Goal: Task Accomplishment & Management: Use online tool/utility

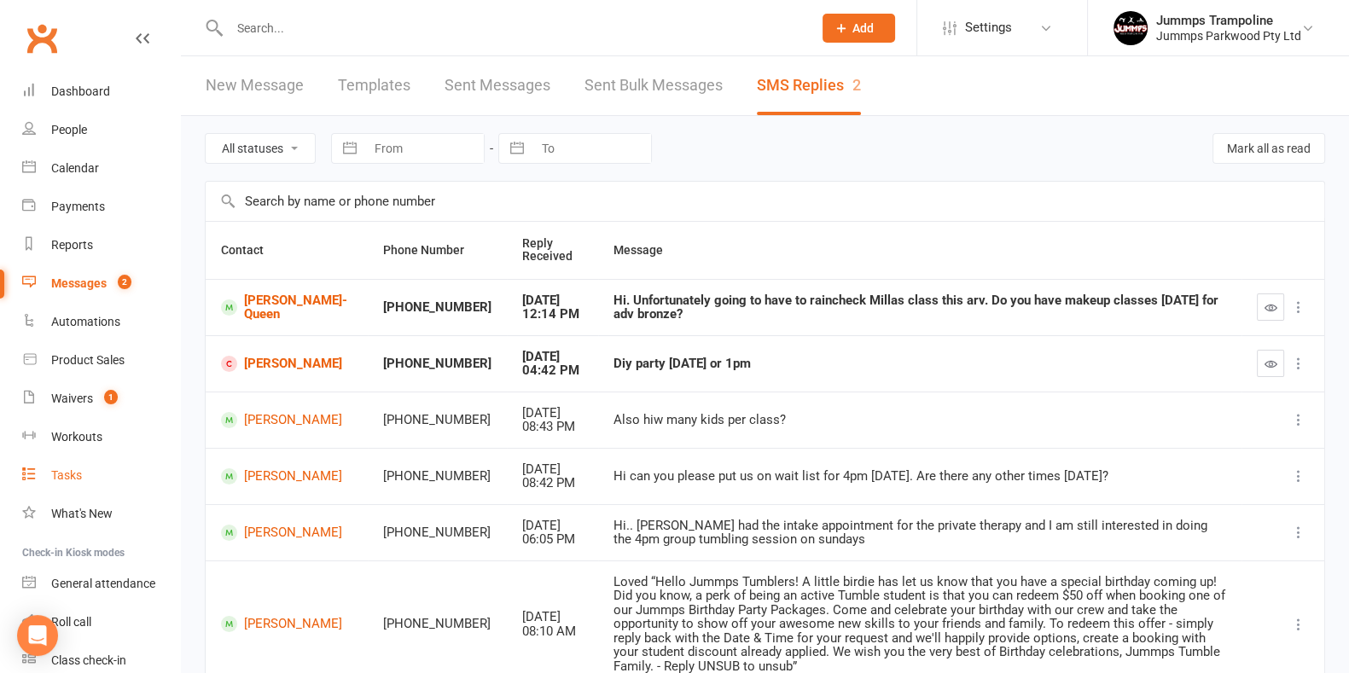
scroll to position [70, 0]
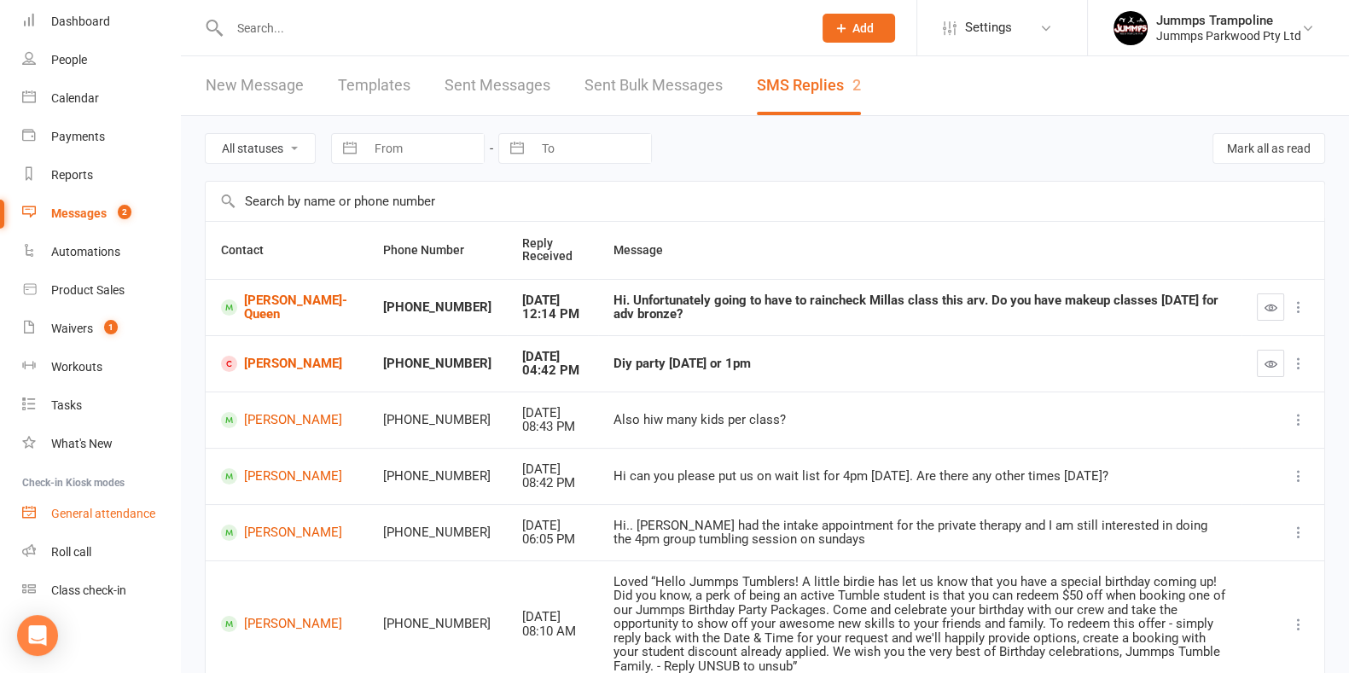
click at [112, 507] on div "General attendance" at bounding box center [103, 514] width 104 height 14
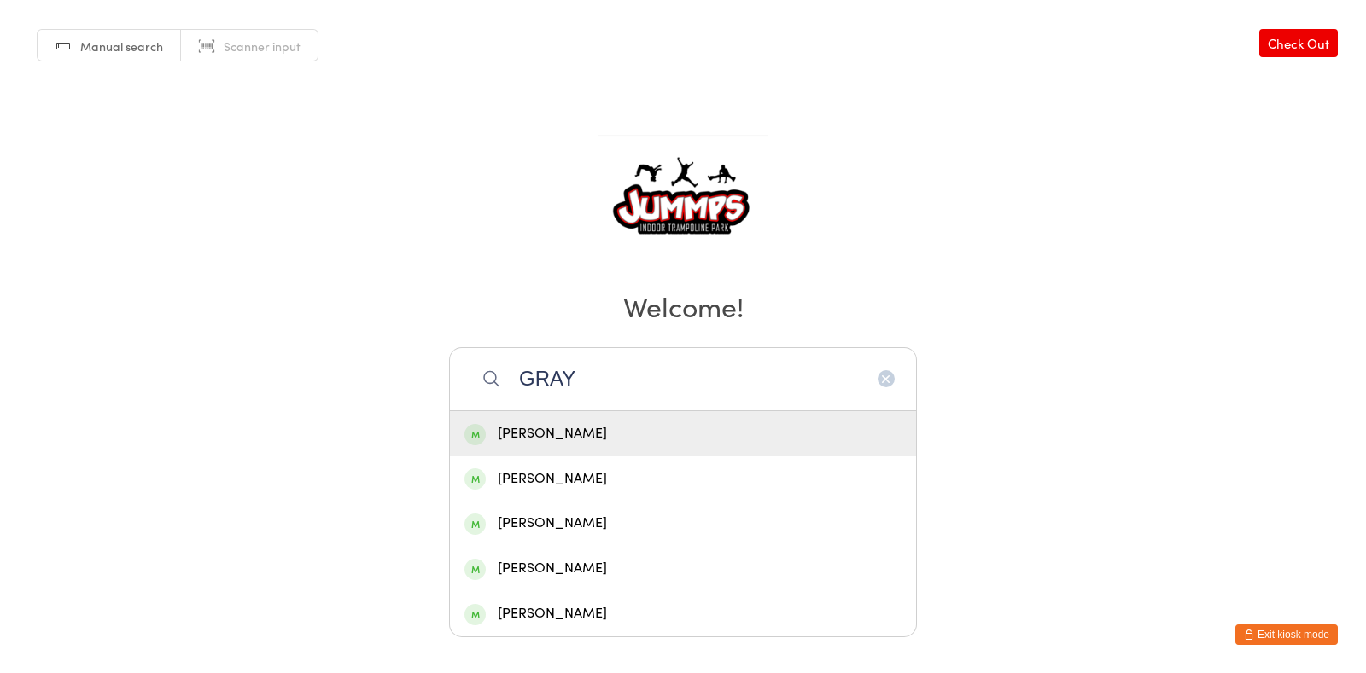
type input "GRAY"
click at [661, 433] on div "Amelia Gray" at bounding box center [682, 434] width 437 height 23
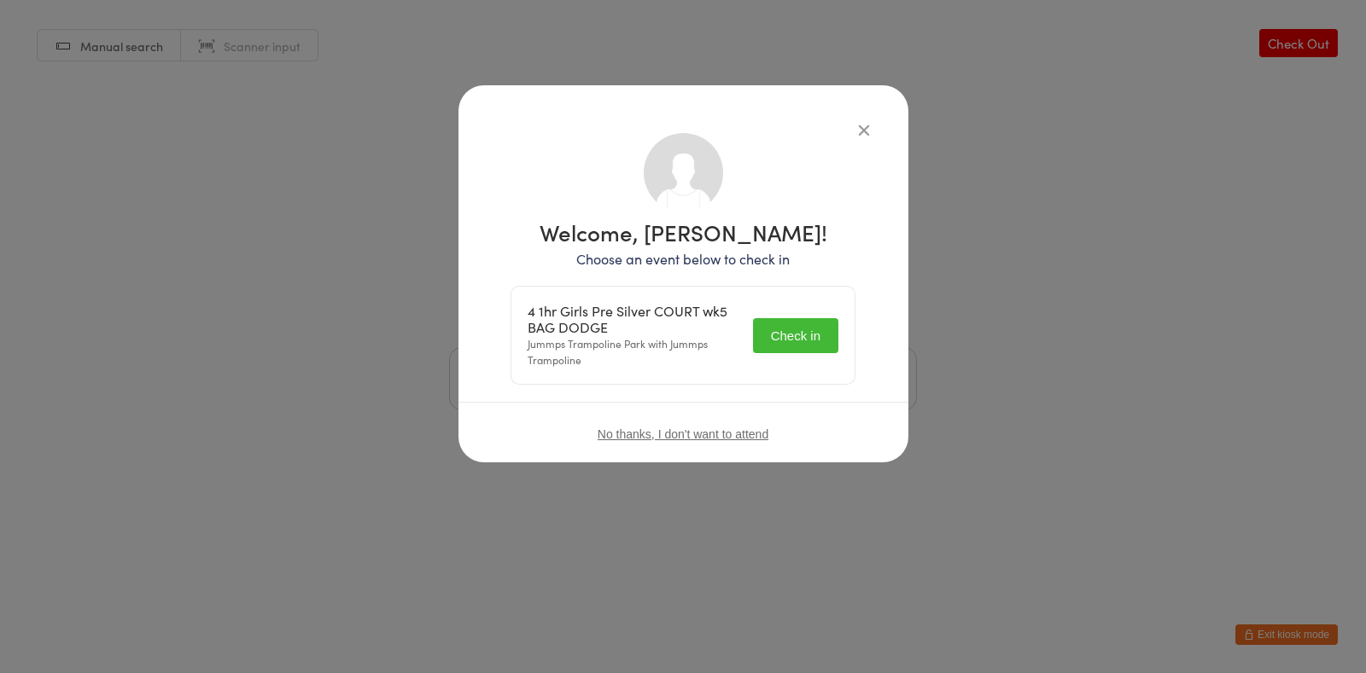
click at [807, 335] on button "Check in" at bounding box center [795, 335] width 85 height 35
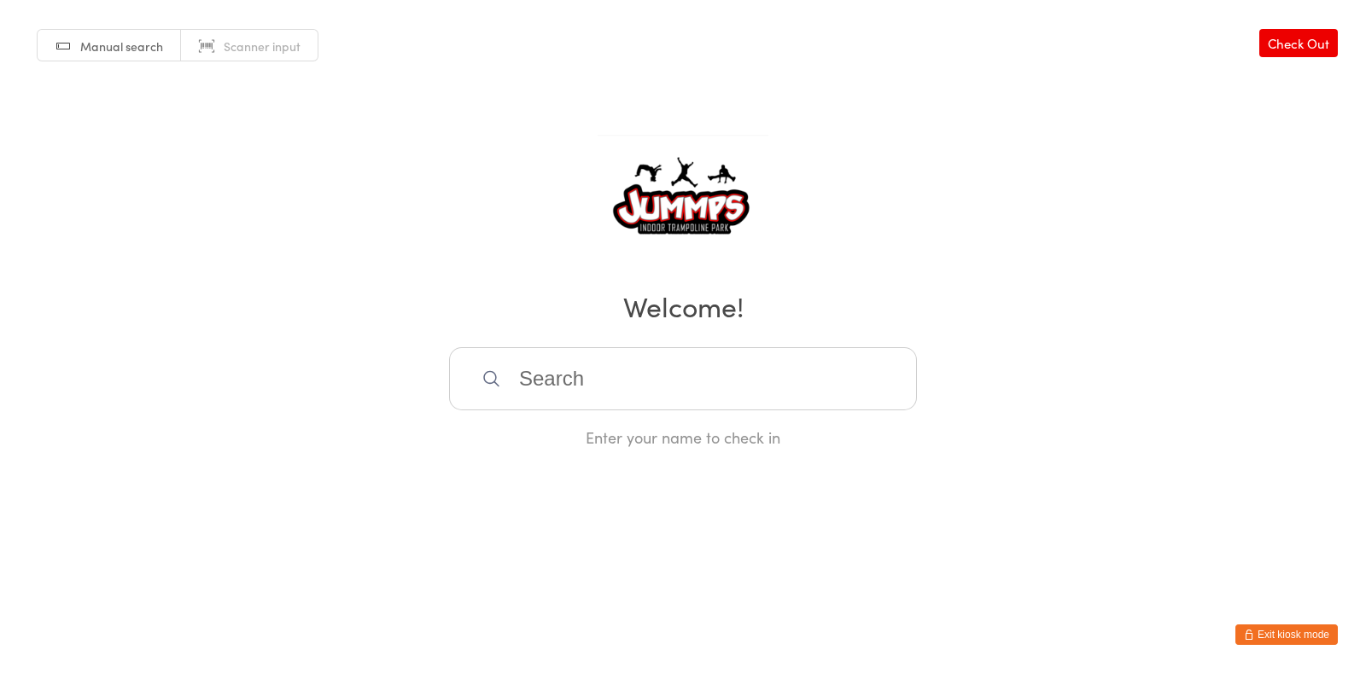
click at [699, 356] on input "search" at bounding box center [683, 378] width 468 height 63
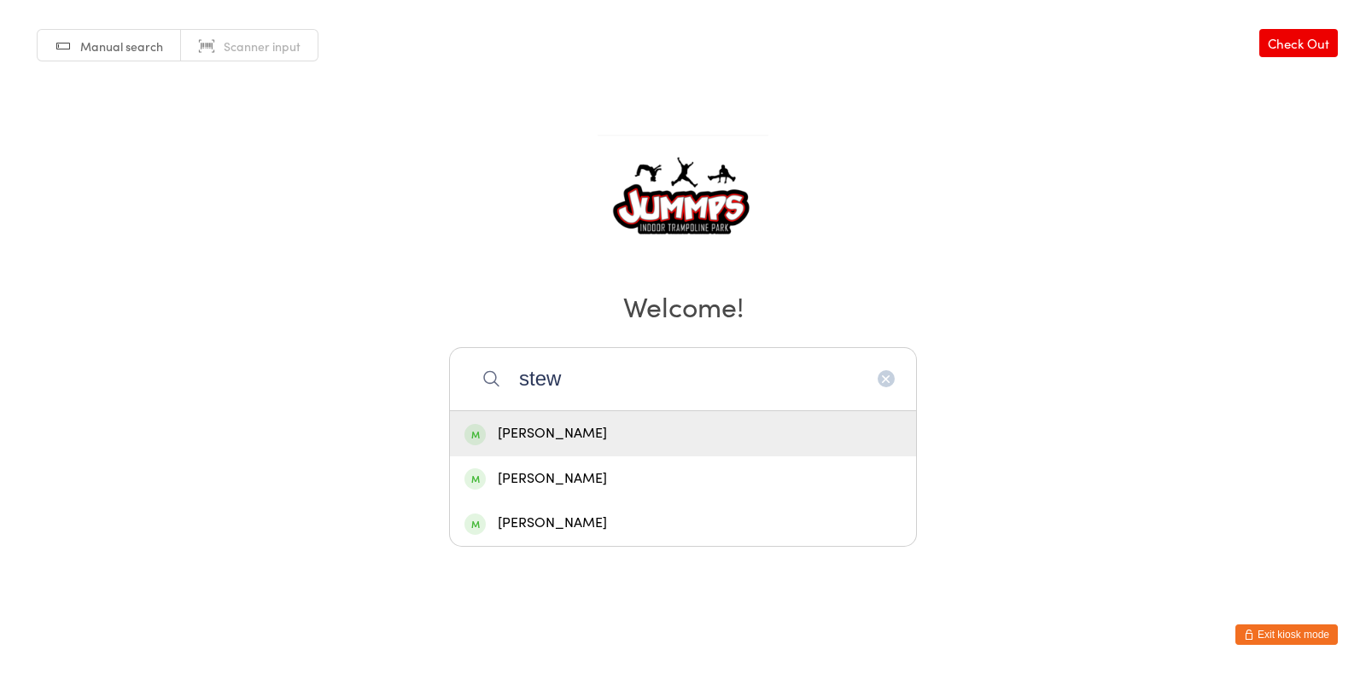
type input "stew"
click at [655, 420] on div "Matilda Stewart" at bounding box center [683, 433] width 466 height 45
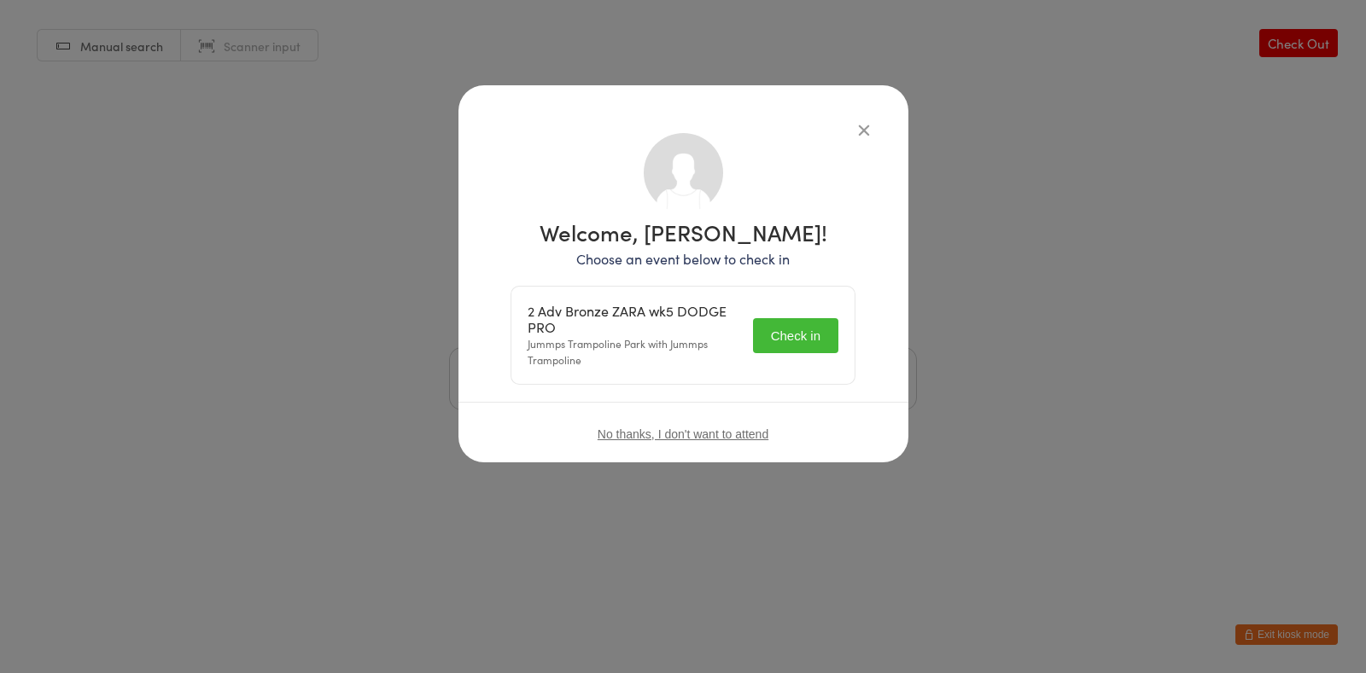
click at [792, 343] on button "Check in" at bounding box center [795, 335] width 85 height 35
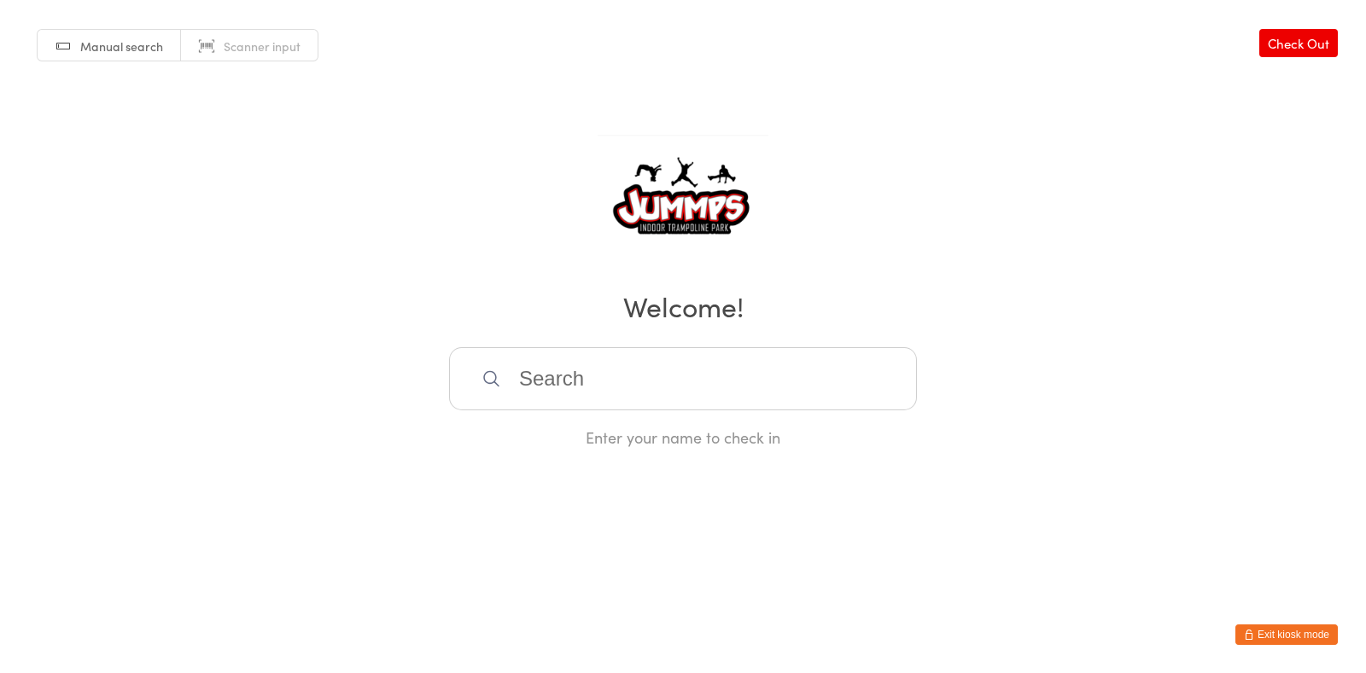
click at [588, 405] on input "search" at bounding box center [683, 378] width 468 height 63
type input "mia d"
click at [1319, 638] on button "Exit kiosk mode" at bounding box center [1286, 635] width 102 height 20
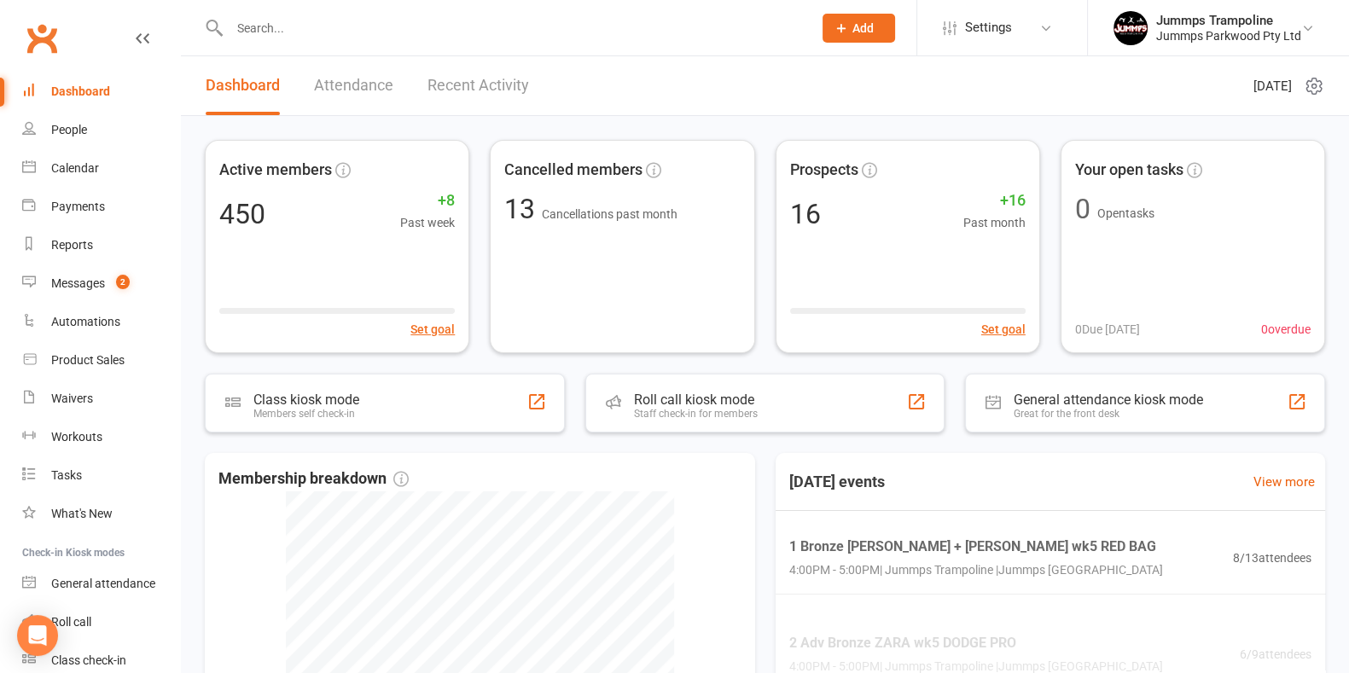
click at [283, 32] on input "text" at bounding box center [512, 28] width 576 height 24
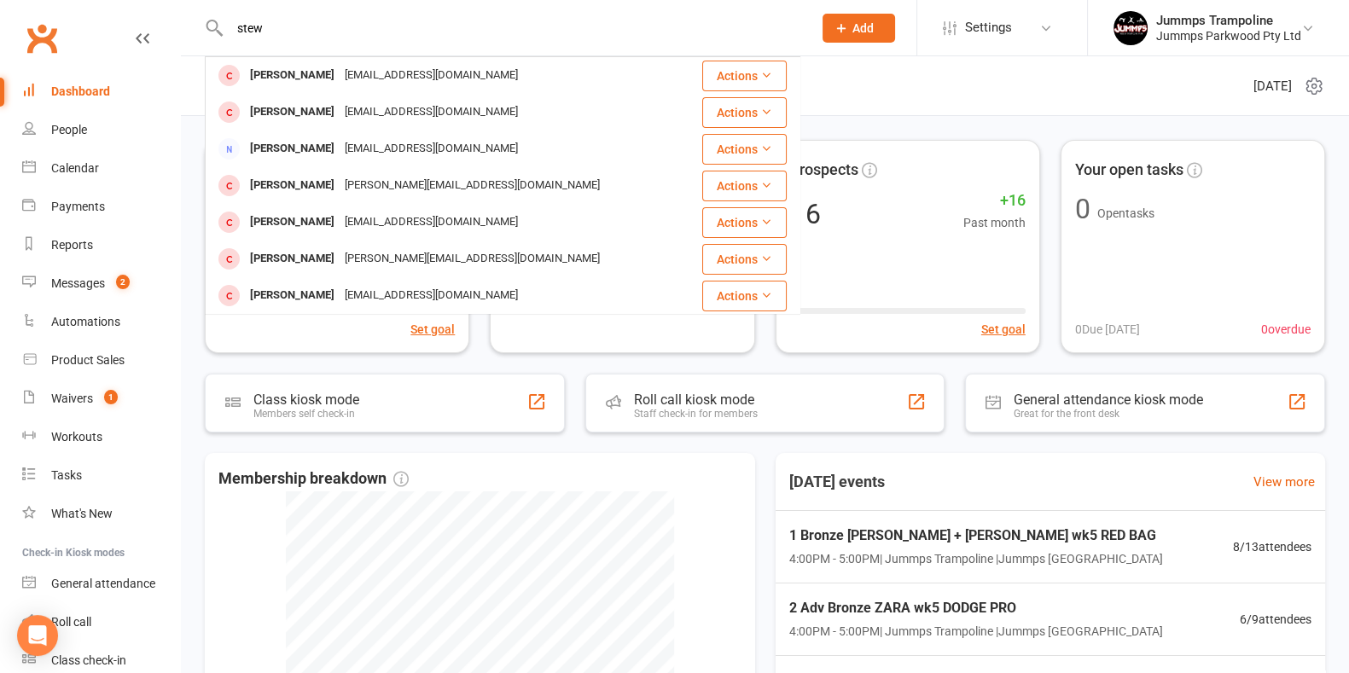
type input "stew"
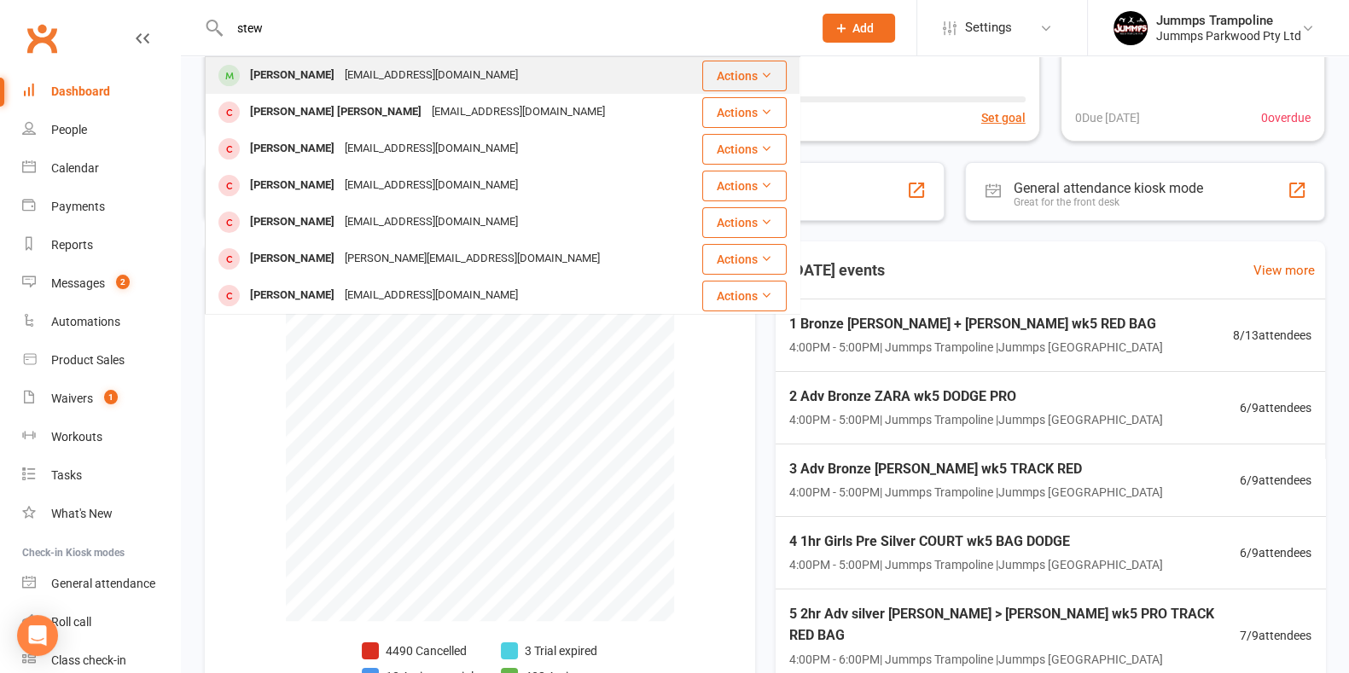
scroll to position [146, 0]
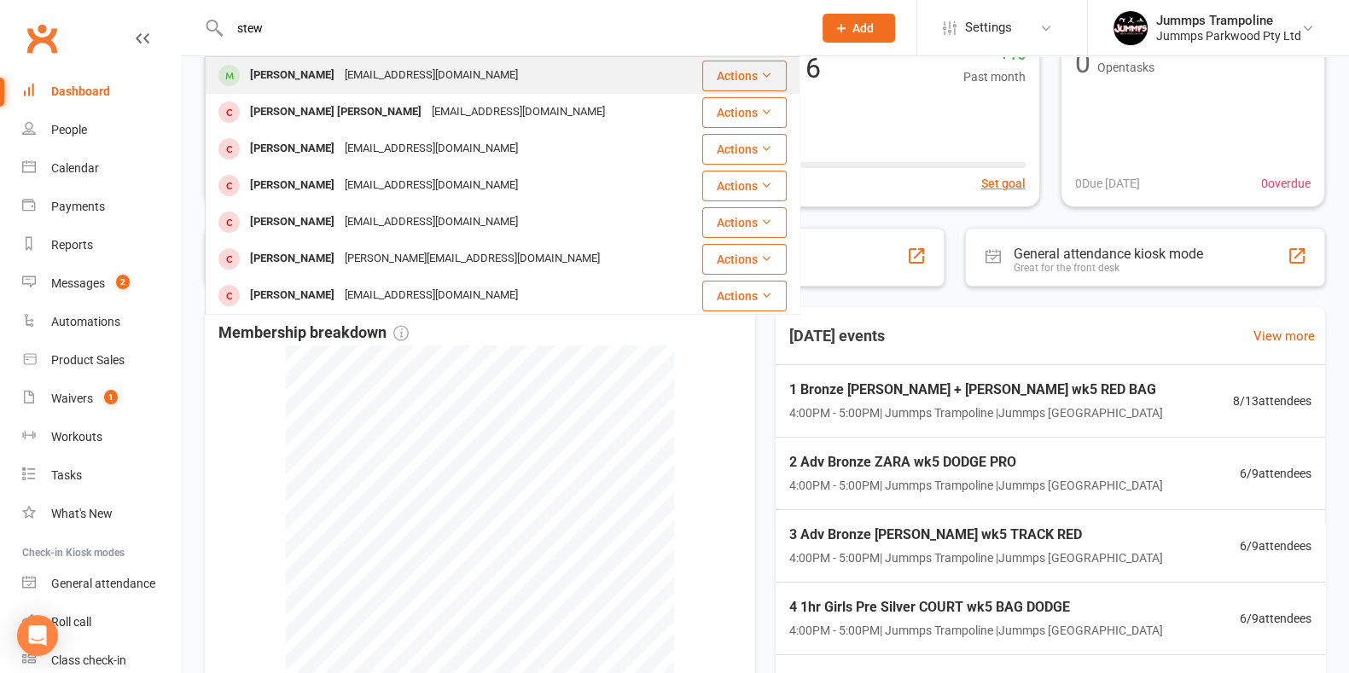
click at [418, 76] on div "natalie3001@live.com.au" at bounding box center [432, 75] width 184 height 25
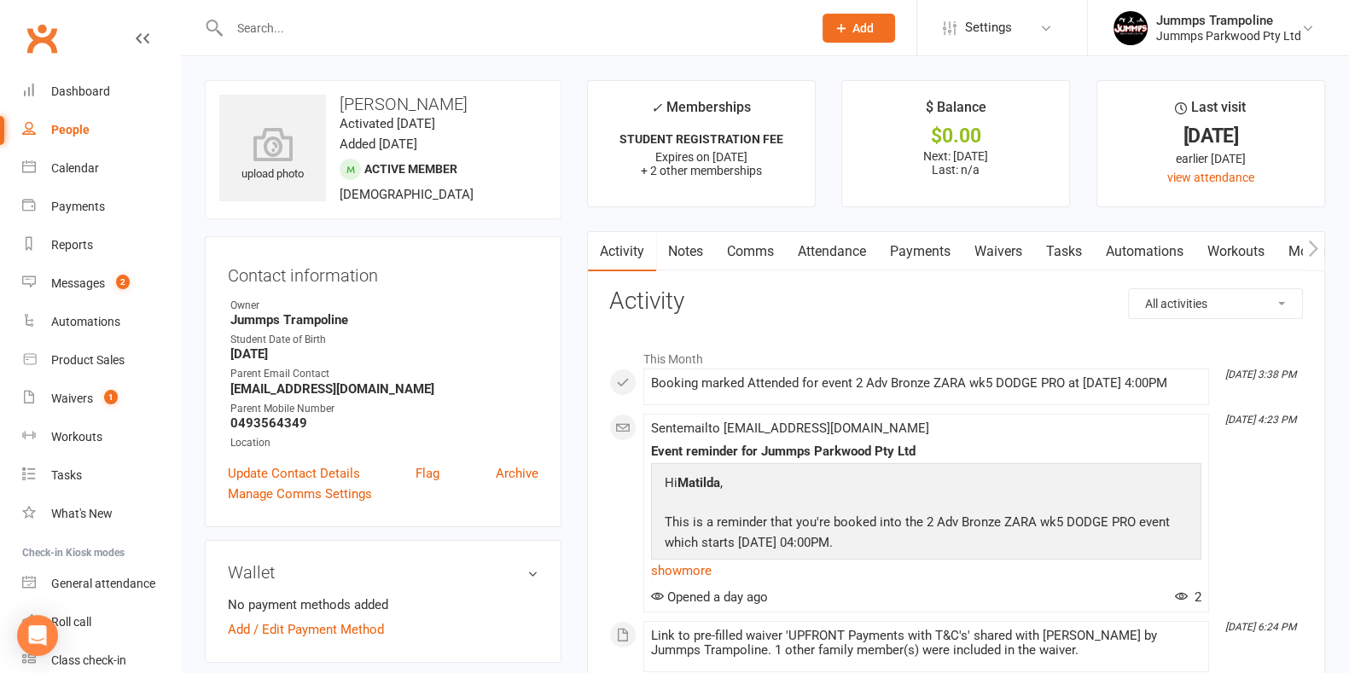
click at [991, 249] on link "Waivers" at bounding box center [999, 251] width 72 height 39
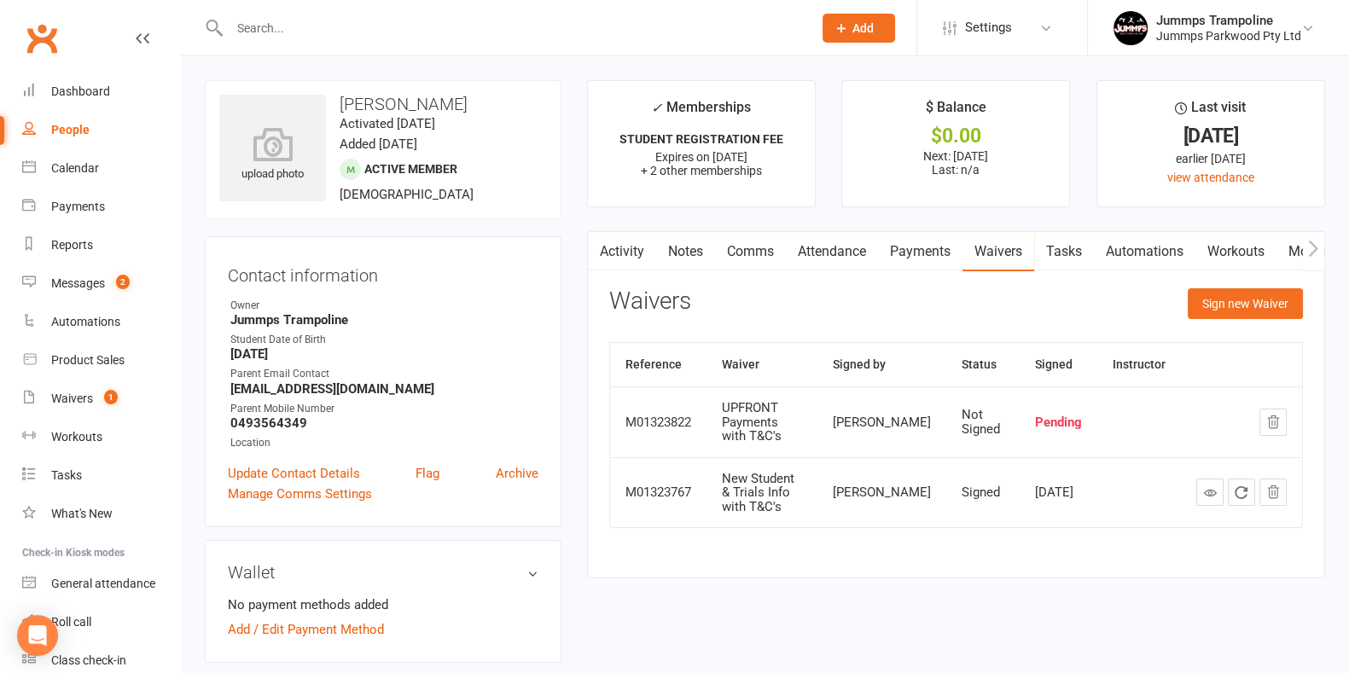
drag, startPoint x: 947, startPoint y: 252, endPoint x: 922, endPoint y: 256, distance: 26.0
click at [947, 252] on link "Payments" at bounding box center [920, 251] width 85 height 39
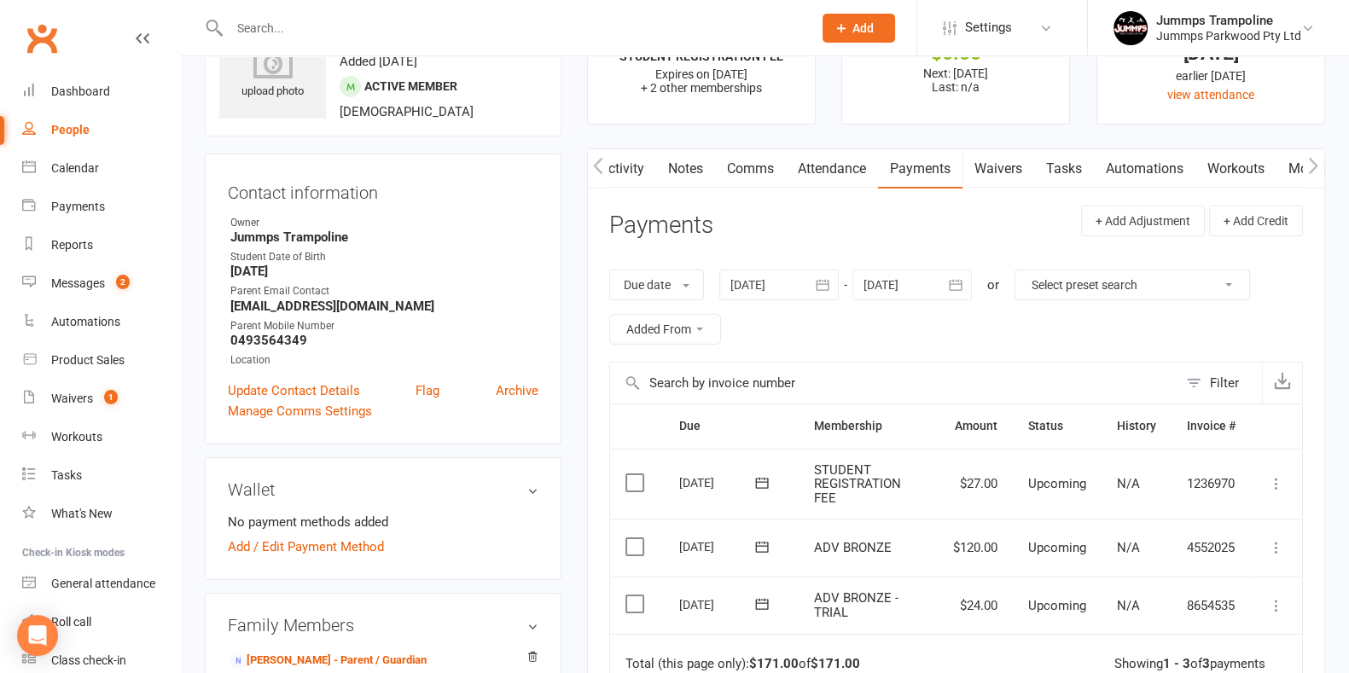
scroll to position [213, 0]
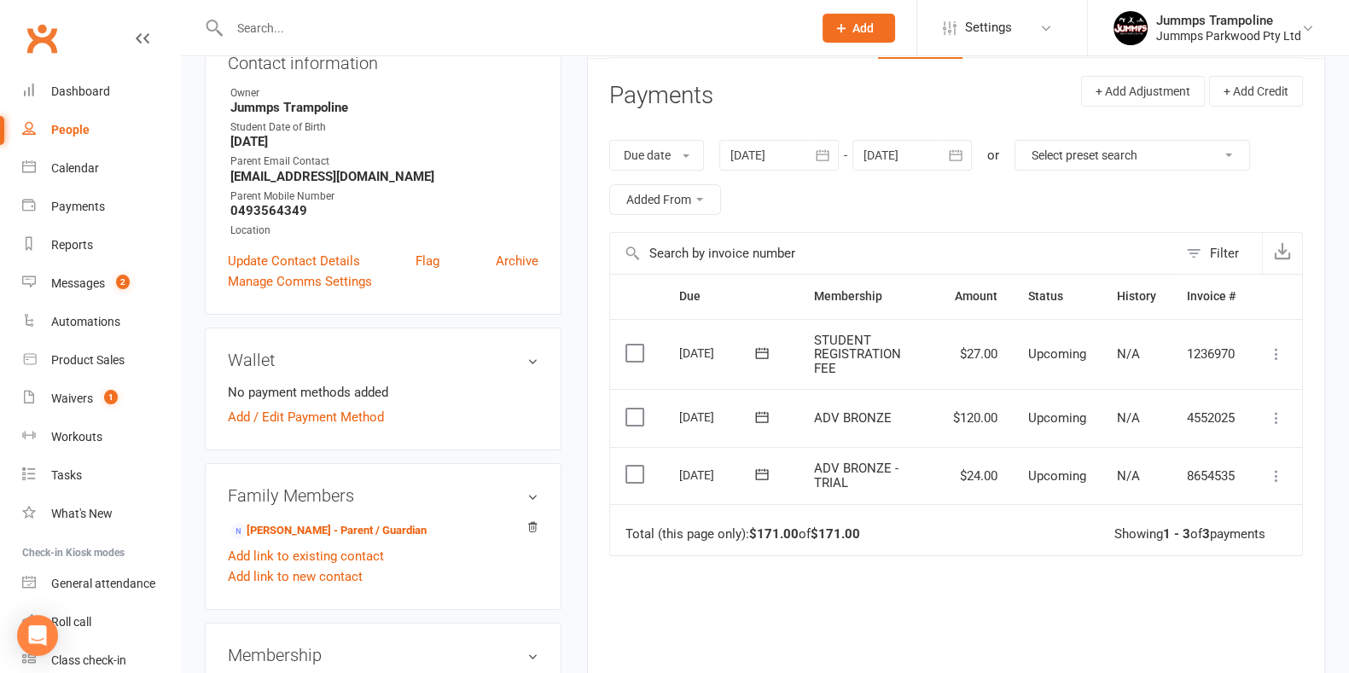
click at [639, 480] on label at bounding box center [637, 474] width 23 height 17
click at [637, 466] on input "checkbox" at bounding box center [631, 466] width 11 height 0
click at [1293, 633] on icon "button" at bounding box center [1299, 633] width 13 height 13
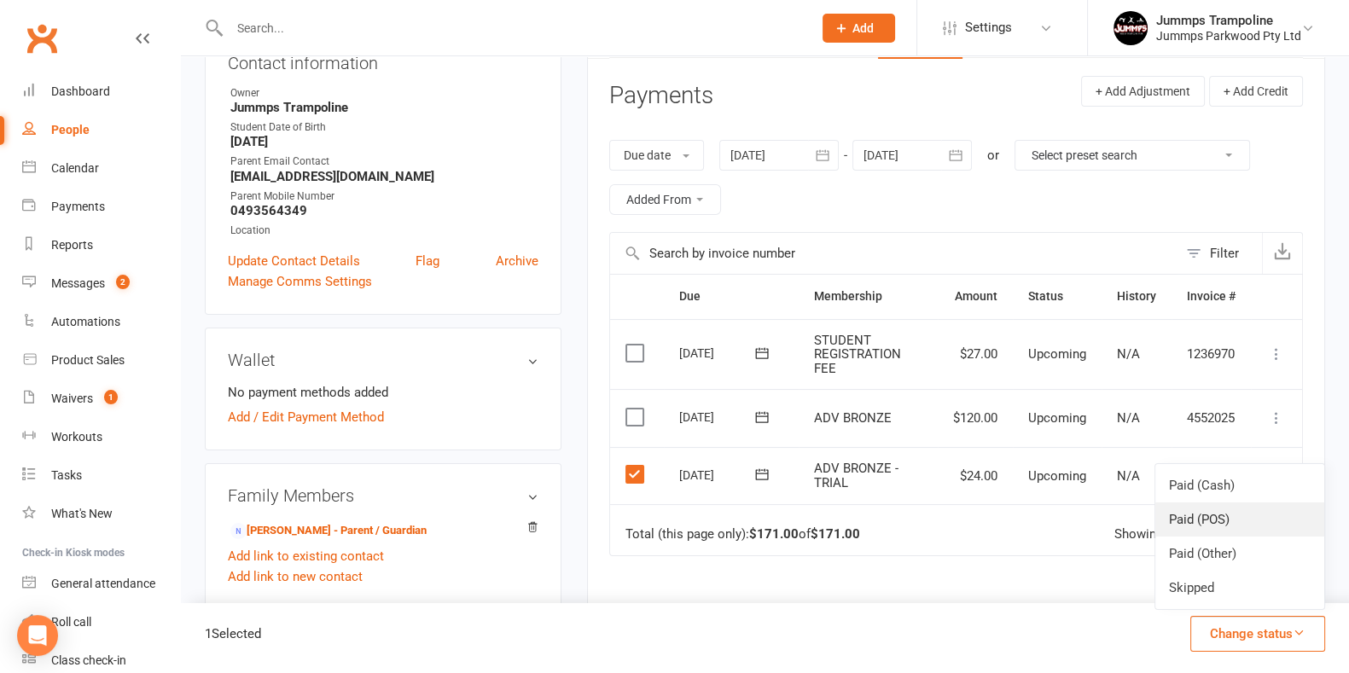
click at [1259, 510] on link "Paid (POS)" at bounding box center [1240, 520] width 169 height 34
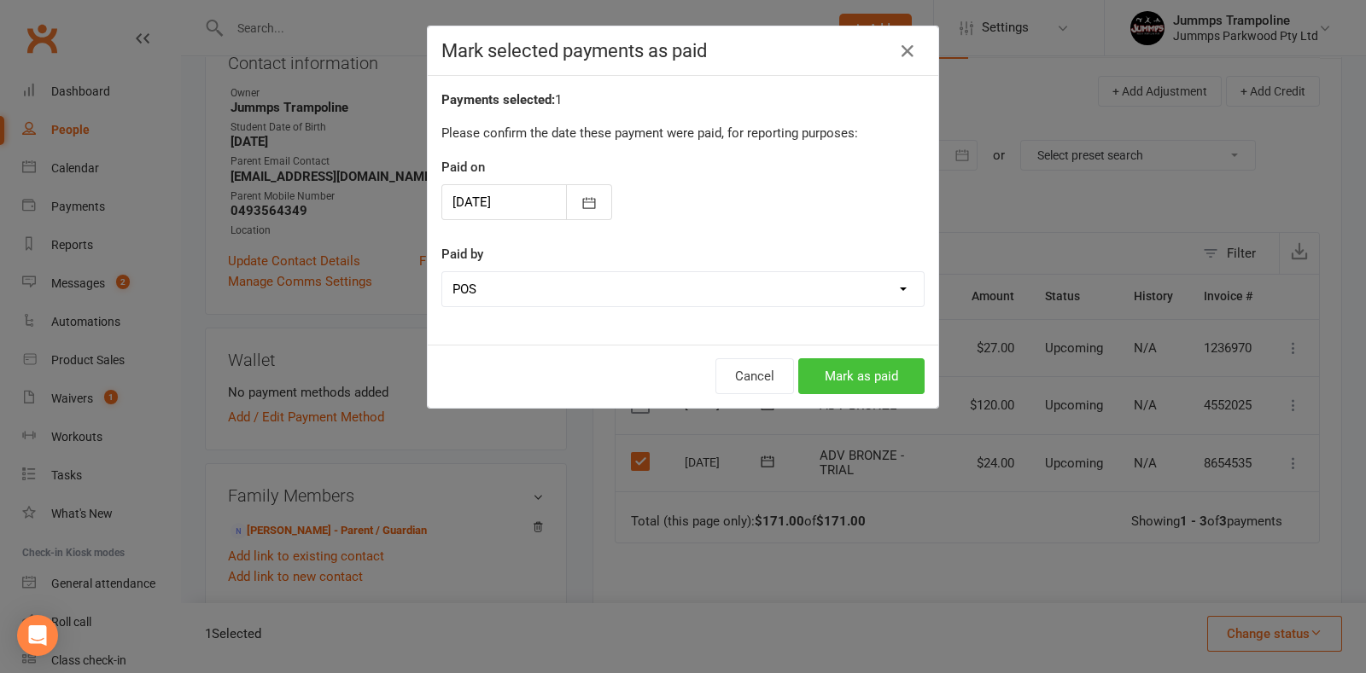
click at [875, 391] on button "Mark as paid" at bounding box center [861, 376] width 126 height 36
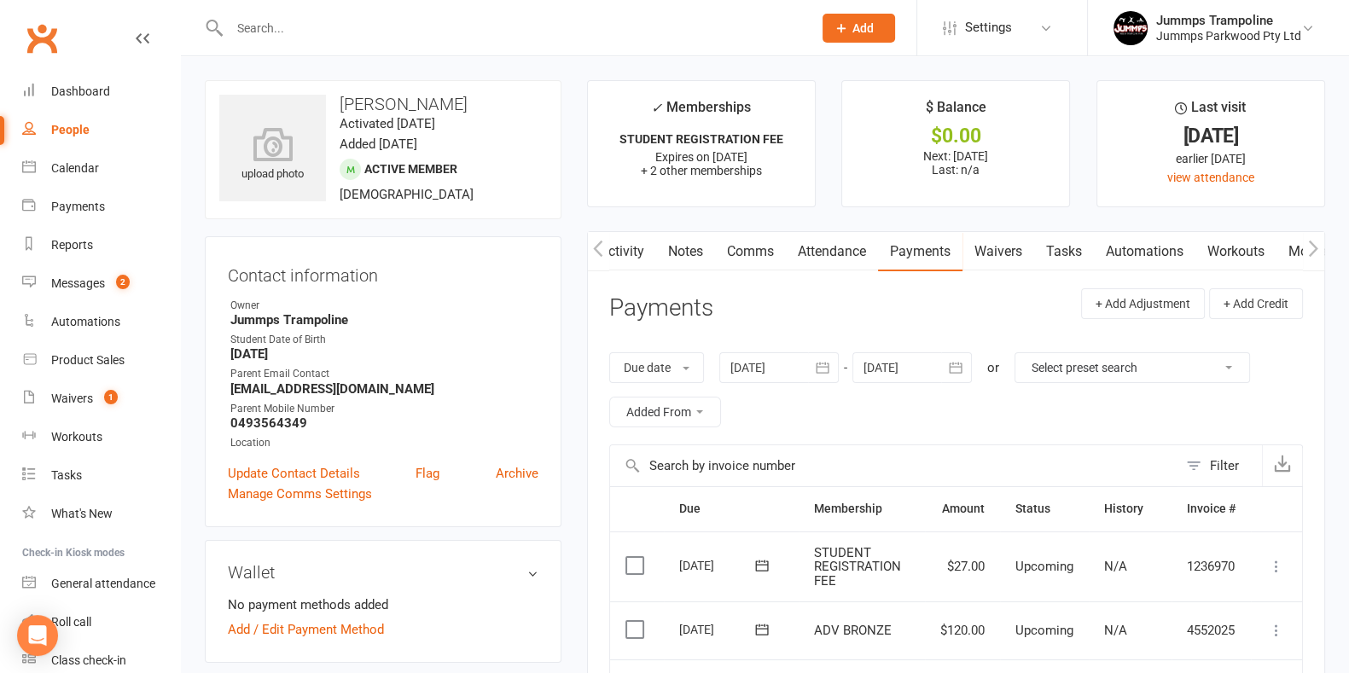
scroll to position [0, 0]
click at [832, 242] on link "Attendance" at bounding box center [832, 251] width 92 height 39
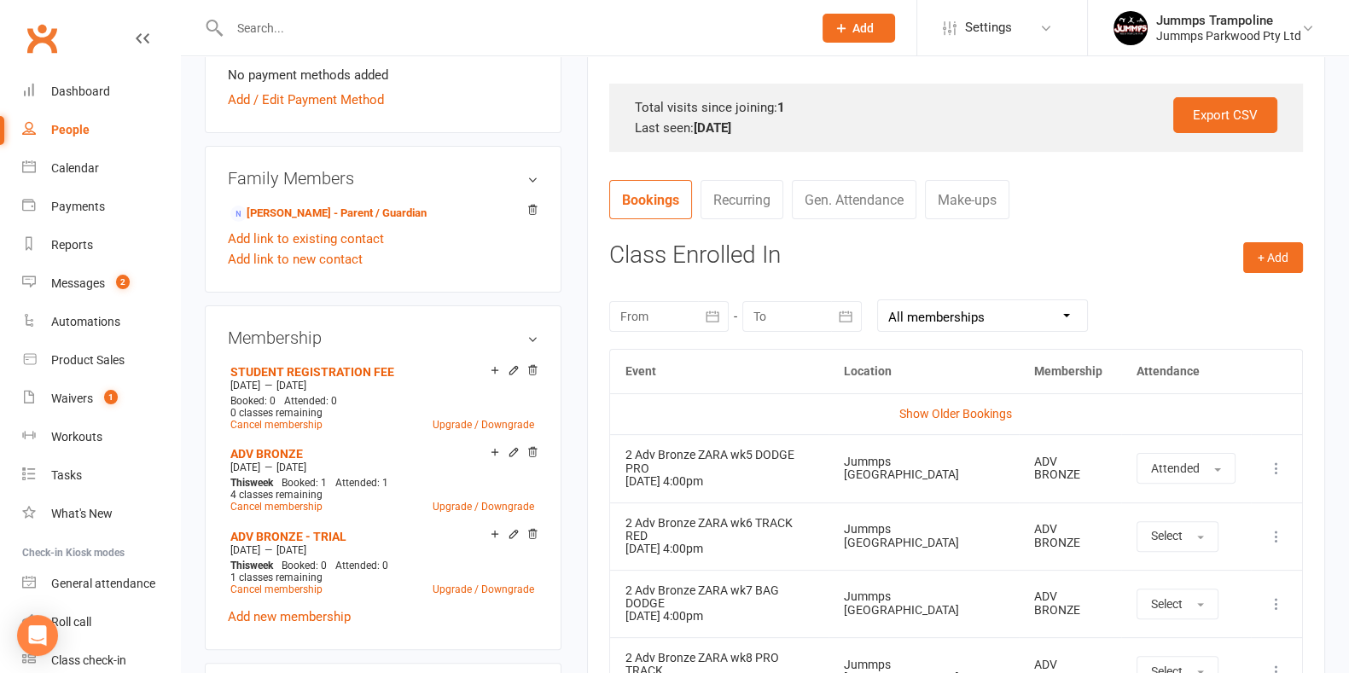
scroll to position [533, 0]
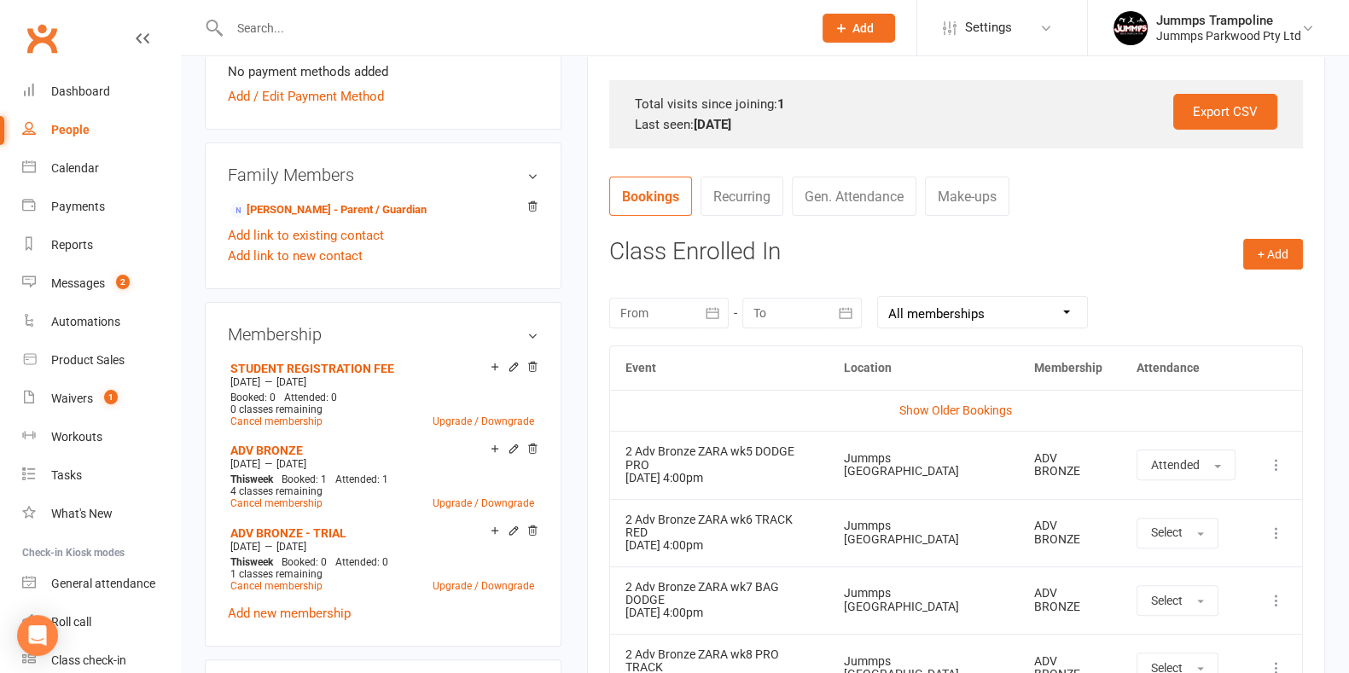
click at [963, 418] on td "Show Older Bookings" at bounding box center [956, 410] width 692 height 41
click at [965, 405] on link "Show Older Bookings" at bounding box center [956, 411] width 113 height 14
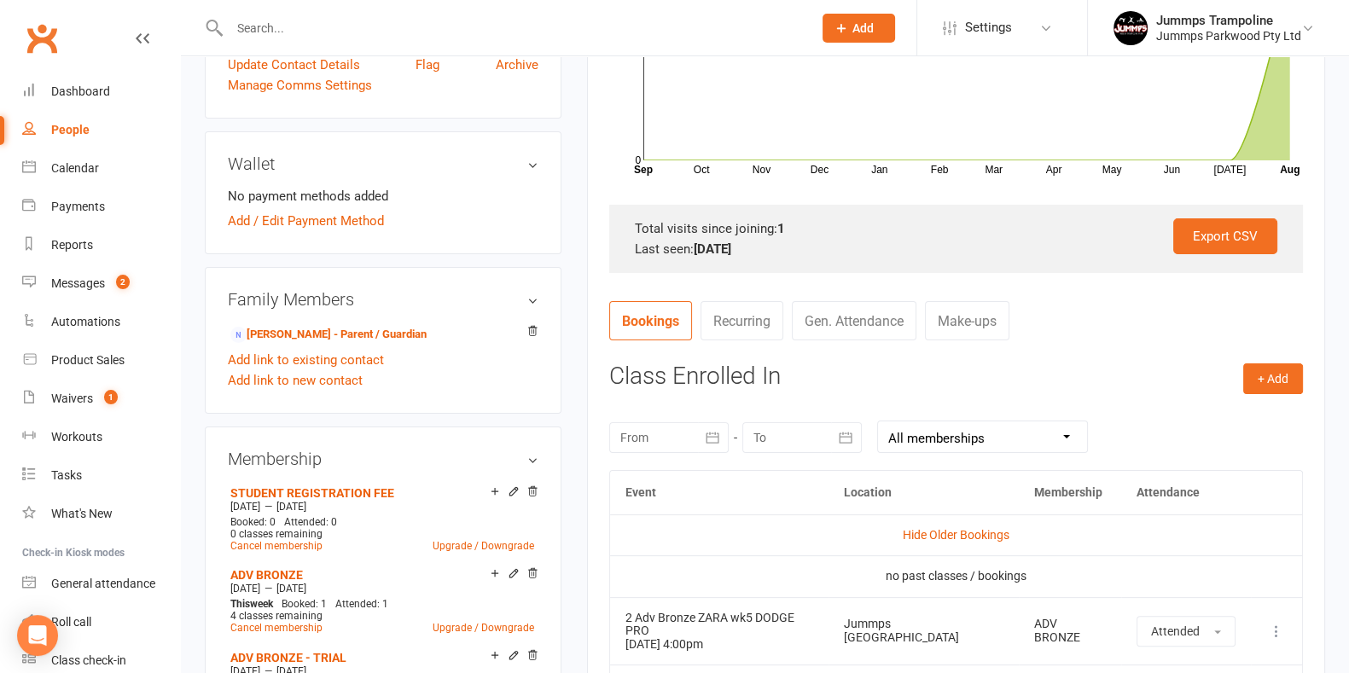
scroll to position [320, 0]
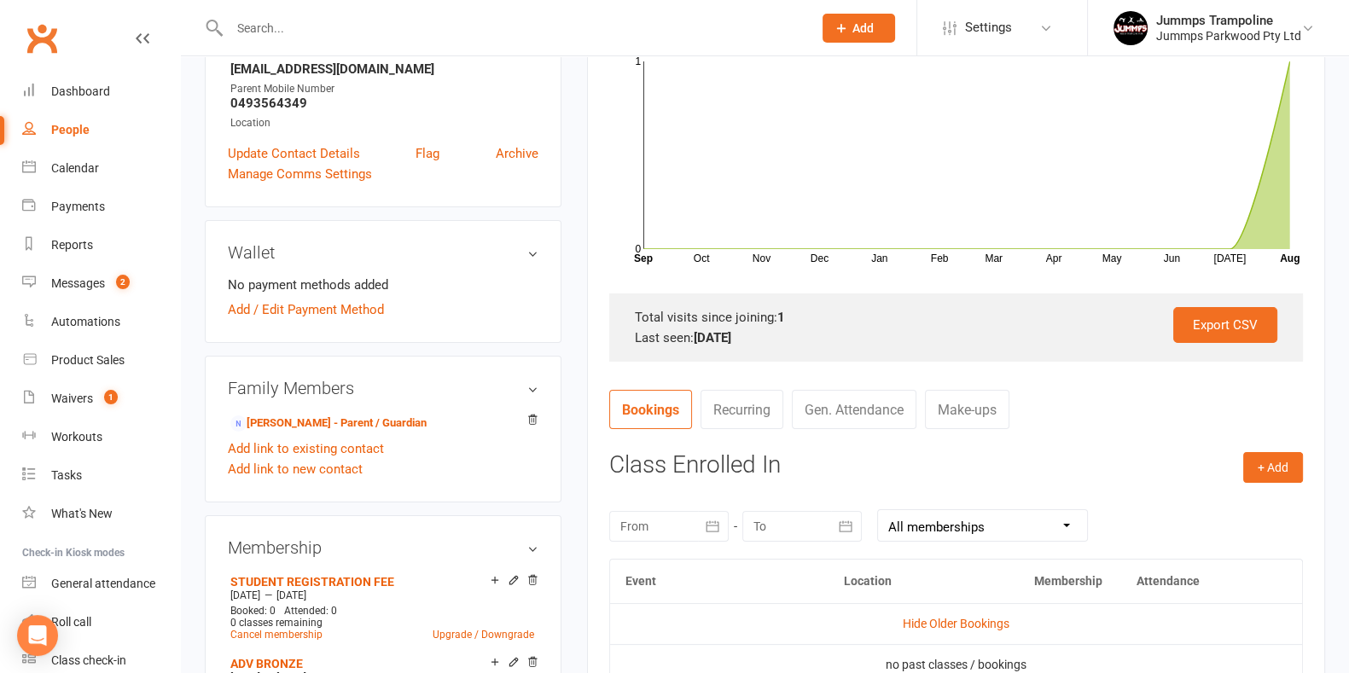
click at [1128, 382] on contact-attendance "Attendance Number of visits past 12 months Oct Nov Dec Jan Feb Mar Apr May Jun …" at bounding box center [956, 580] width 694 height 1225
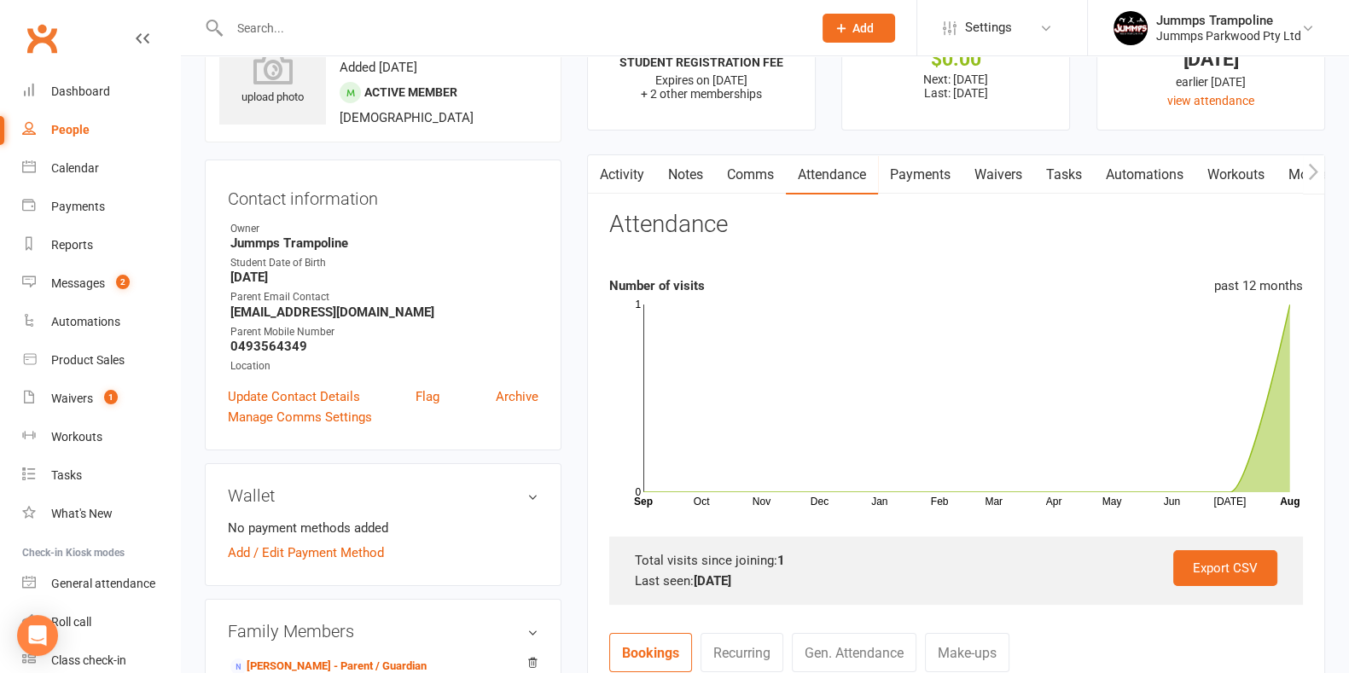
scroll to position [0, 0]
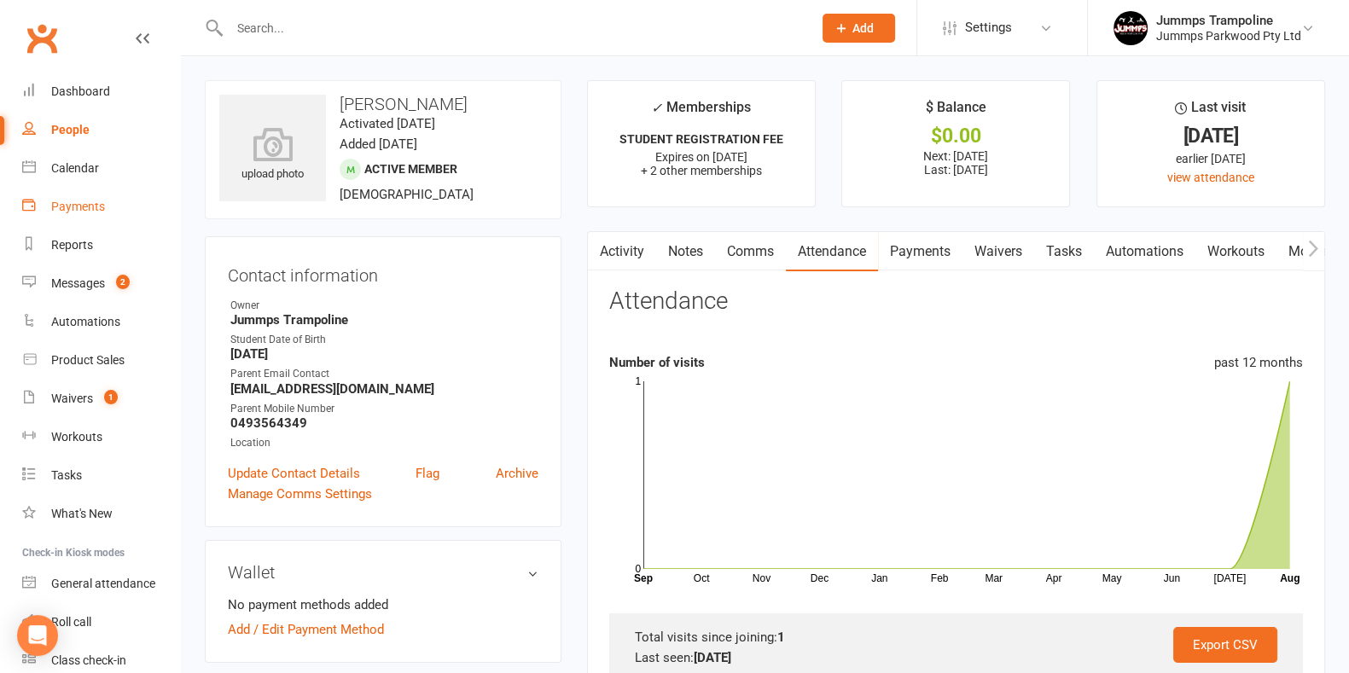
click at [89, 209] on div "Payments" at bounding box center [78, 207] width 54 height 14
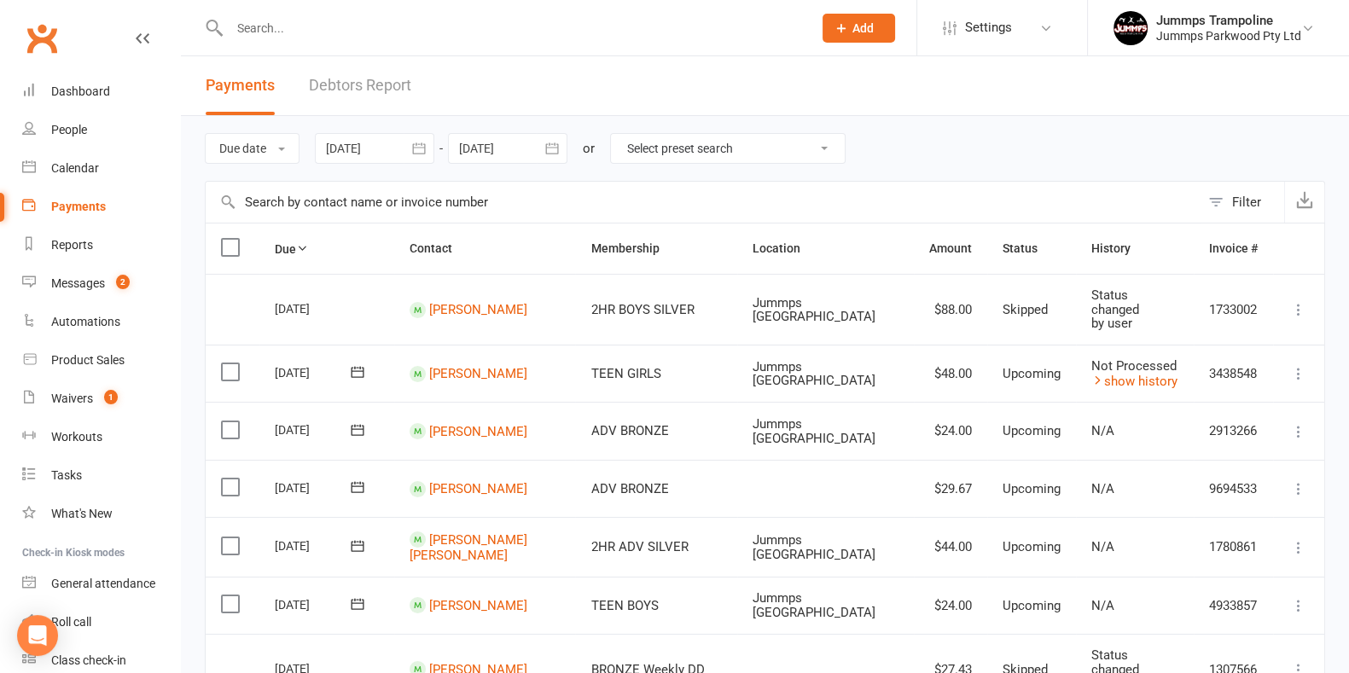
drag, startPoint x: 970, startPoint y: 551, endPoint x: 984, endPoint y: 635, distance: 85.6
click at [974, 551] on td "$44.00" at bounding box center [950, 546] width 73 height 59
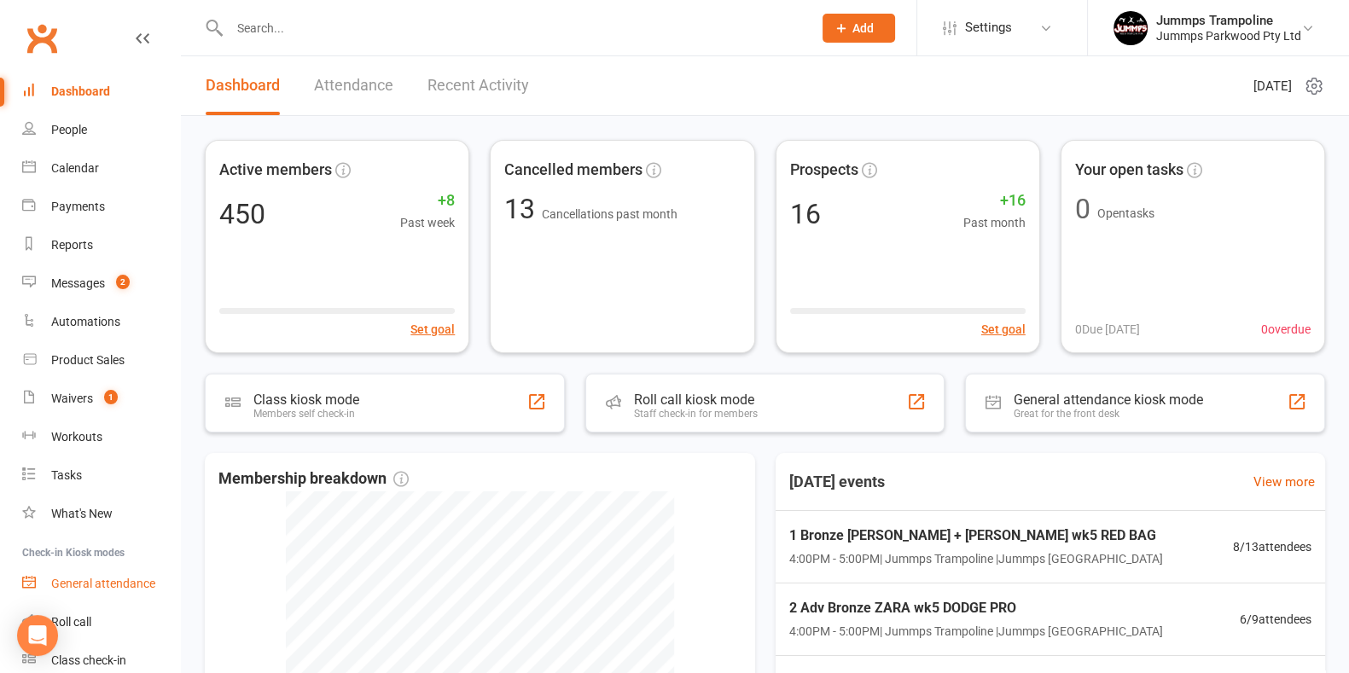
click at [104, 581] on div "General attendance" at bounding box center [103, 584] width 104 height 14
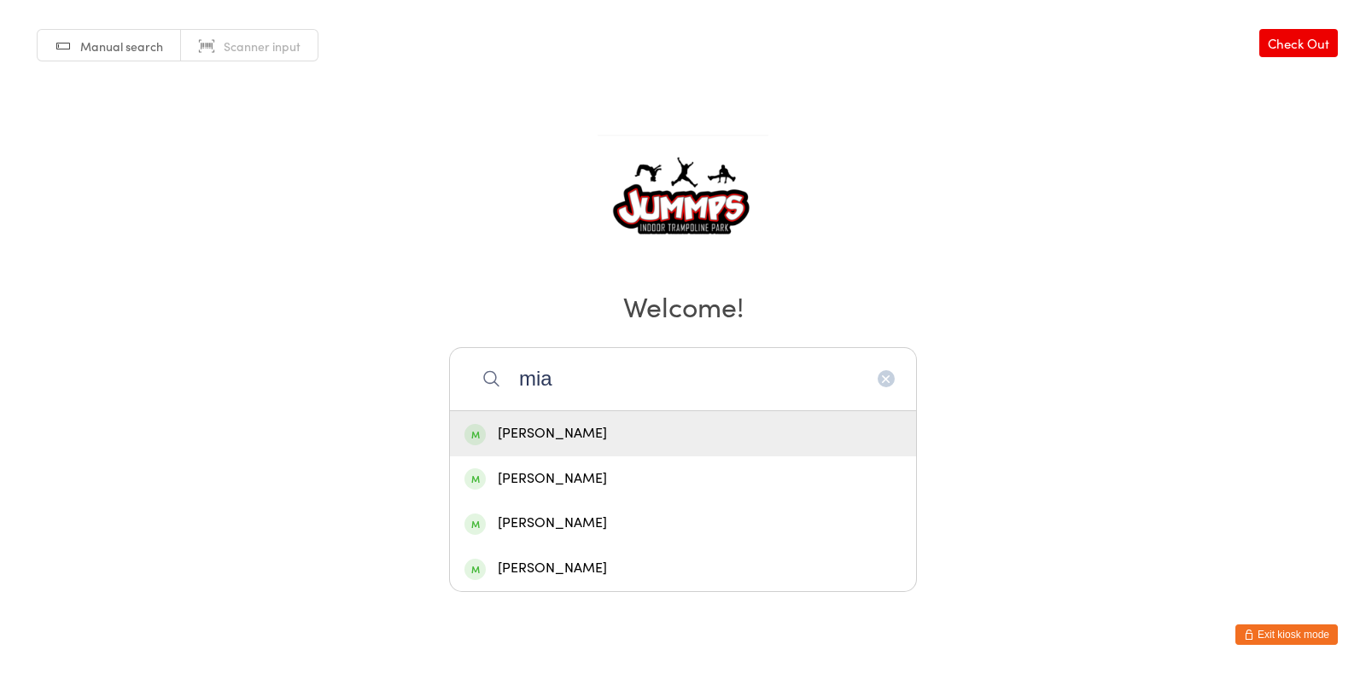
type input "mia"
click at [515, 433] on div "Mia Disson" at bounding box center [682, 434] width 437 height 23
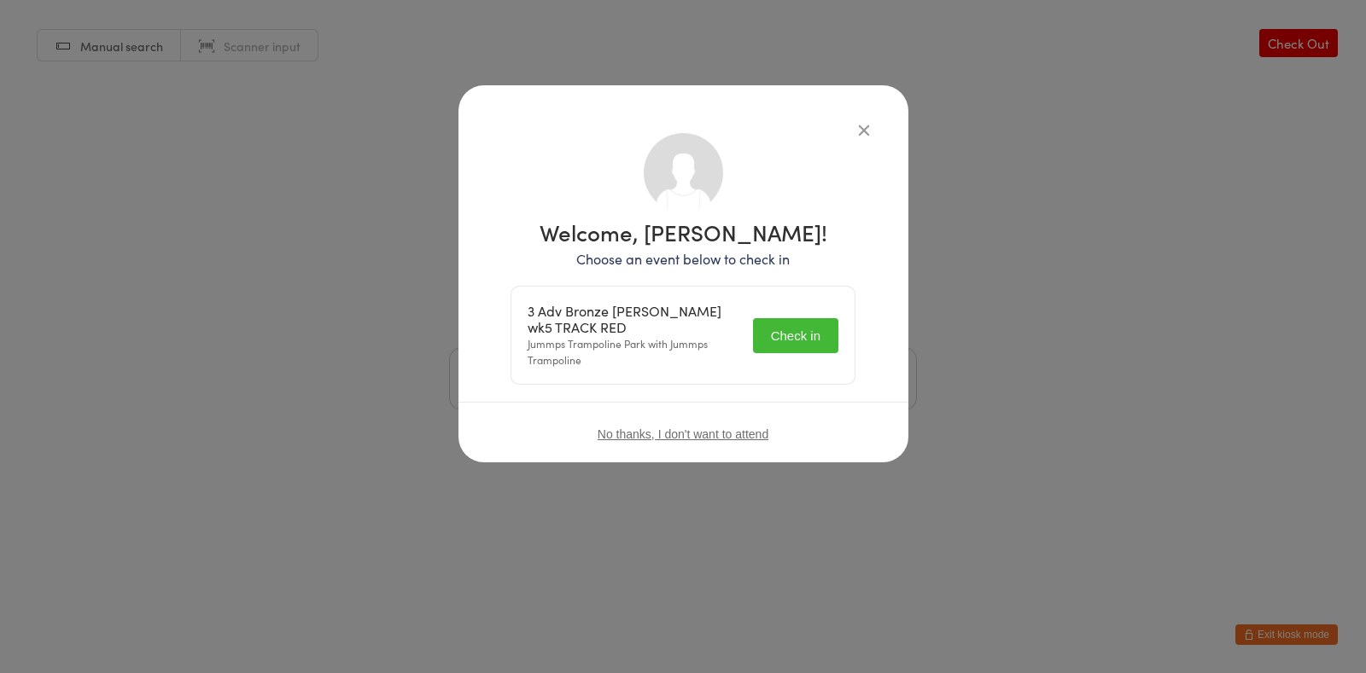
click at [815, 325] on button "Check in" at bounding box center [795, 335] width 85 height 35
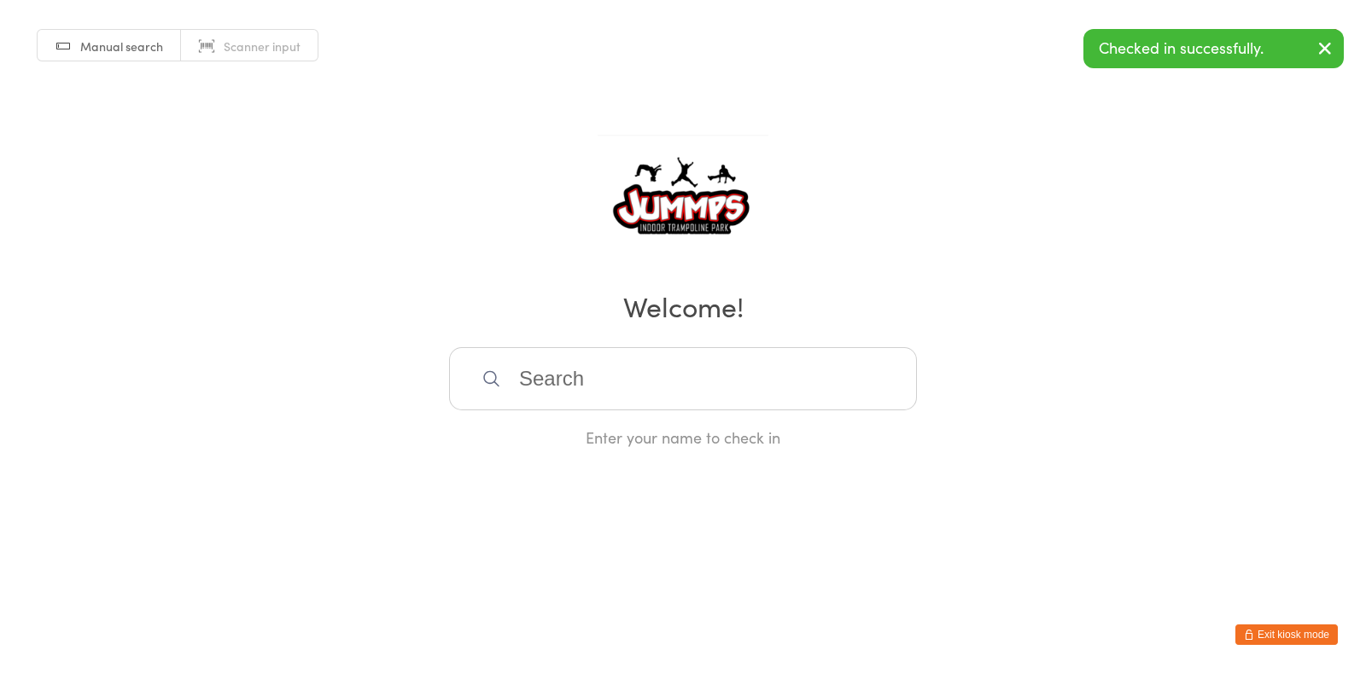
click at [661, 364] on input "search" at bounding box center [683, 378] width 468 height 63
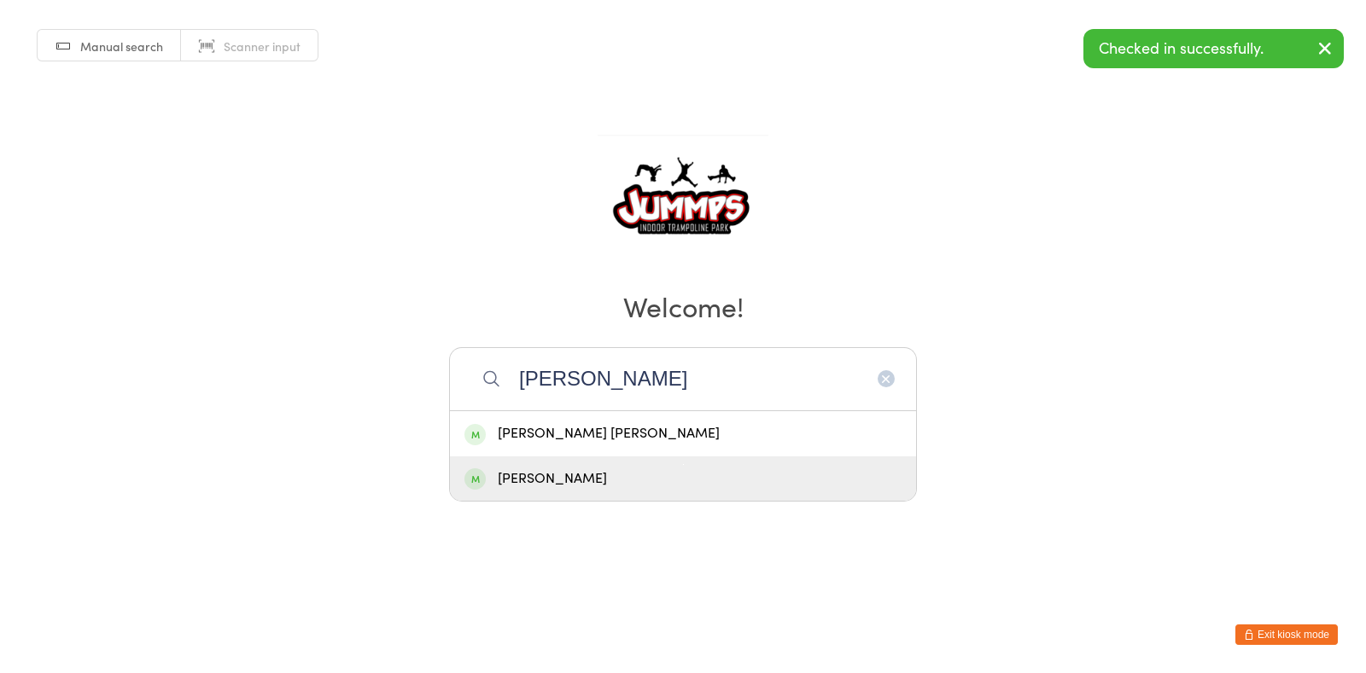
type input "connor"
click at [606, 487] on div "Conor Dwyer" at bounding box center [682, 479] width 437 height 23
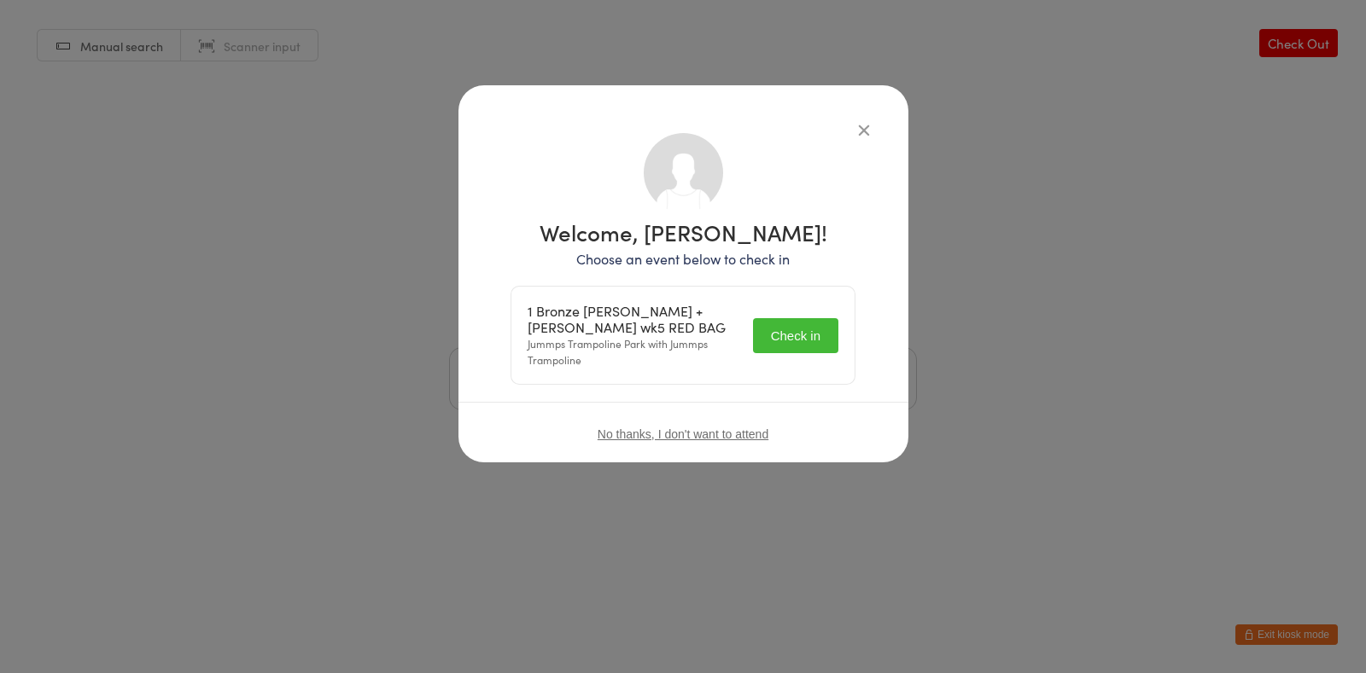
click at [819, 341] on button "Check in" at bounding box center [795, 335] width 85 height 35
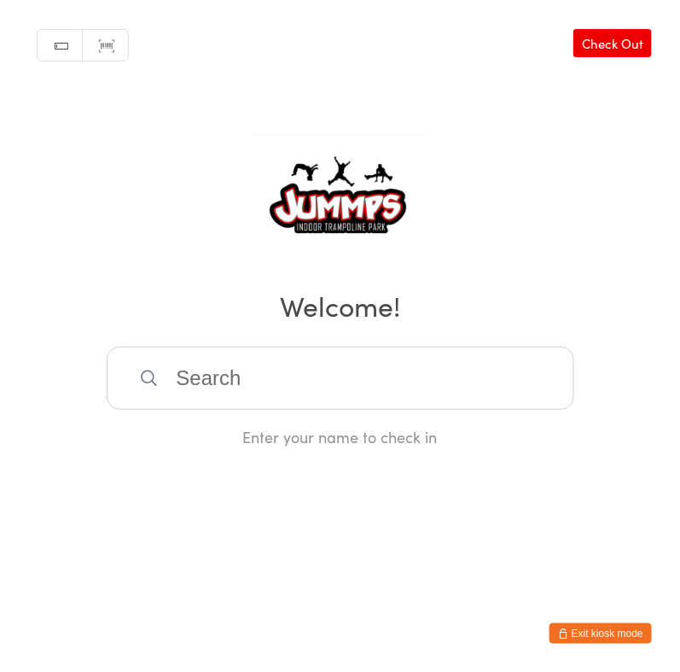
click at [457, 364] on input "search" at bounding box center [341, 378] width 468 height 63
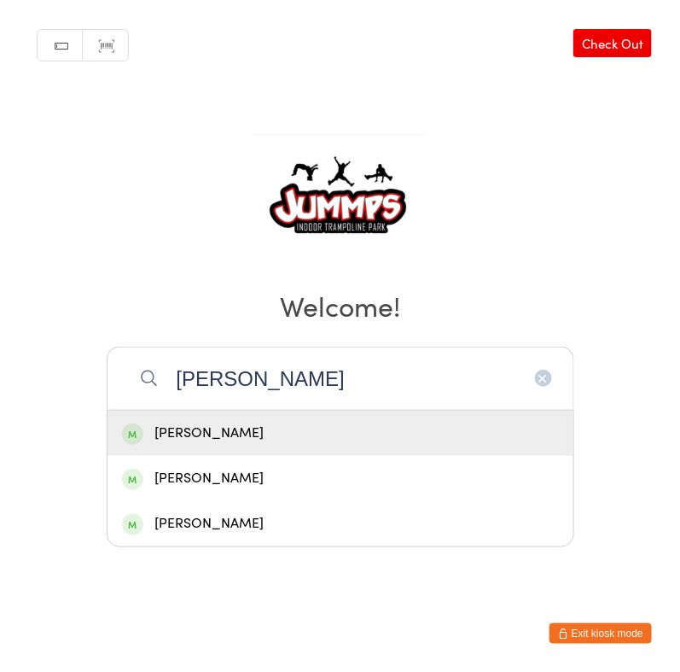
type input "brock ford"
click at [320, 446] on div "[PERSON_NAME]" at bounding box center [341, 433] width 466 height 45
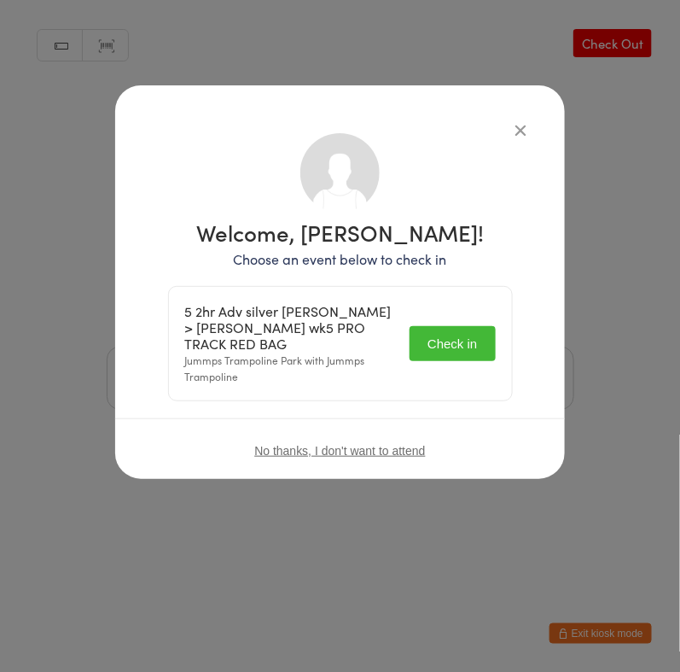
click at [472, 343] on button "Check in" at bounding box center [452, 343] width 85 height 35
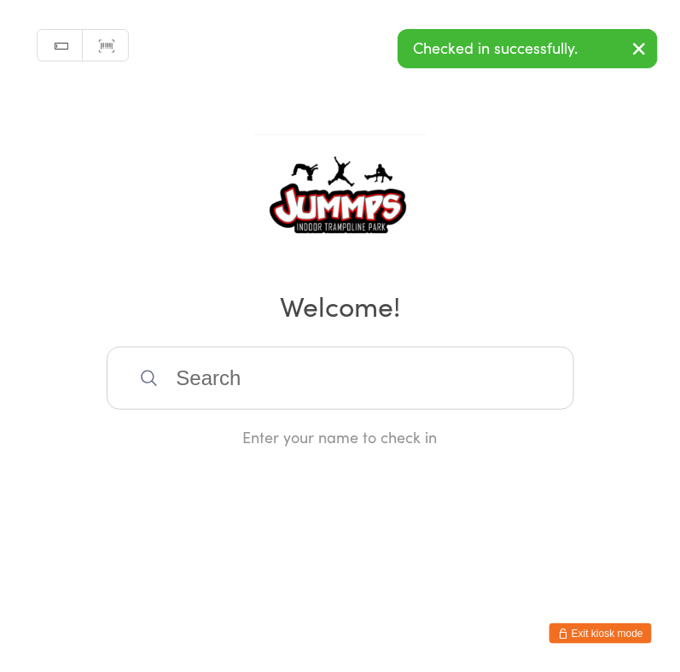
click at [329, 361] on input "search" at bounding box center [341, 378] width 468 height 63
type input "j"
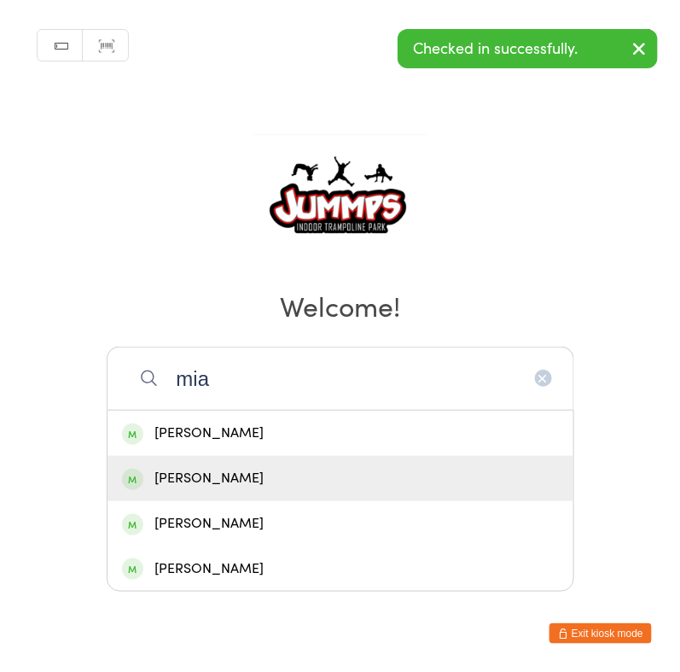
type input "mia"
drag, startPoint x: 471, startPoint y: 480, endPoint x: 478, endPoint y: 472, distance: 10.3
click at [473, 479] on div "Mina Song" at bounding box center [340, 478] width 437 height 23
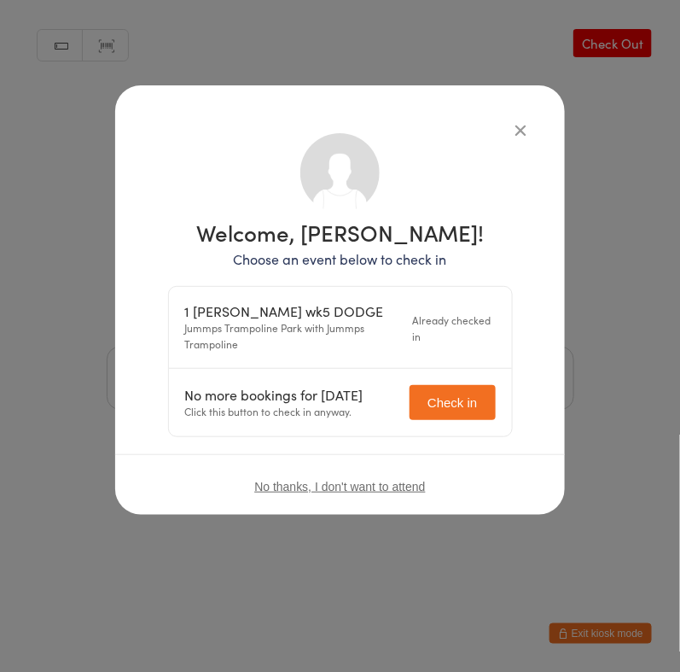
click at [521, 125] on icon "button" at bounding box center [520, 129] width 19 height 19
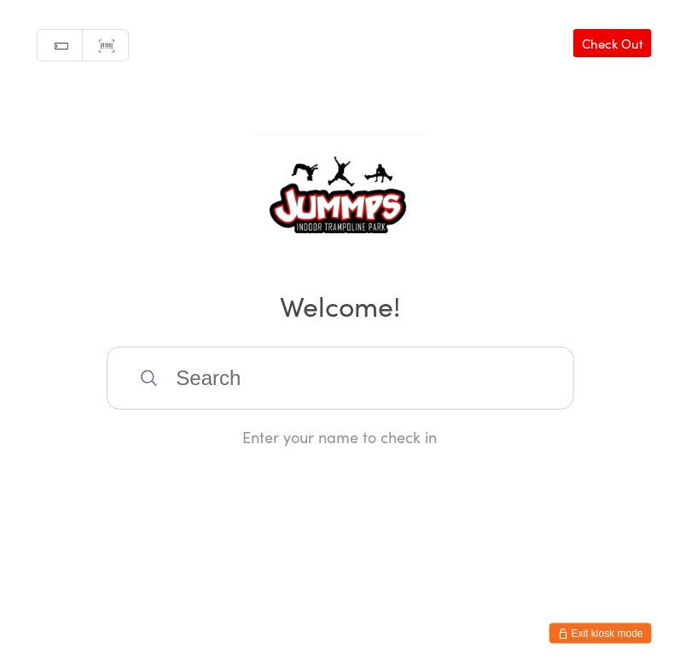
click at [431, 388] on input "search" at bounding box center [341, 378] width 468 height 63
type input "mia d"
click at [421, 423] on div "Mia Disson" at bounding box center [340, 433] width 437 height 23
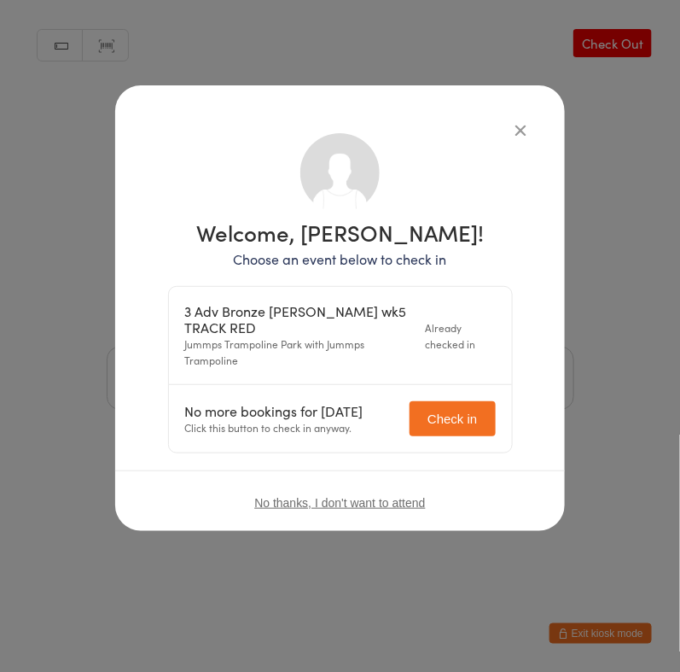
click at [521, 133] on icon "button" at bounding box center [520, 129] width 19 height 19
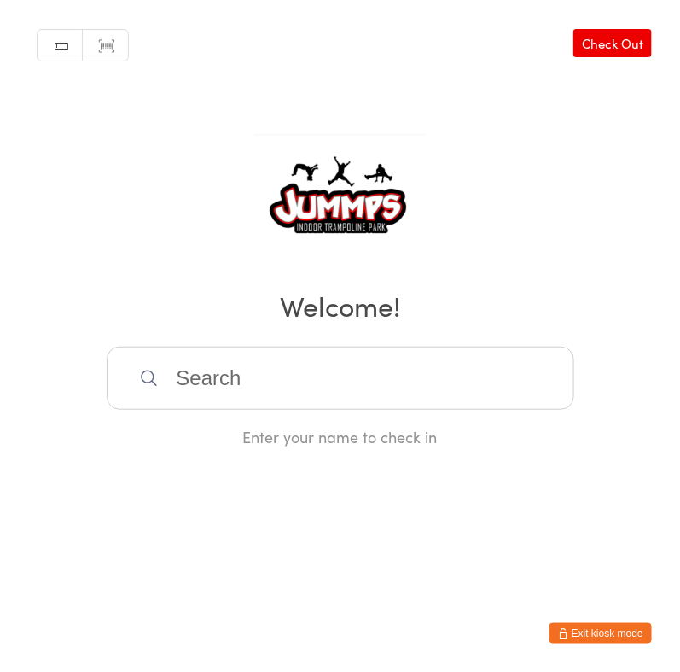
click at [362, 382] on input "search" at bounding box center [341, 378] width 468 height 63
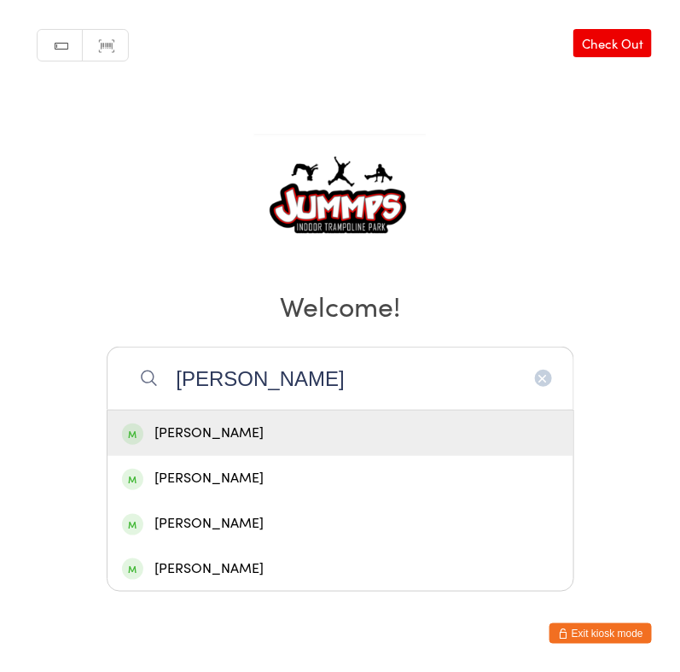
type input "jacquin m"
click at [264, 434] on div "Jacquin Minnear" at bounding box center [340, 433] width 437 height 23
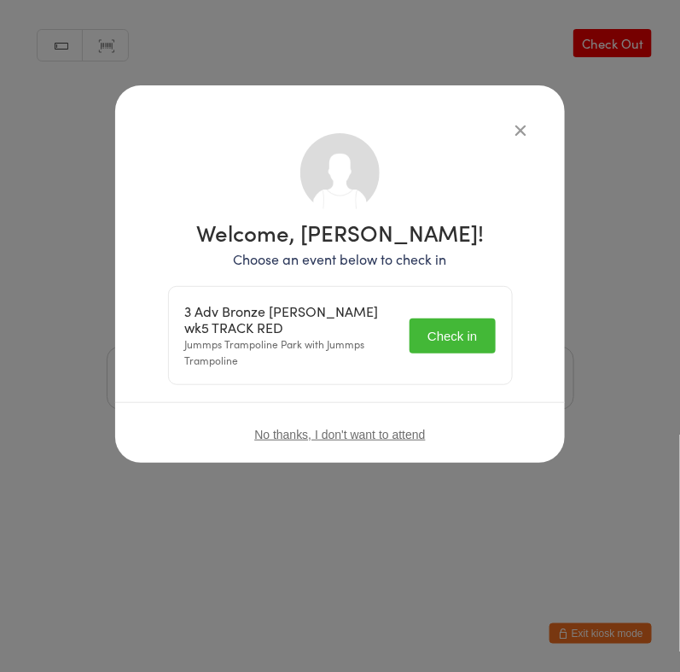
click at [463, 346] on button "Check in" at bounding box center [452, 335] width 85 height 35
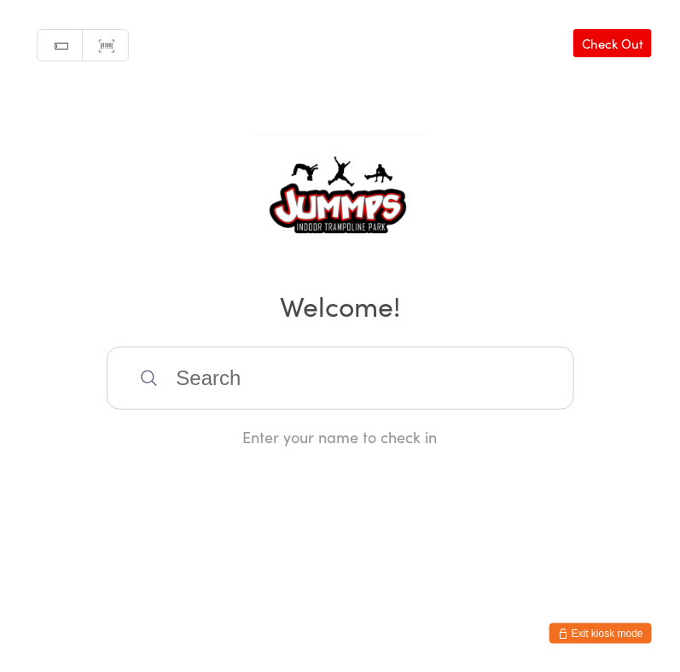
click at [70, 447] on div "Manual search Scanner input Check Out Welcome! Enter your name to check in" at bounding box center [340, 223] width 680 height 447
click at [324, 384] on input "search" at bounding box center [341, 378] width 468 height 63
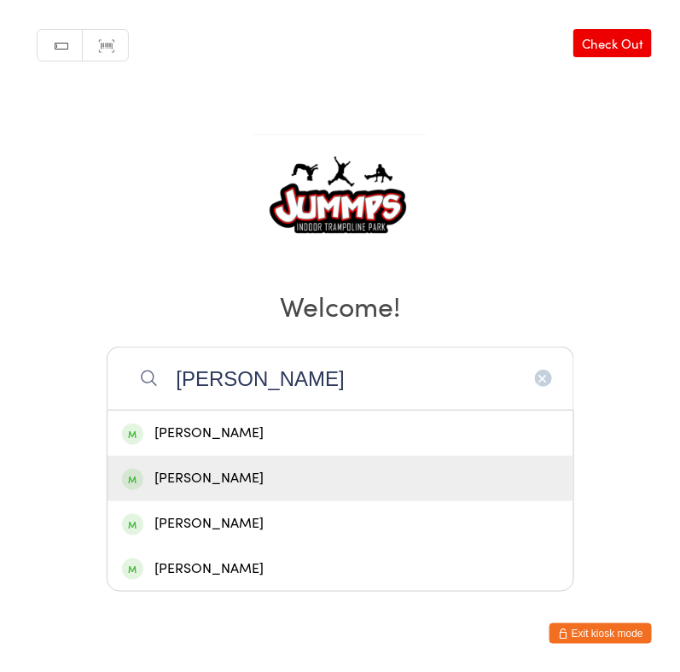
type input "xavier"
click at [230, 487] on div "Xavier Rendall" at bounding box center [340, 478] width 437 height 23
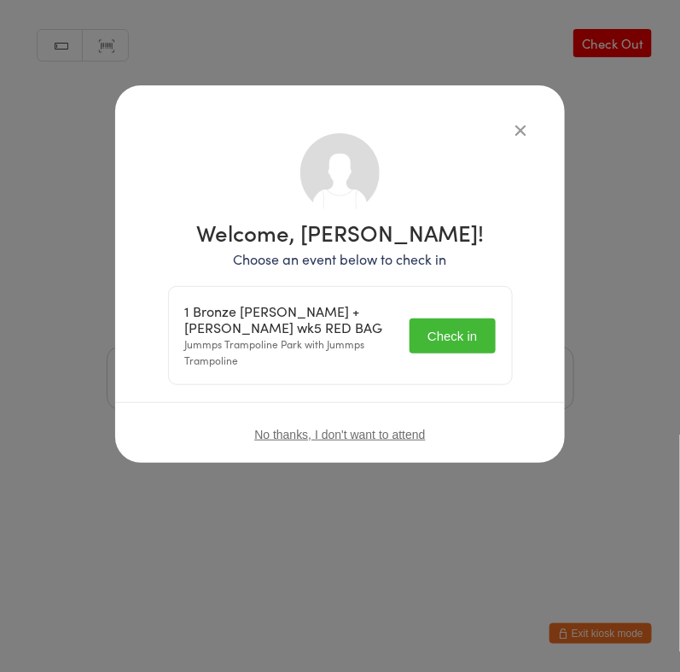
click at [447, 341] on button "Check in" at bounding box center [452, 335] width 85 height 35
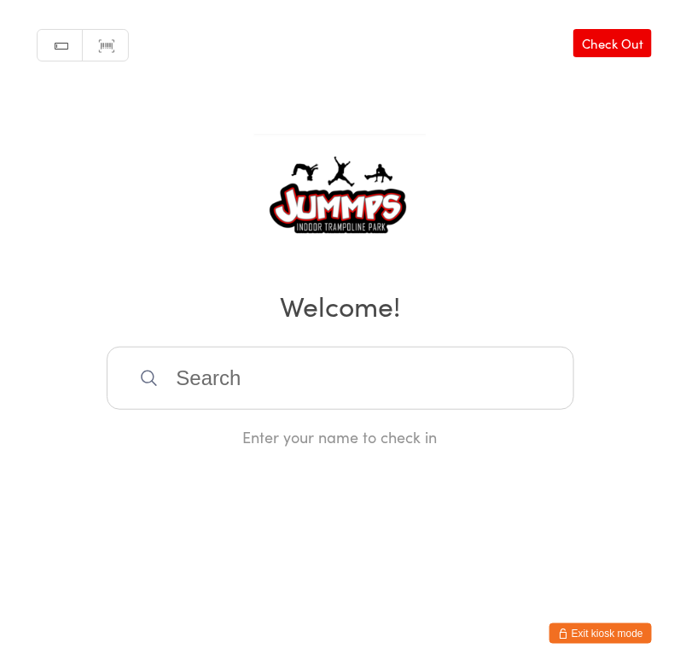
click at [410, 382] on input "search" at bounding box center [341, 378] width 468 height 63
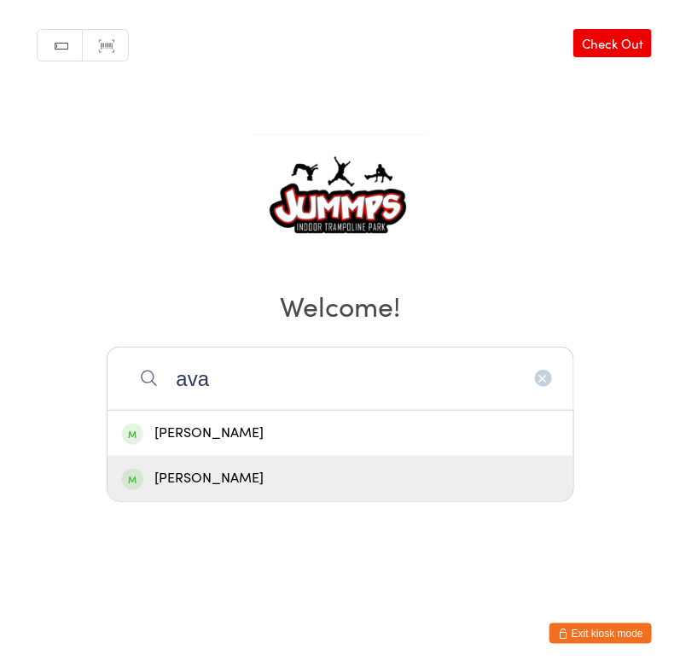
type input "ava"
click at [338, 492] on div "Ava Joiner" at bounding box center [341, 478] width 466 height 45
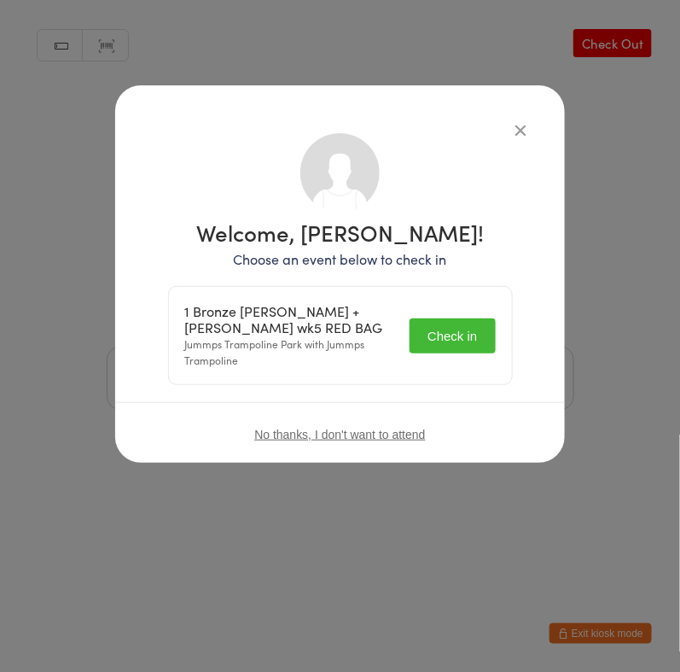
click at [461, 330] on button "Check in" at bounding box center [452, 335] width 85 height 35
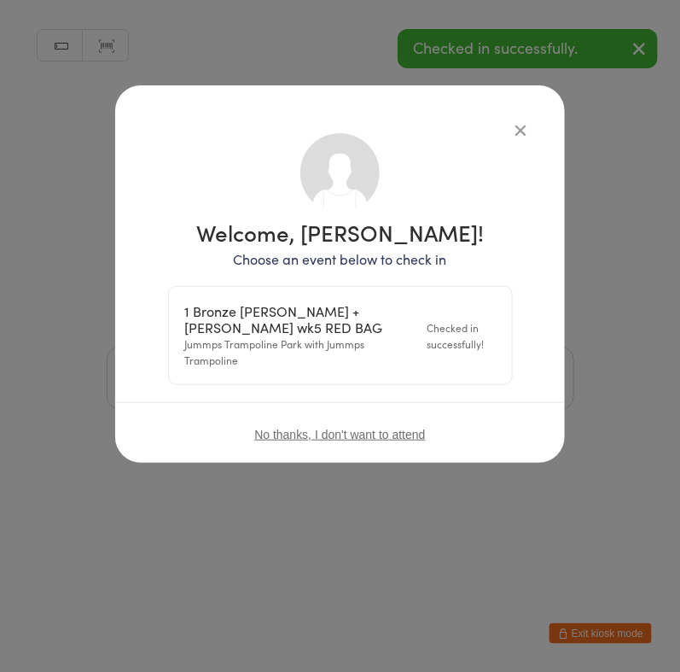
click at [522, 128] on div "Manual search Scanner input Check Out Welcome! Enter your name to check in" at bounding box center [340, 223] width 680 height 447
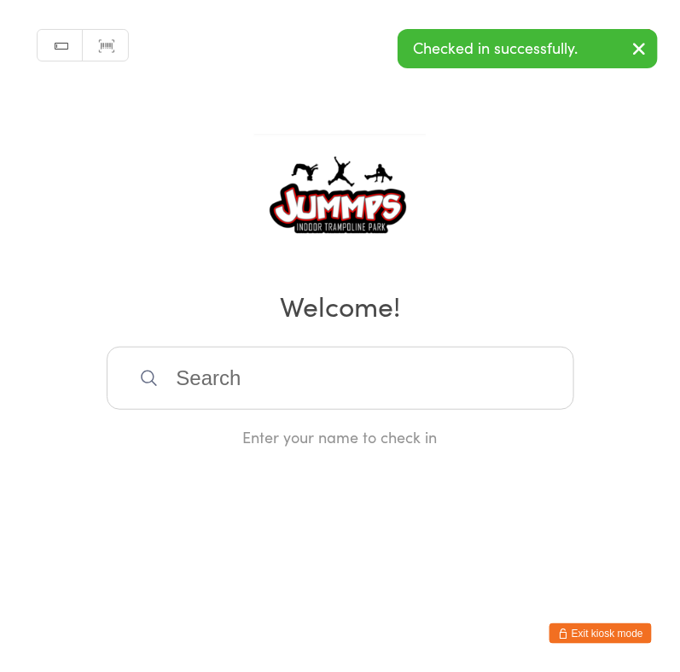
click at [290, 367] on input "search" at bounding box center [341, 378] width 468 height 63
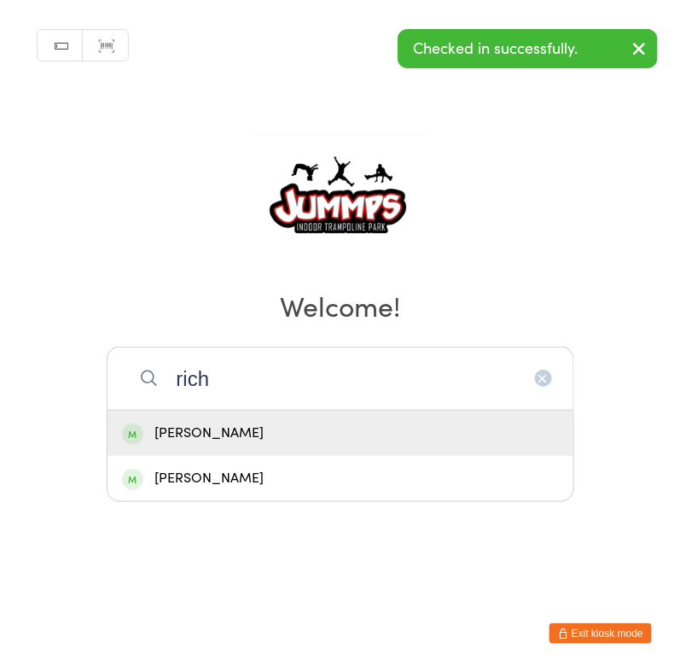
type input "rich"
click at [273, 446] on div "Charlotte Rich" at bounding box center [341, 433] width 466 height 45
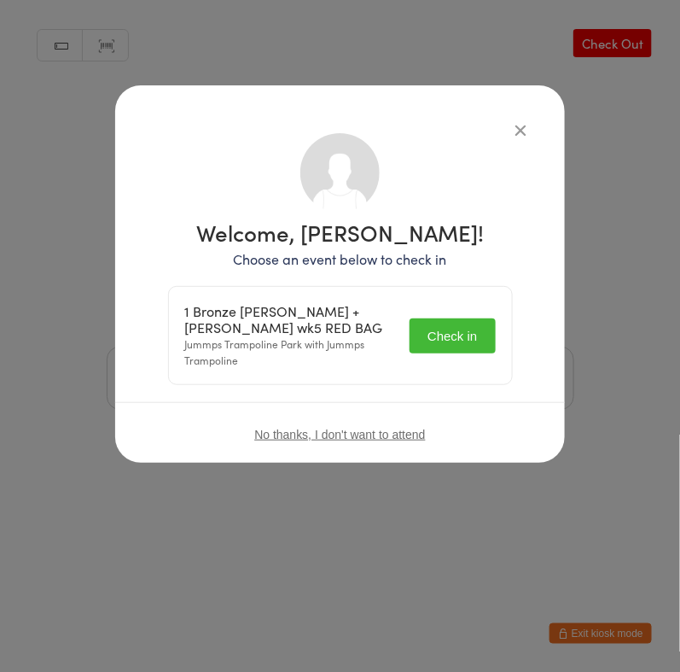
click at [440, 351] on button "Check in" at bounding box center [452, 335] width 85 height 35
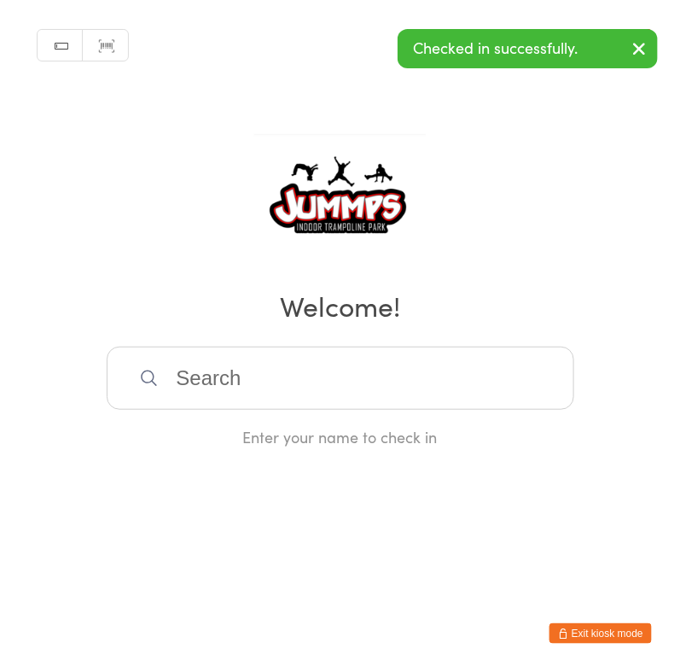
drag, startPoint x: 429, startPoint y: 388, endPoint x: 440, endPoint y: 366, distance: 24.8
click at [429, 388] on input "search" at bounding box center [341, 378] width 468 height 63
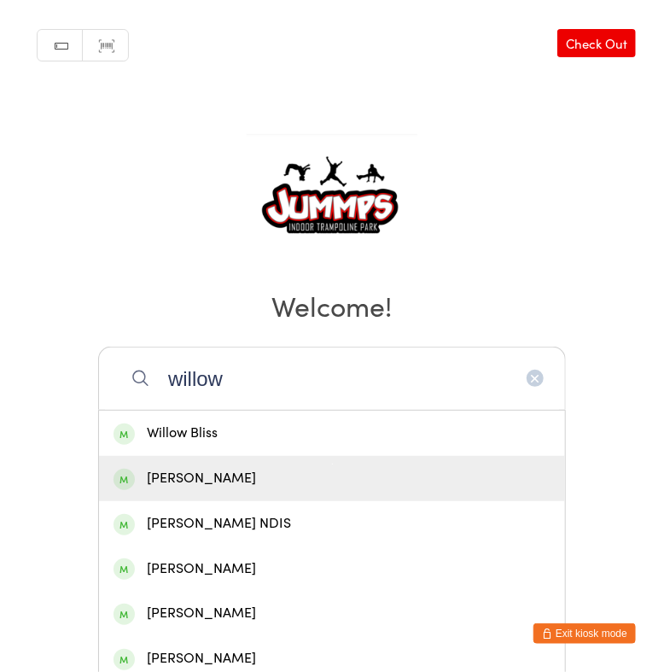
type input "willow"
click at [291, 474] on div "Willow Joiner" at bounding box center [332, 478] width 437 height 23
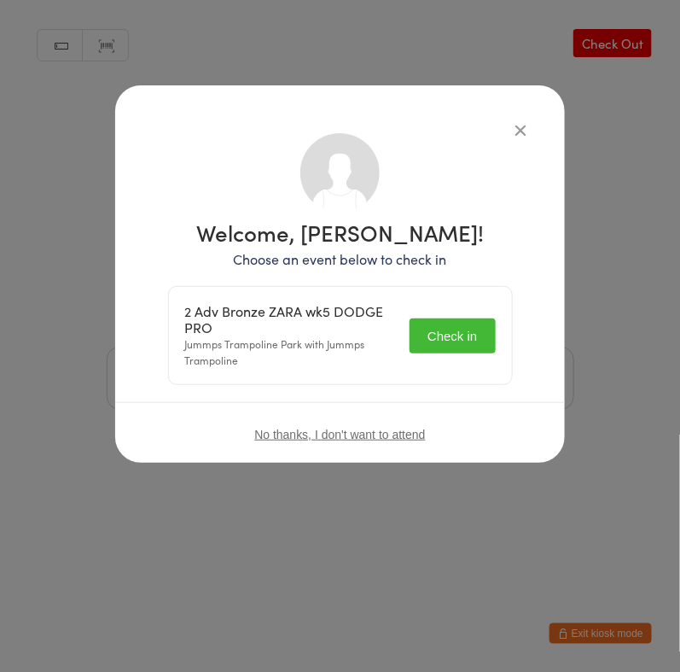
click at [473, 341] on button "Check in" at bounding box center [452, 335] width 85 height 35
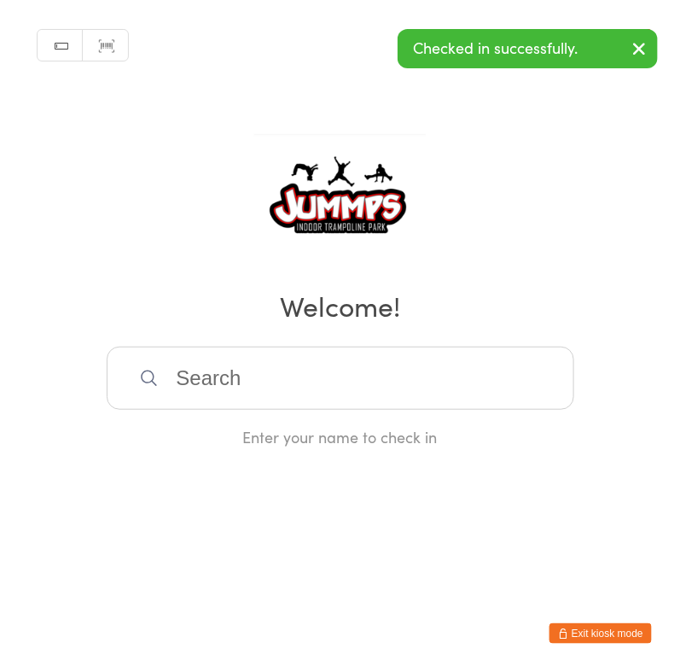
click at [324, 373] on input "search" at bounding box center [341, 378] width 468 height 63
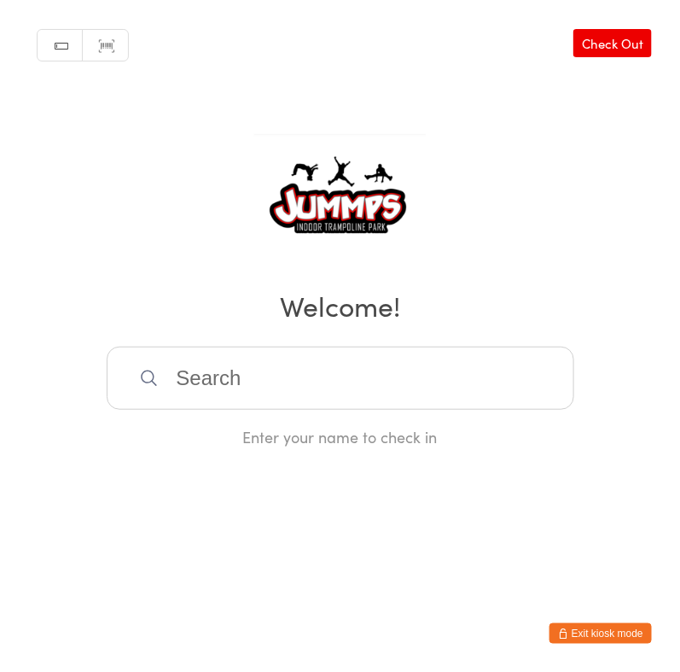
click at [487, 385] on input "search" at bounding box center [341, 378] width 468 height 63
click at [328, 387] on input "search" at bounding box center [341, 378] width 468 height 63
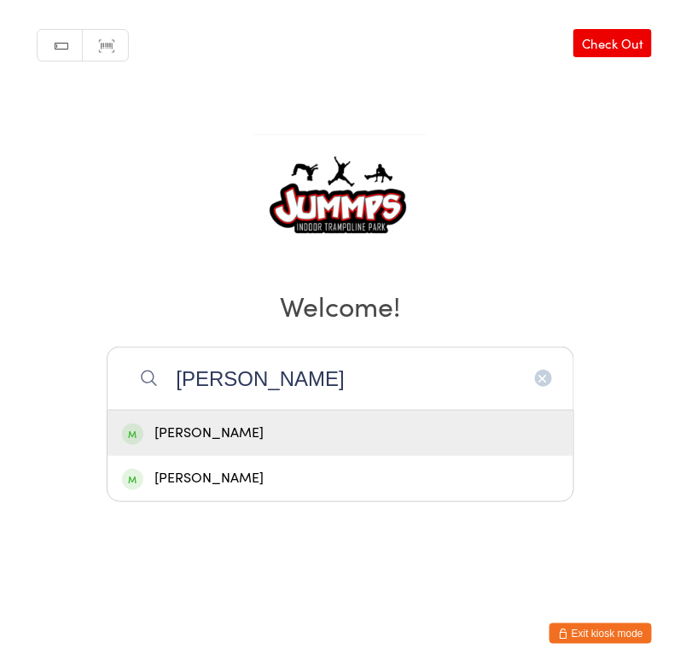
type input "rosie"
click at [301, 434] on div "Rosie Beer" at bounding box center [340, 433] width 437 height 23
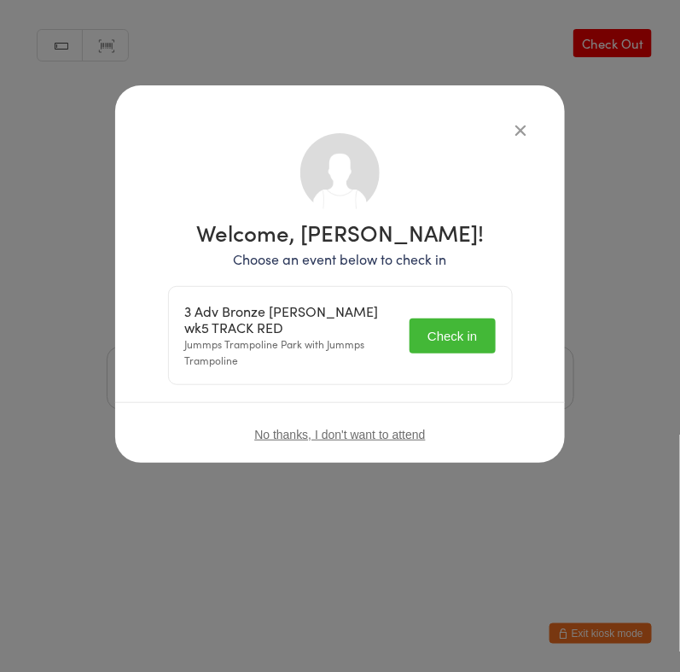
click at [483, 328] on button "Check in" at bounding box center [452, 335] width 85 height 35
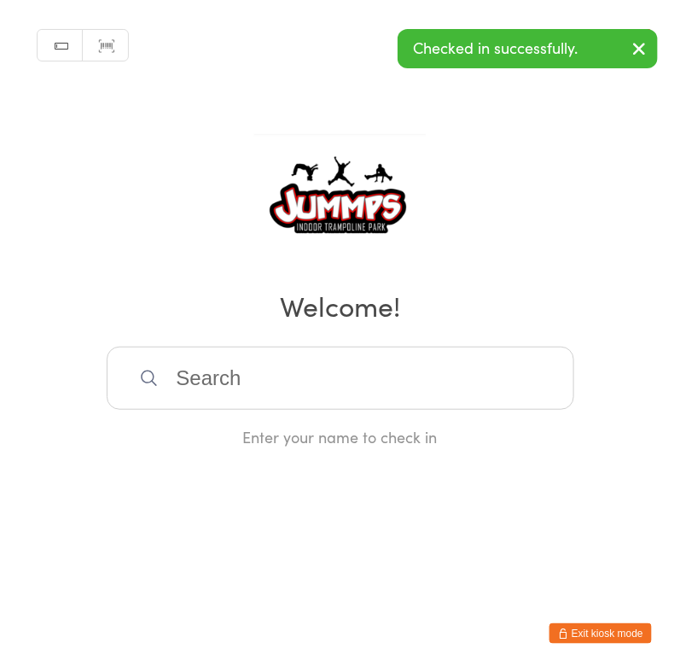
click at [344, 388] on input "search" at bounding box center [341, 378] width 468 height 63
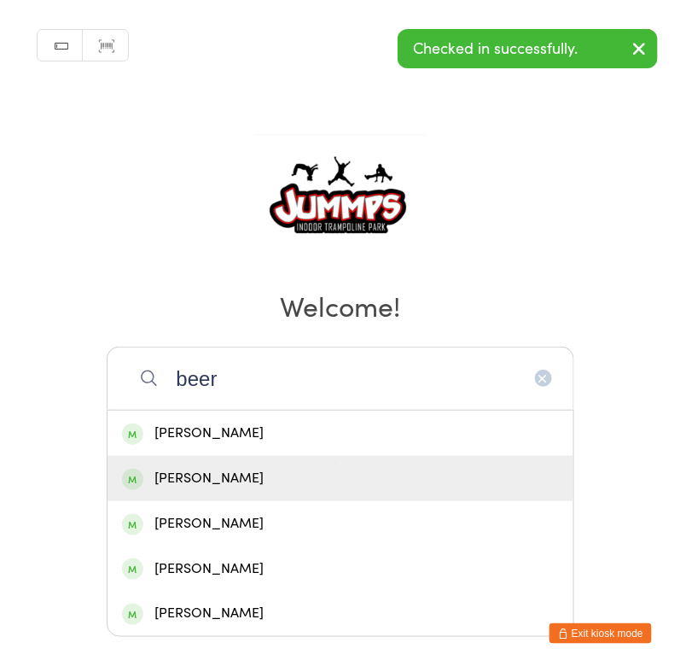
type input "beer"
click at [254, 486] on div "Oscar Beer" at bounding box center [340, 478] width 437 height 23
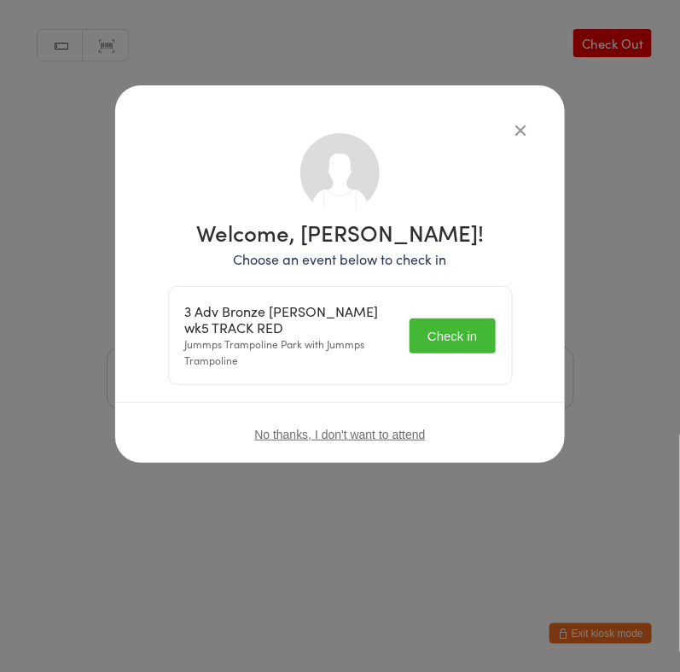
click at [463, 339] on button "Check in" at bounding box center [452, 335] width 85 height 35
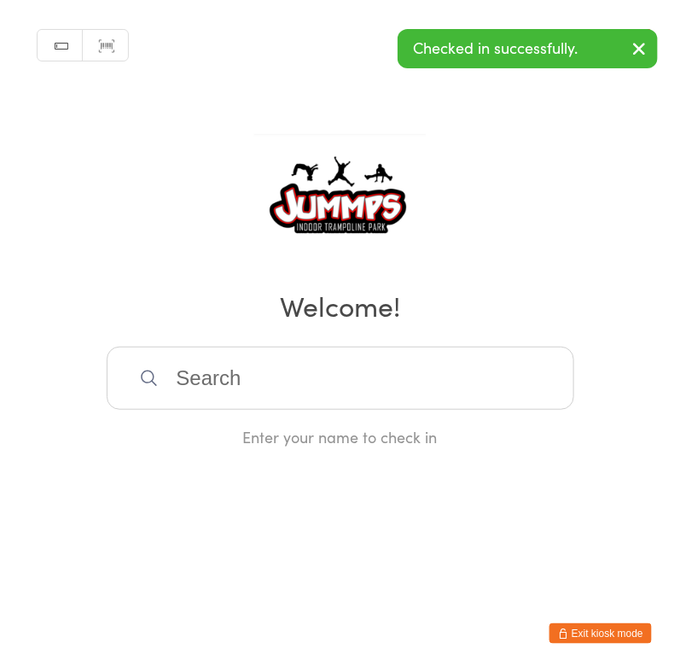
drag, startPoint x: 499, startPoint y: 377, endPoint x: 491, endPoint y: 369, distance: 12.1
click at [496, 369] on input "search" at bounding box center [341, 378] width 468 height 63
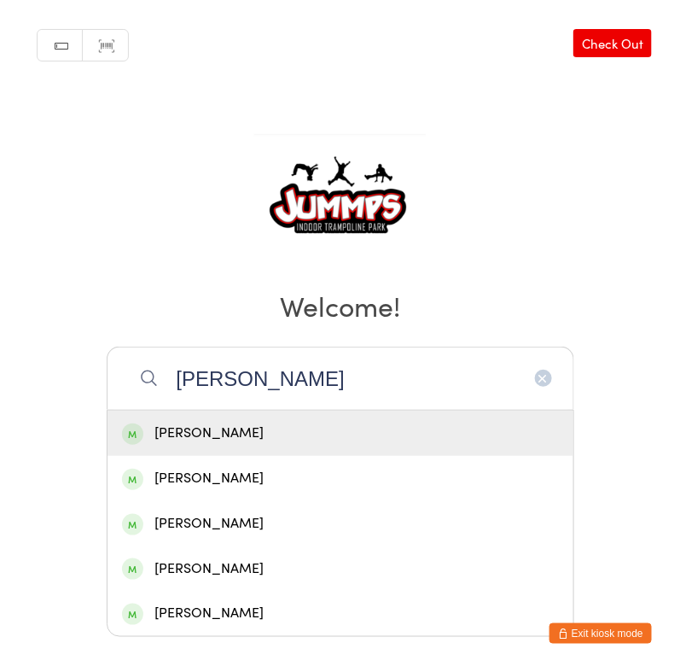
type input "riley"
click at [299, 450] on div "Riley Frazer" at bounding box center [341, 433] width 466 height 45
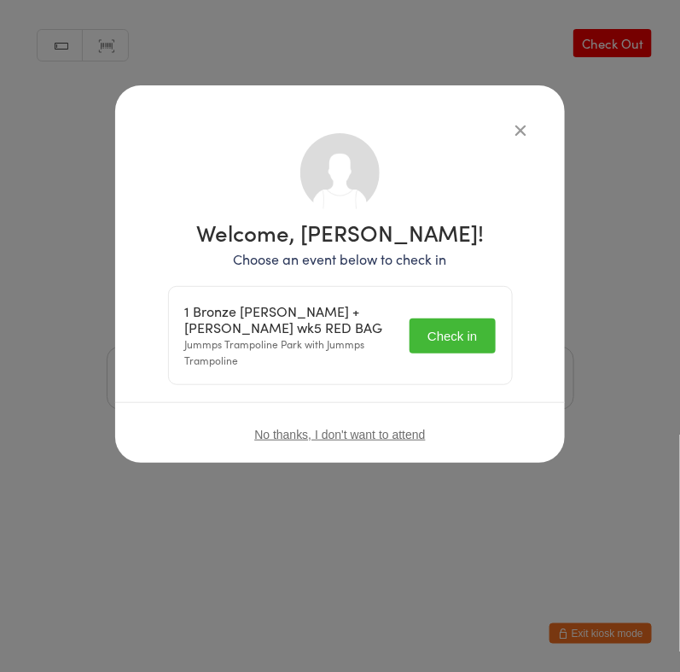
click at [443, 338] on button "Check in" at bounding box center [452, 335] width 85 height 35
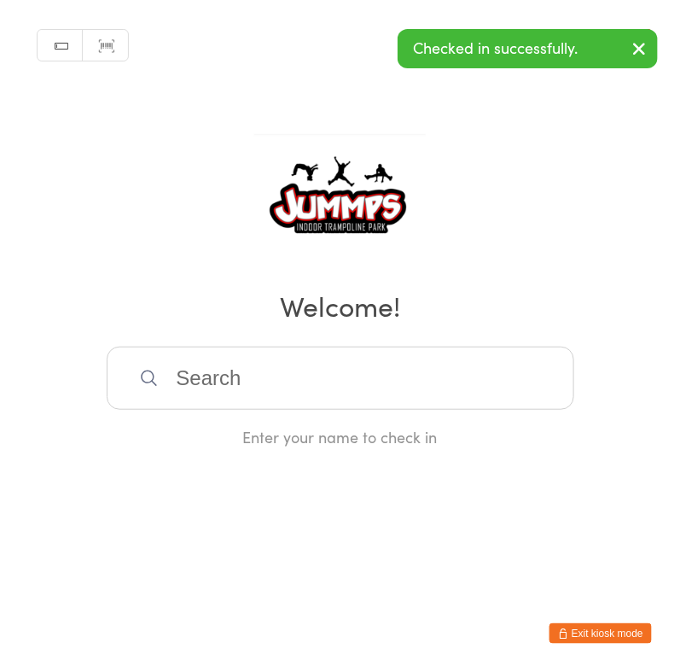
click at [312, 384] on input "search" at bounding box center [341, 378] width 468 height 63
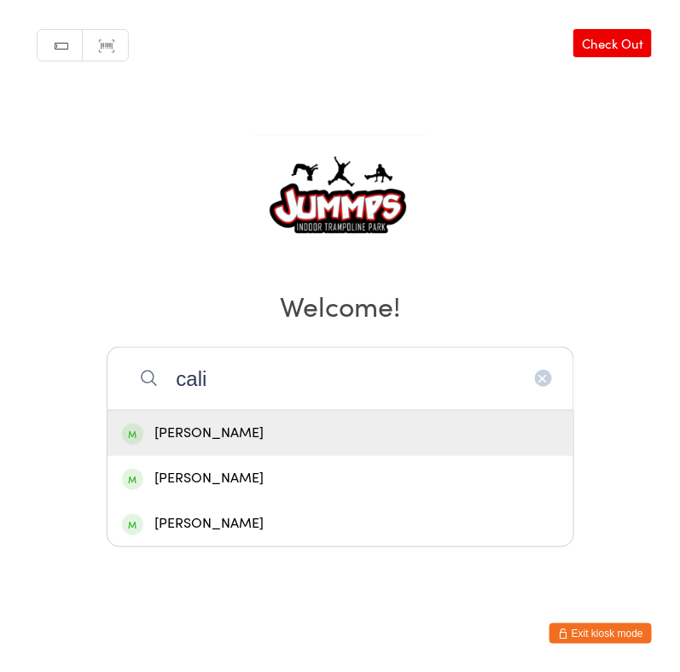
type input "cali"
click at [154, 430] on div "Cali Baxter" at bounding box center [340, 433] width 437 height 23
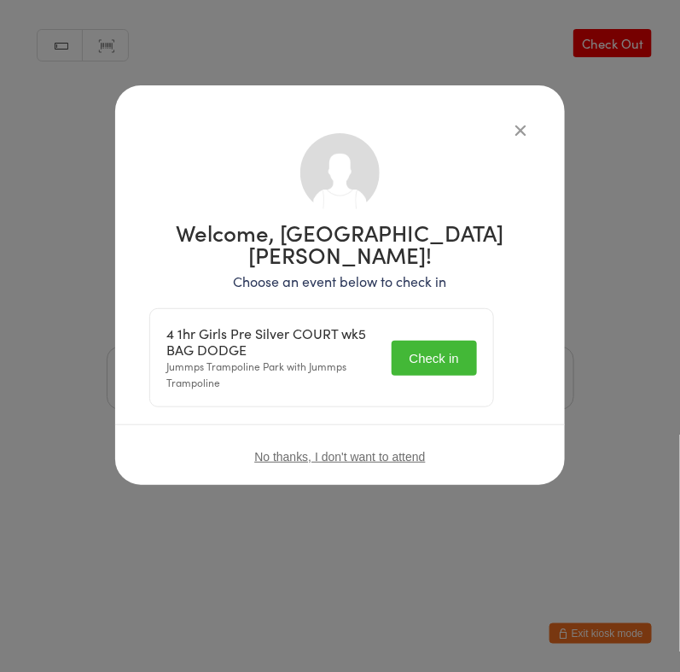
click at [453, 341] on button "Check in" at bounding box center [434, 358] width 85 height 35
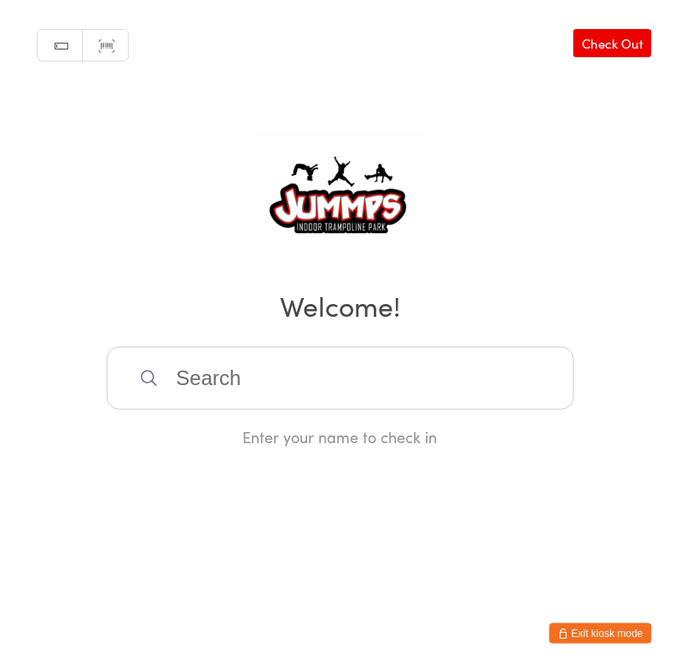
click at [205, 382] on input "search" at bounding box center [341, 378] width 468 height 63
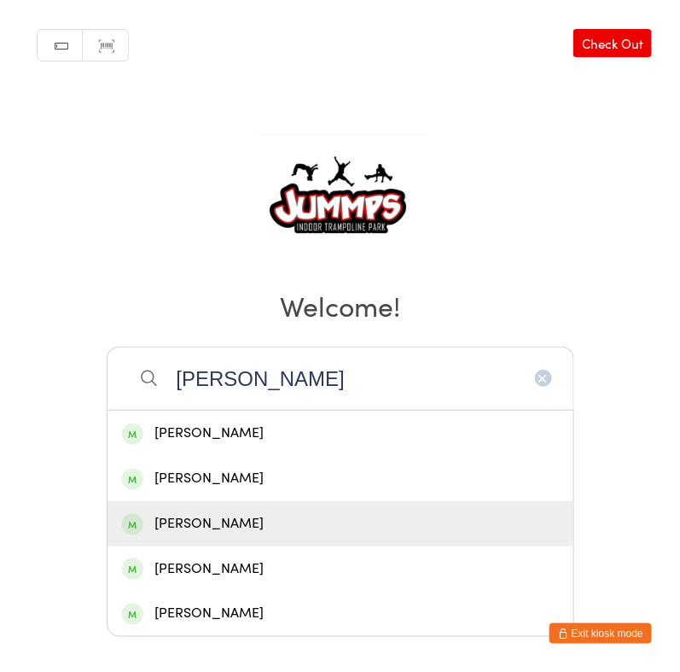
type input "samuel"
click at [393, 522] on div "Samuel Breitner" at bounding box center [340, 523] width 437 height 23
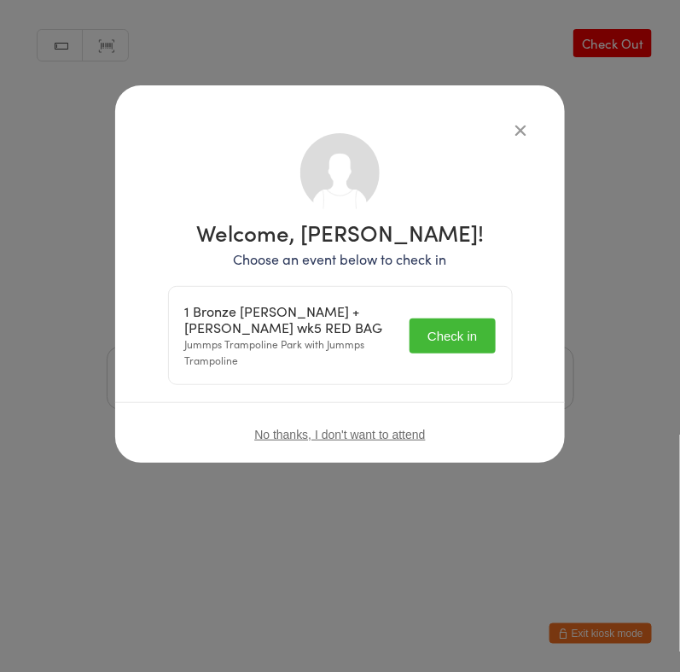
click at [487, 330] on button "Check in" at bounding box center [452, 335] width 85 height 35
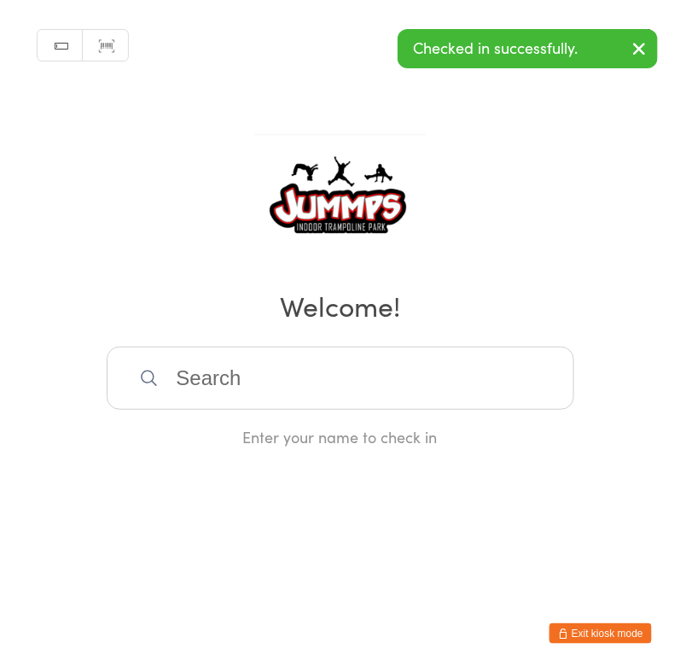
click at [463, 365] on input "search" at bounding box center [341, 378] width 468 height 63
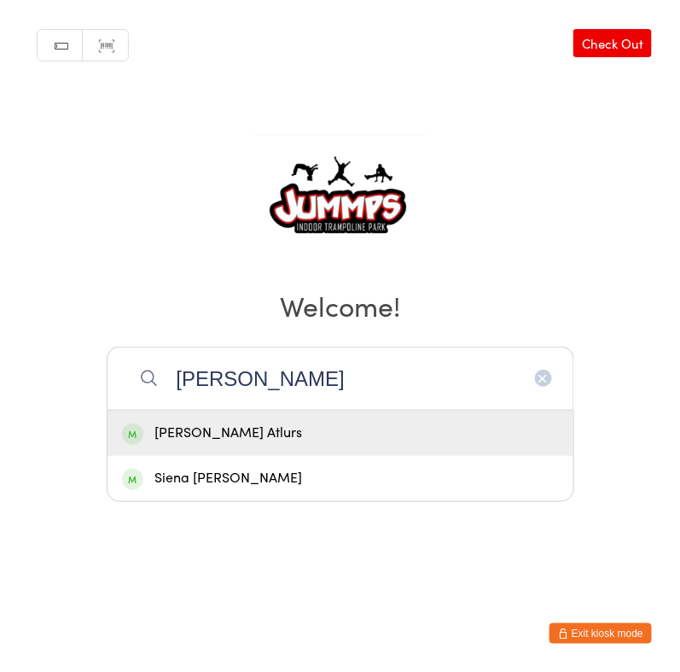
type input "sanvi"
click at [401, 425] on div "Sanvi Atlurs" at bounding box center [340, 433] width 437 height 23
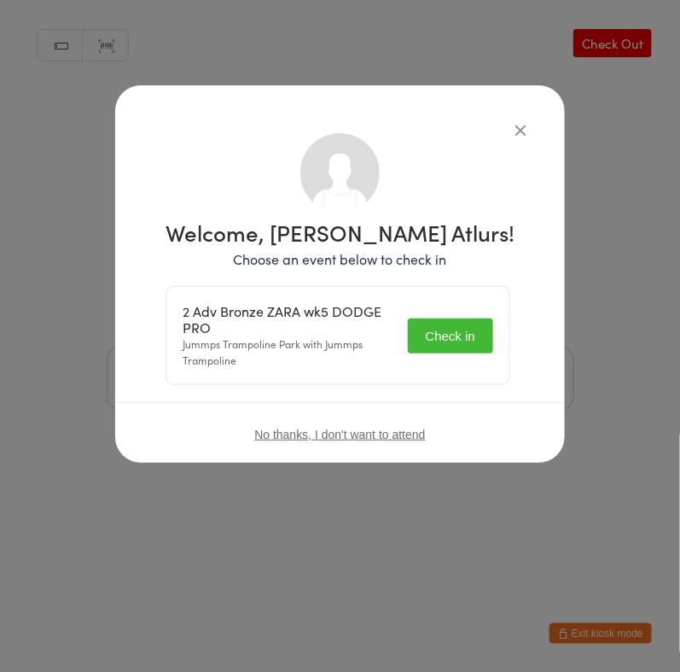
click at [462, 331] on button "Check in" at bounding box center [450, 335] width 85 height 35
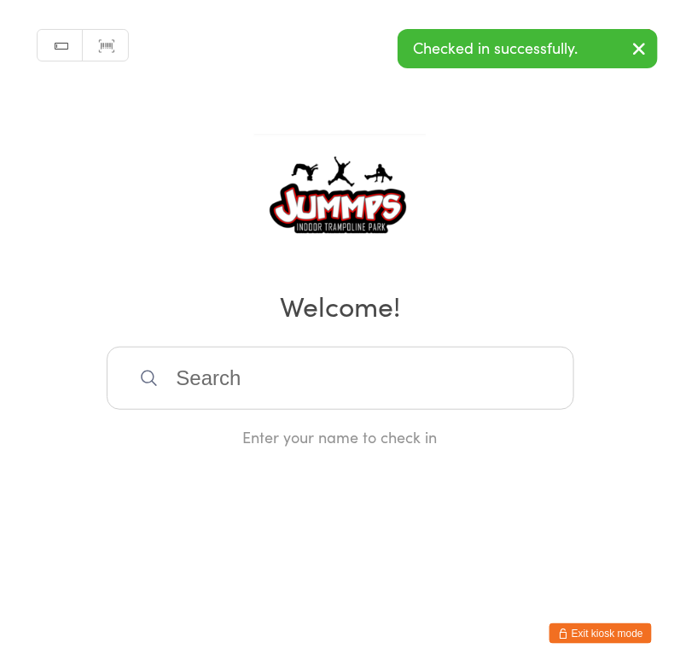
click at [418, 394] on input "search" at bounding box center [341, 378] width 468 height 63
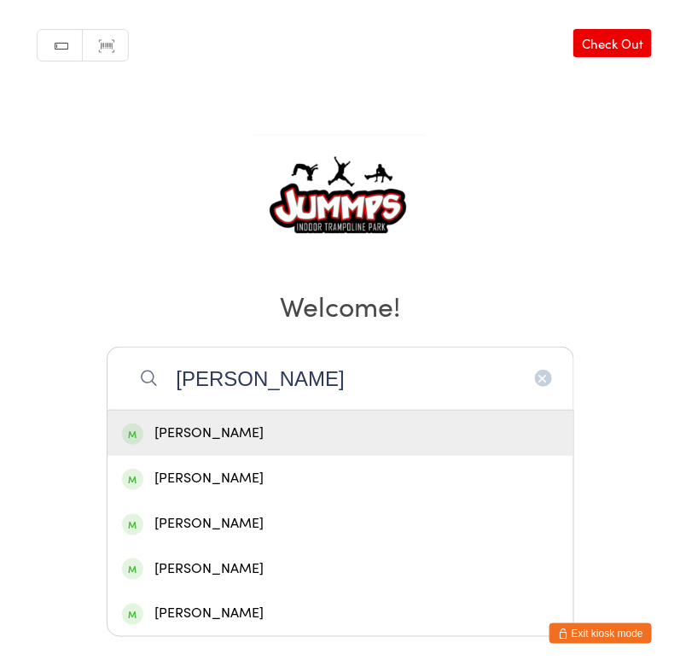
type input "molly"
click at [318, 452] on div "Molly Payne" at bounding box center [341, 433] width 466 height 45
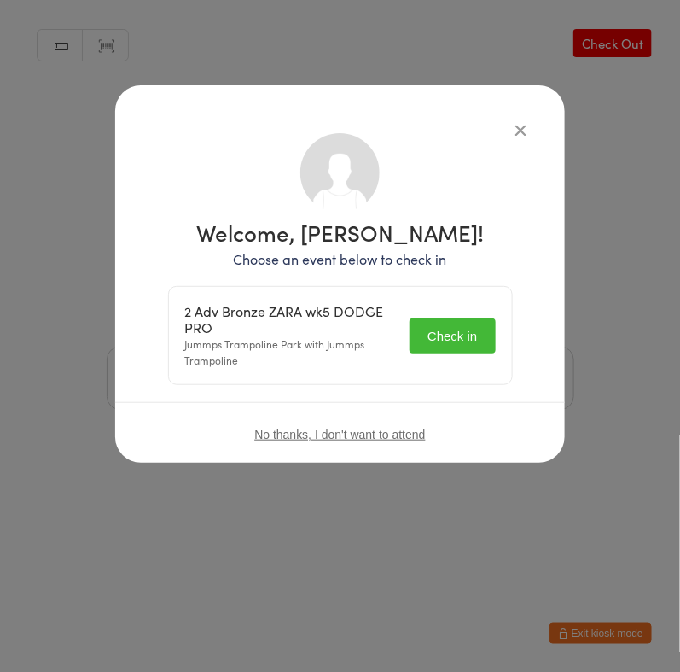
click at [461, 333] on button "Check in" at bounding box center [452, 335] width 85 height 35
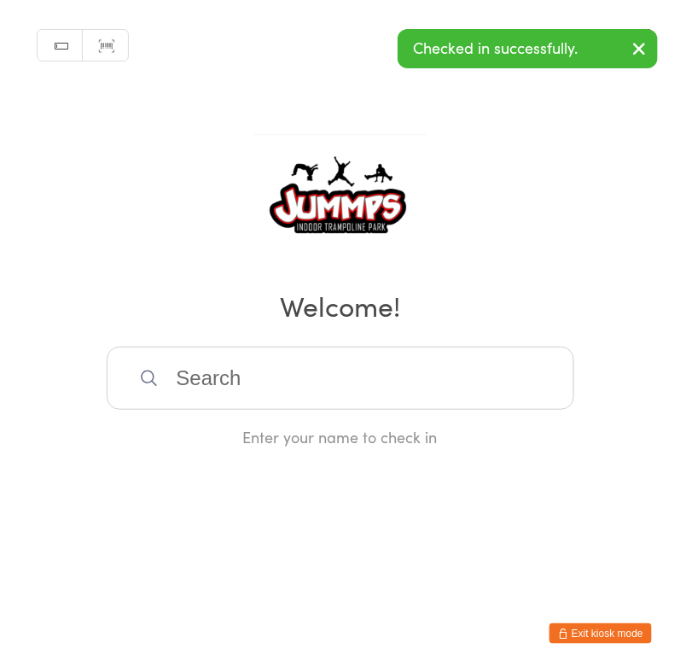
click at [407, 364] on input "search" at bounding box center [341, 378] width 468 height 63
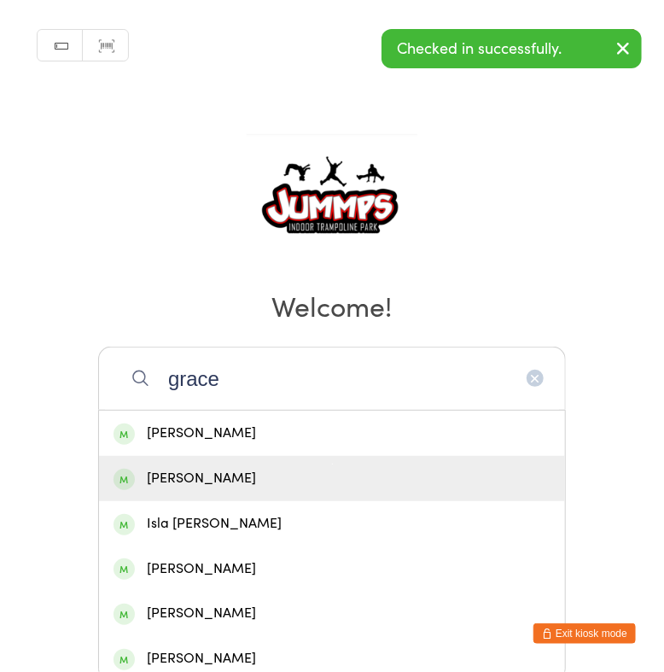
type input "grace"
click at [294, 477] on div "Grace Hustwayte" at bounding box center [332, 478] width 437 height 23
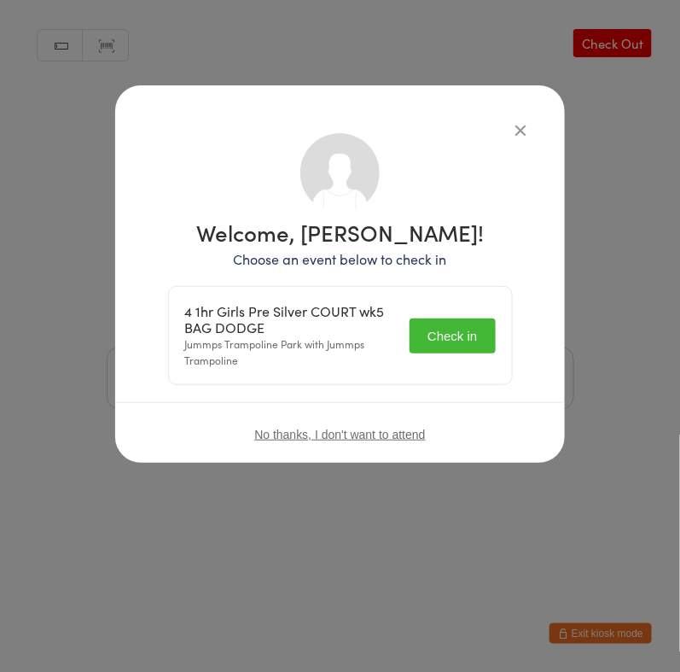
click at [445, 338] on button "Check in" at bounding box center [452, 335] width 85 height 35
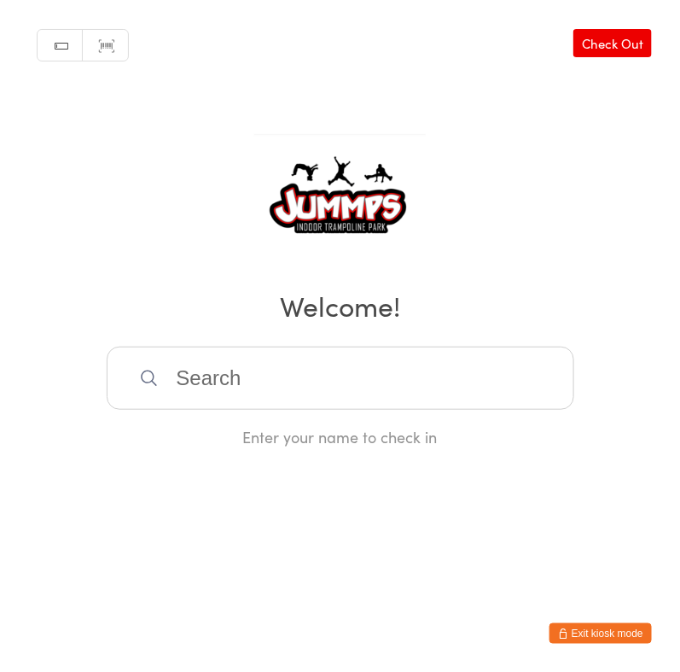
click at [345, 376] on input "search" at bounding box center [341, 378] width 468 height 63
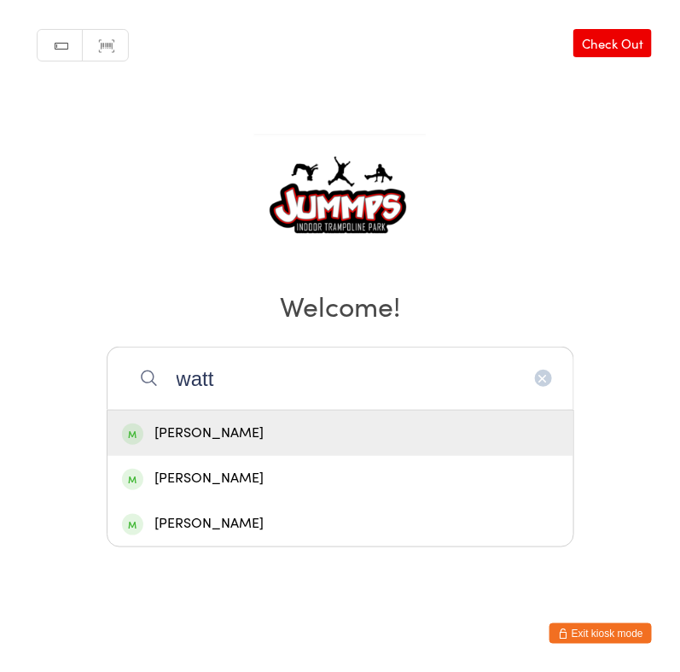
type input "watt"
click at [252, 436] on div "Mya Watt" at bounding box center [340, 433] width 437 height 23
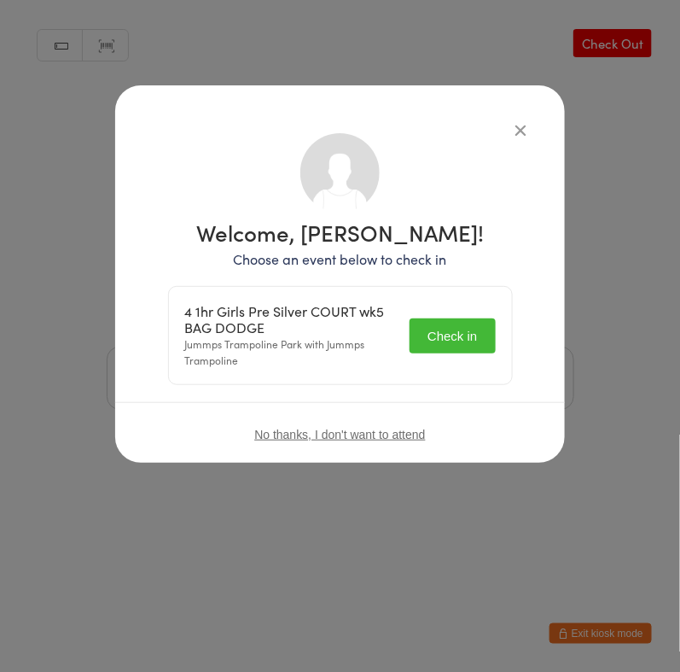
drag, startPoint x: 442, startPoint y: 332, endPoint x: 367, endPoint y: 362, distance: 80.8
click at [444, 332] on button "Check in" at bounding box center [452, 335] width 85 height 35
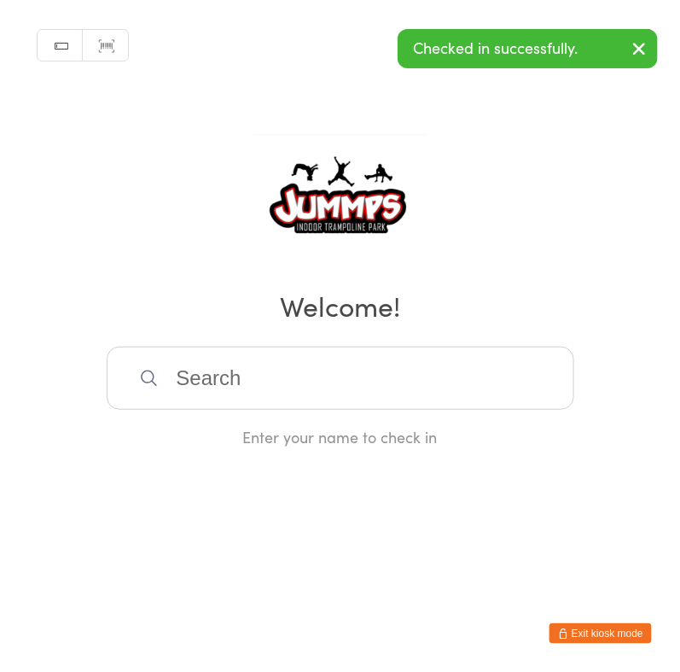
drag, startPoint x: 382, startPoint y: 378, endPoint x: 393, endPoint y: 370, distance: 12.8
click at [382, 377] on input "search" at bounding box center [341, 378] width 468 height 63
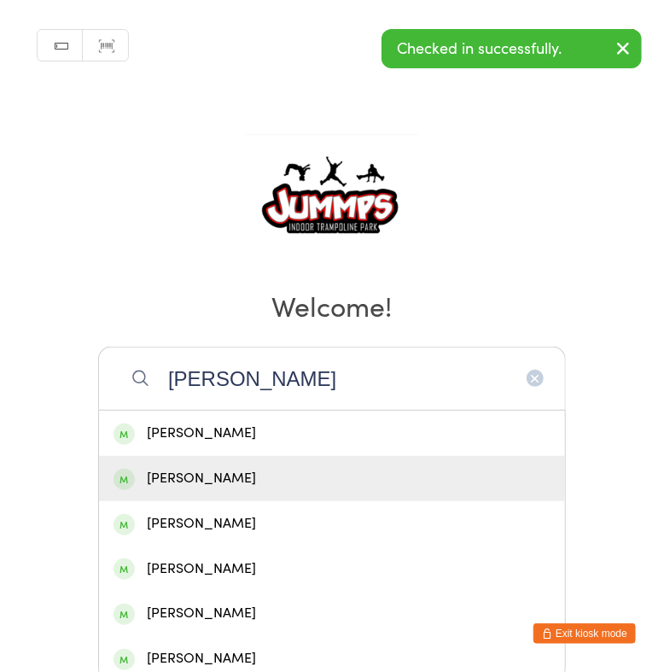
type input "kiana"
click at [324, 469] on div "Kiara Watt" at bounding box center [332, 478] width 437 height 23
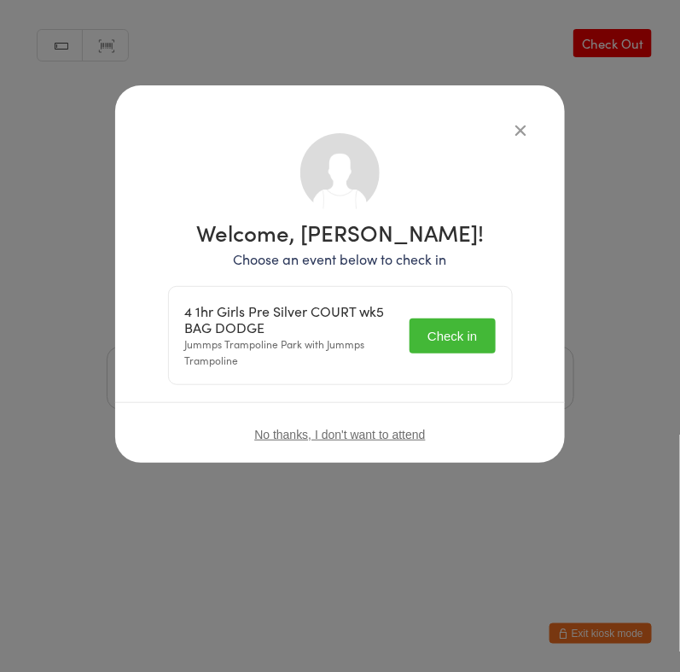
drag, startPoint x: 499, startPoint y: 326, endPoint x: 461, endPoint y: 335, distance: 39.3
click at [498, 326] on div "4 1hr Girls Pre Silver COURT wk5 BAG DODGE Jummps Trampoline Park with Jummps T…" at bounding box center [340, 335] width 343 height 97
click at [461, 335] on button "Check in" at bounding box center [452, 335] width 85 height 35
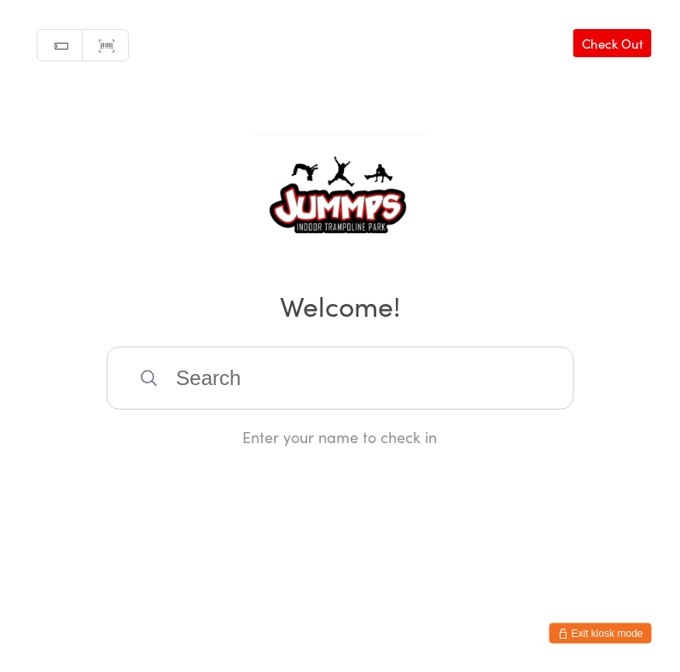
click at [191, 378] on input "search" at bounding box center [341, 378] width 468 height 63
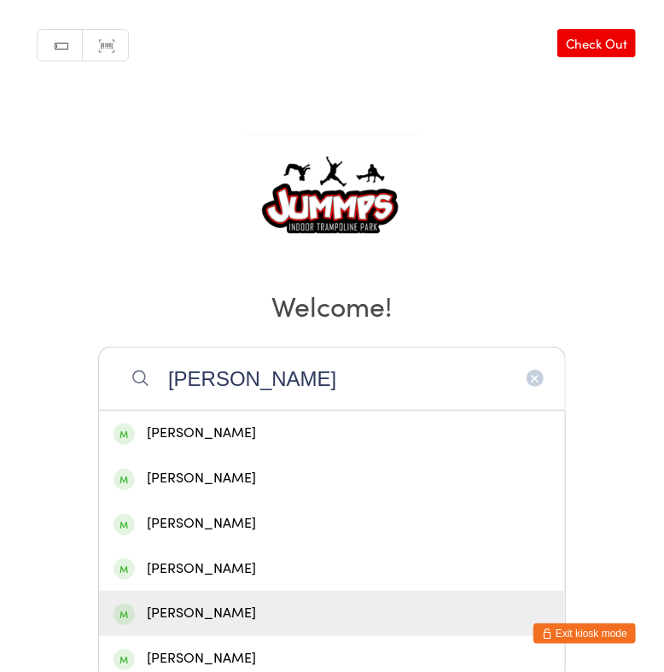
type input "sophie"
click at [360, 616] on div "Sophie Stocker-hoida" at bounding box center [332, 613] width 437 height 23
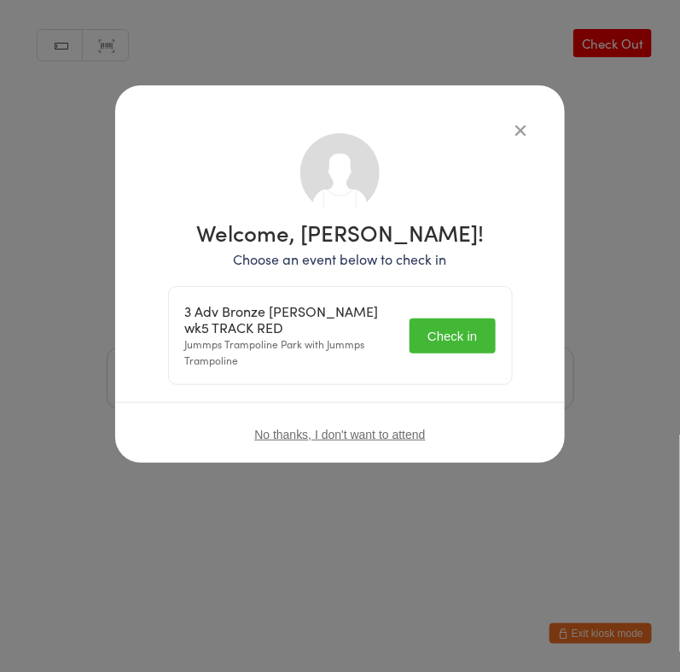
click at [479, 330] on button "Check in" at bounding box center [452, 335] width 85 height 35
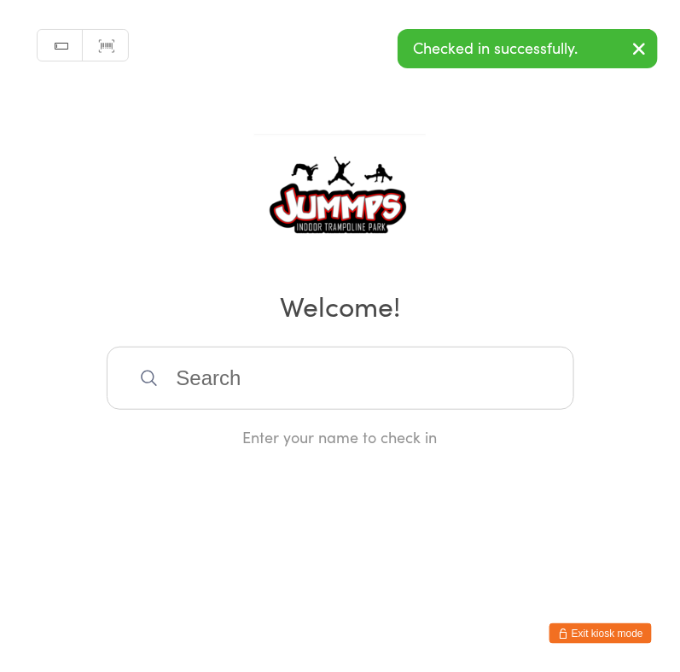
click at [482, 391] on input "search" at bounding box center [341, 378] width 468 height 63
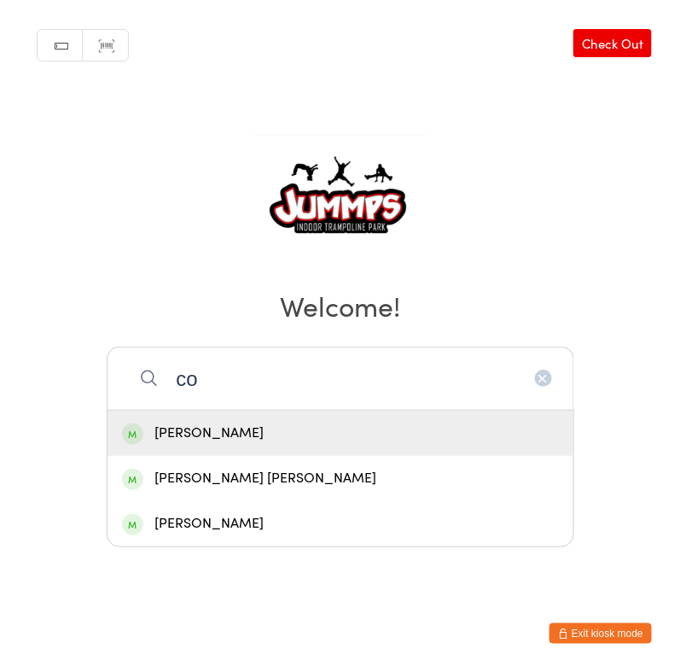
type input "c"
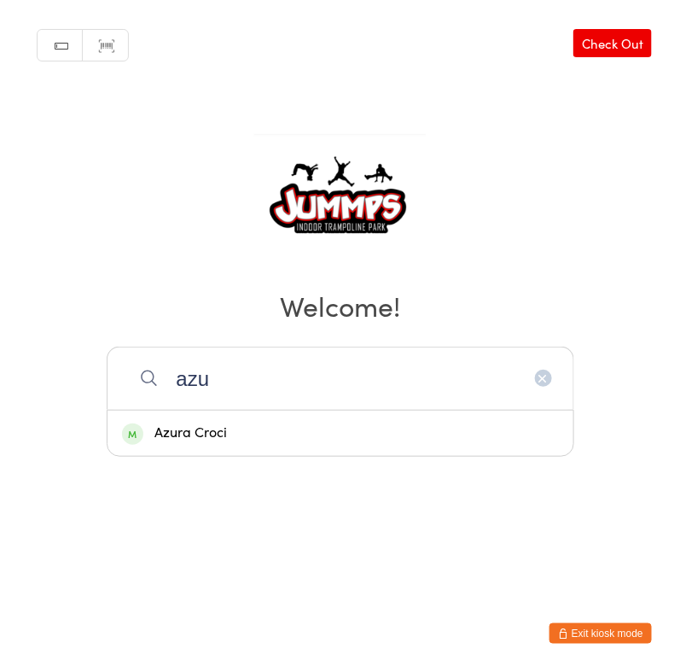
type input "azu"
click at [315, 435] on div "Azura Croci" at bounding box center [340, 433] width 437 height 23
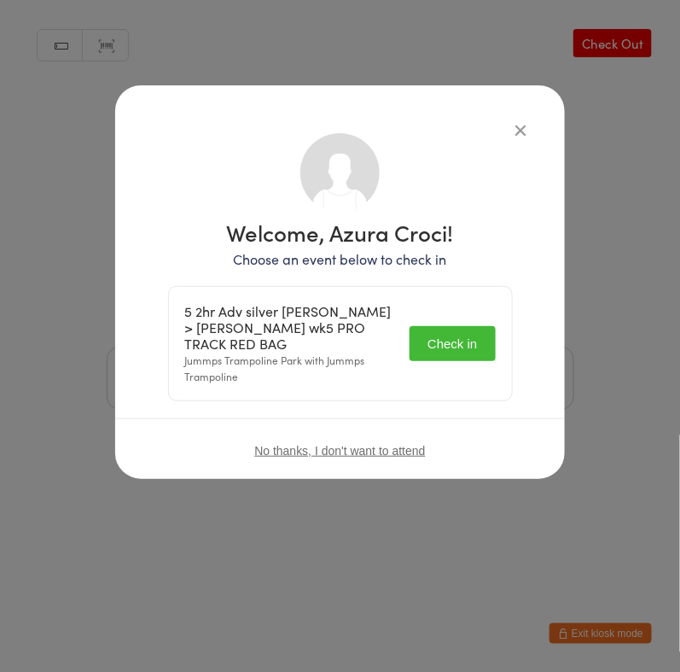
click at [452, 328] on button "Check in" at bounding box center [452, 343] width 85 height 35
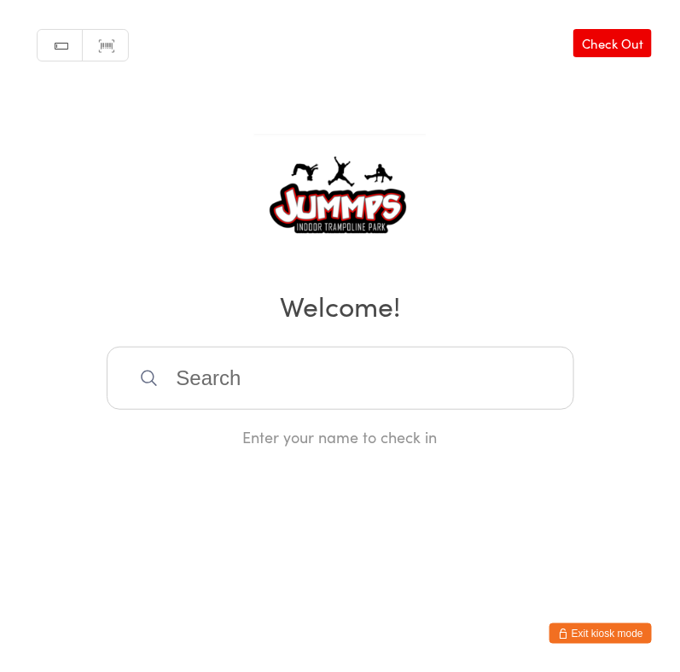
click at [271, 377] on input "search" at bounding box center [341, 378] width 468 height 63
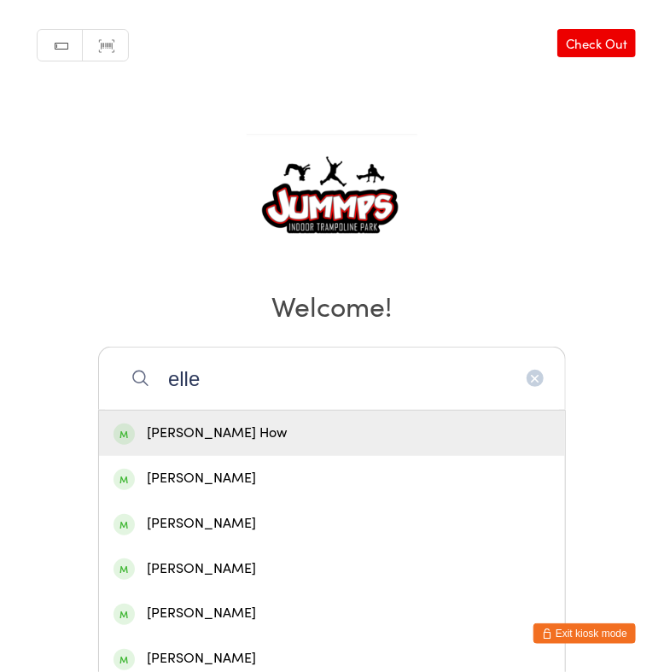
type input "elle"
click at [535, 383] on icon "button" at bounding box center [535, 378] width 14 height 14
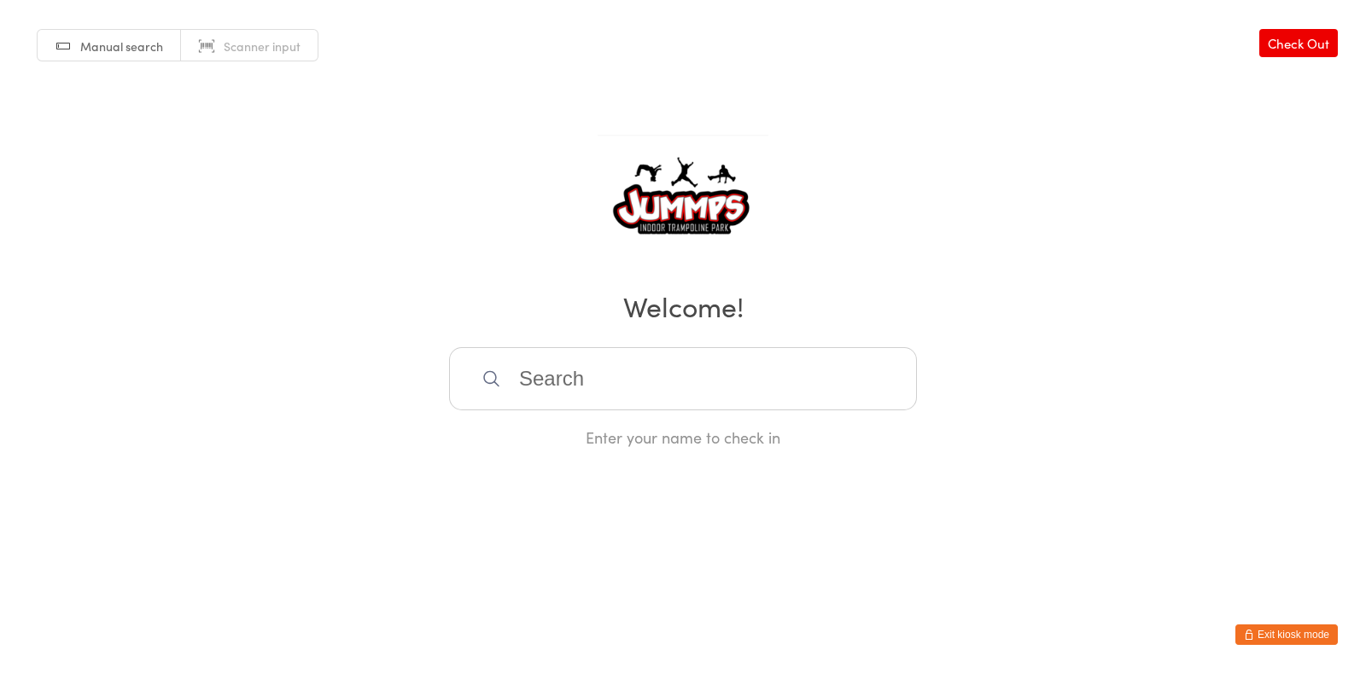
click at [810, 381] on input "search" at bounding box center [683, 378] width 468 height 63
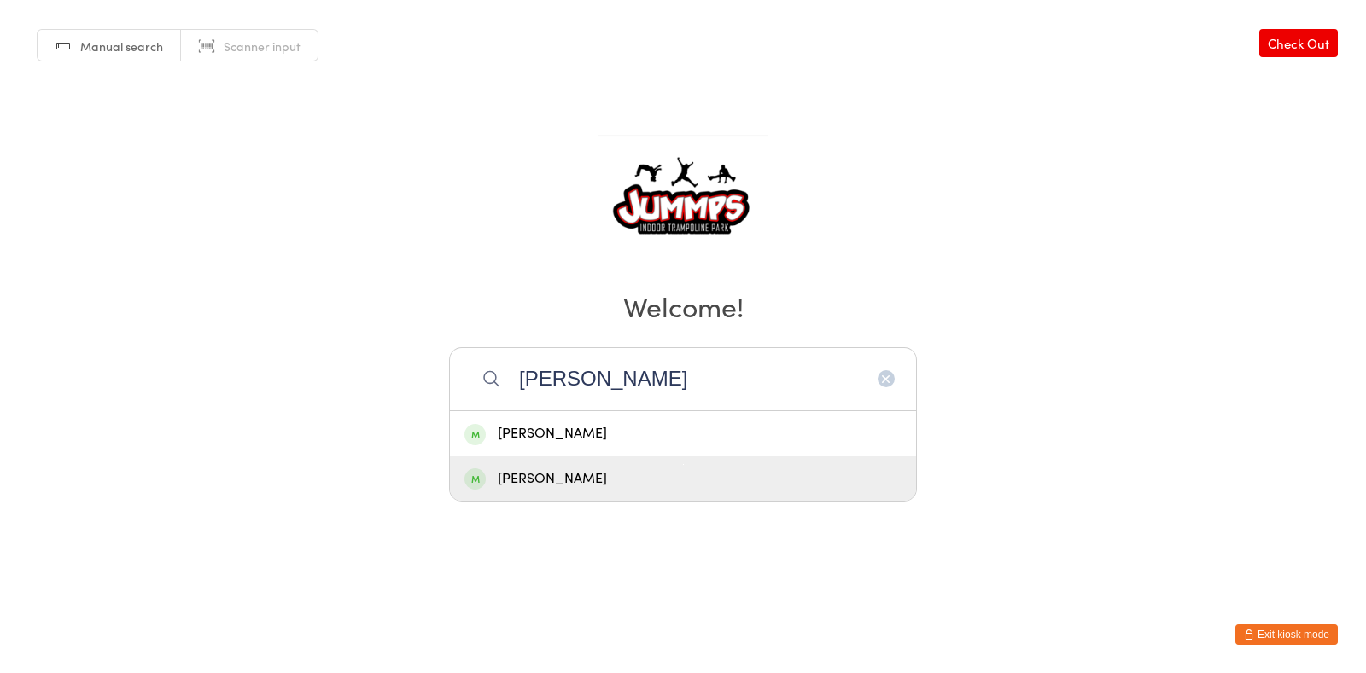
type input "lyla"
click at [717, 488] on div "Lyla-Ivy Olliver" at bounding box center [682, 479] width 437 height 23
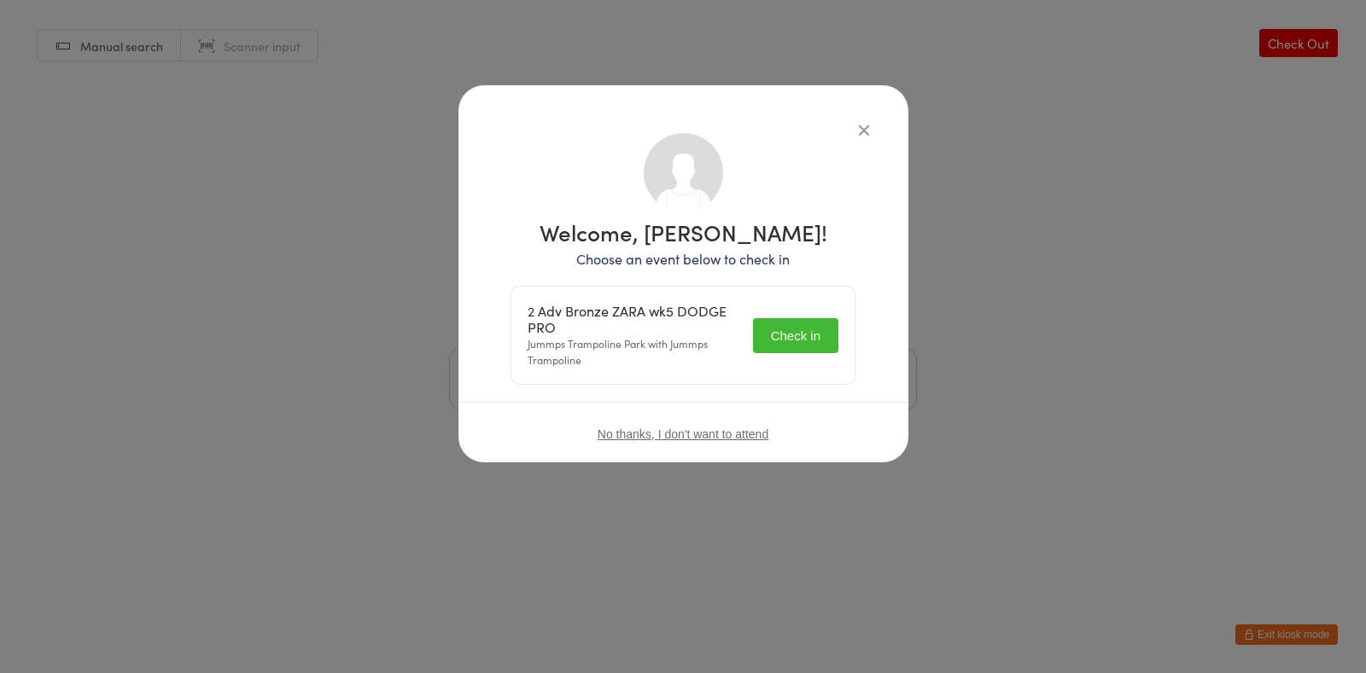
click at [825, 341] on button "Check in" at bounding box center [795, 335] width 85 height 35
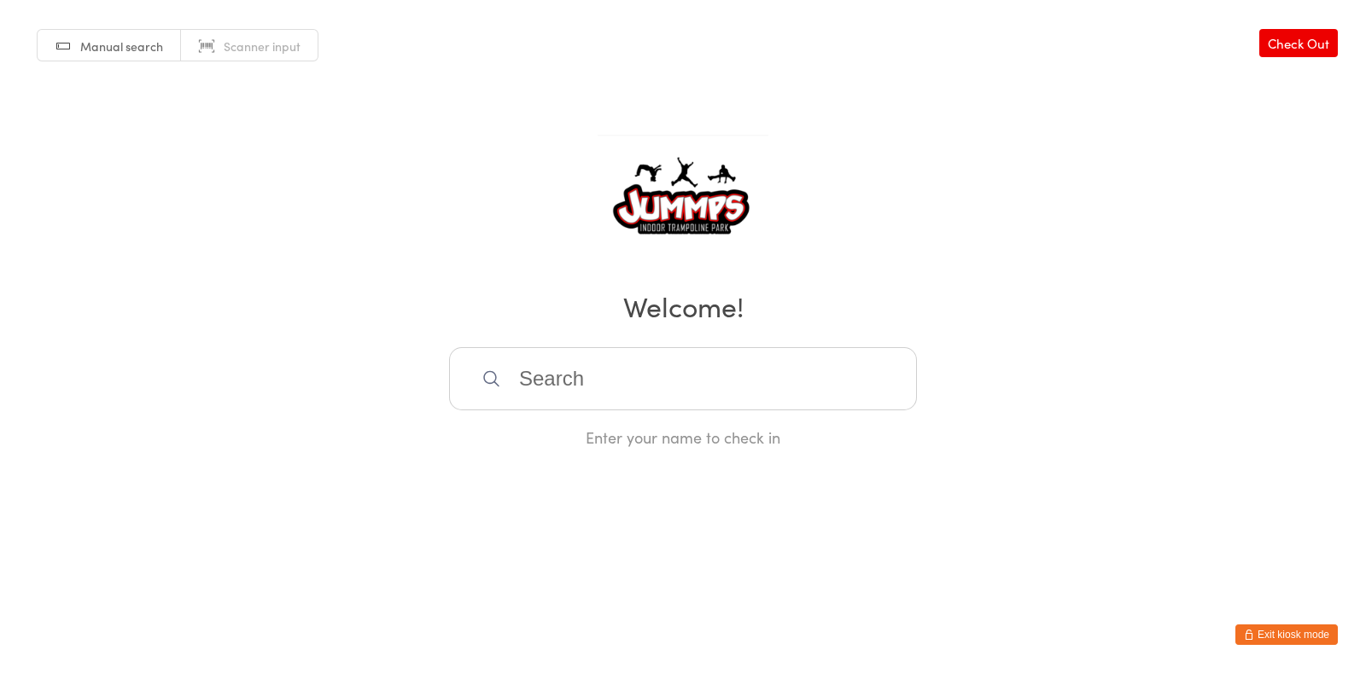
click at [674, 393] on input "search" at bounding box center [683, 378] width 468 height 63
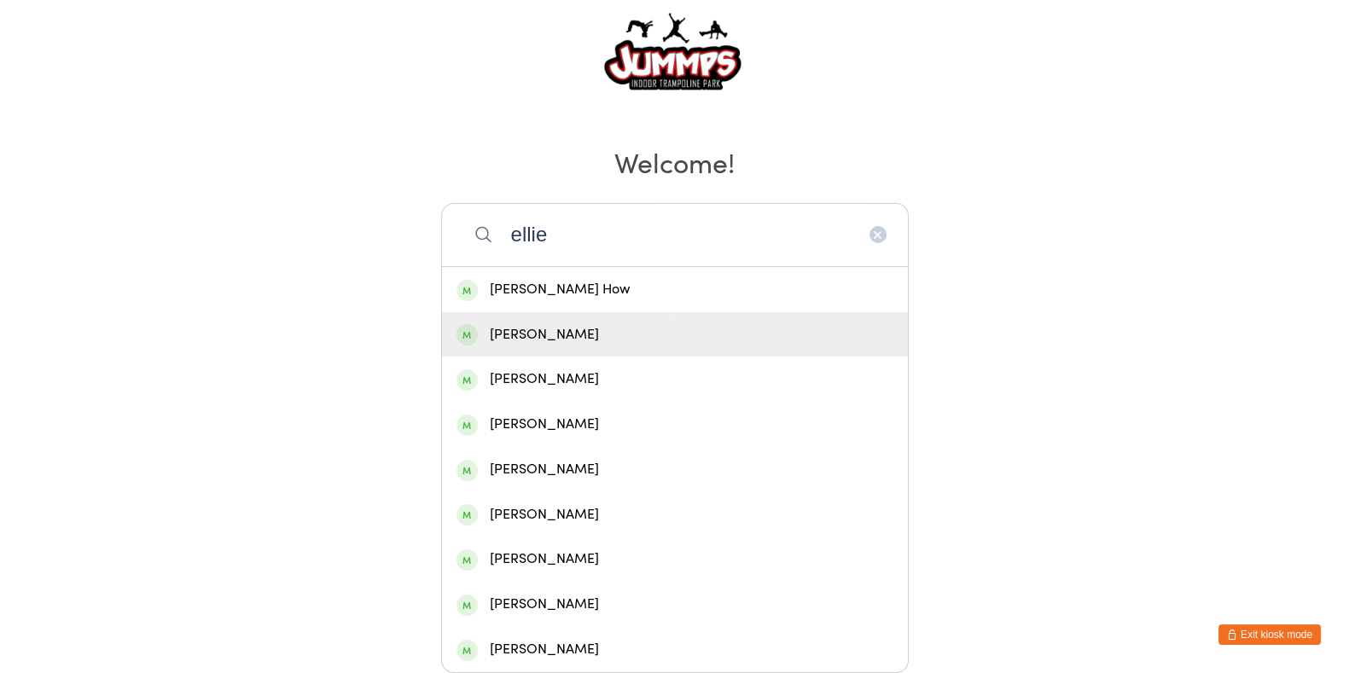
scroll to position [146, 0]
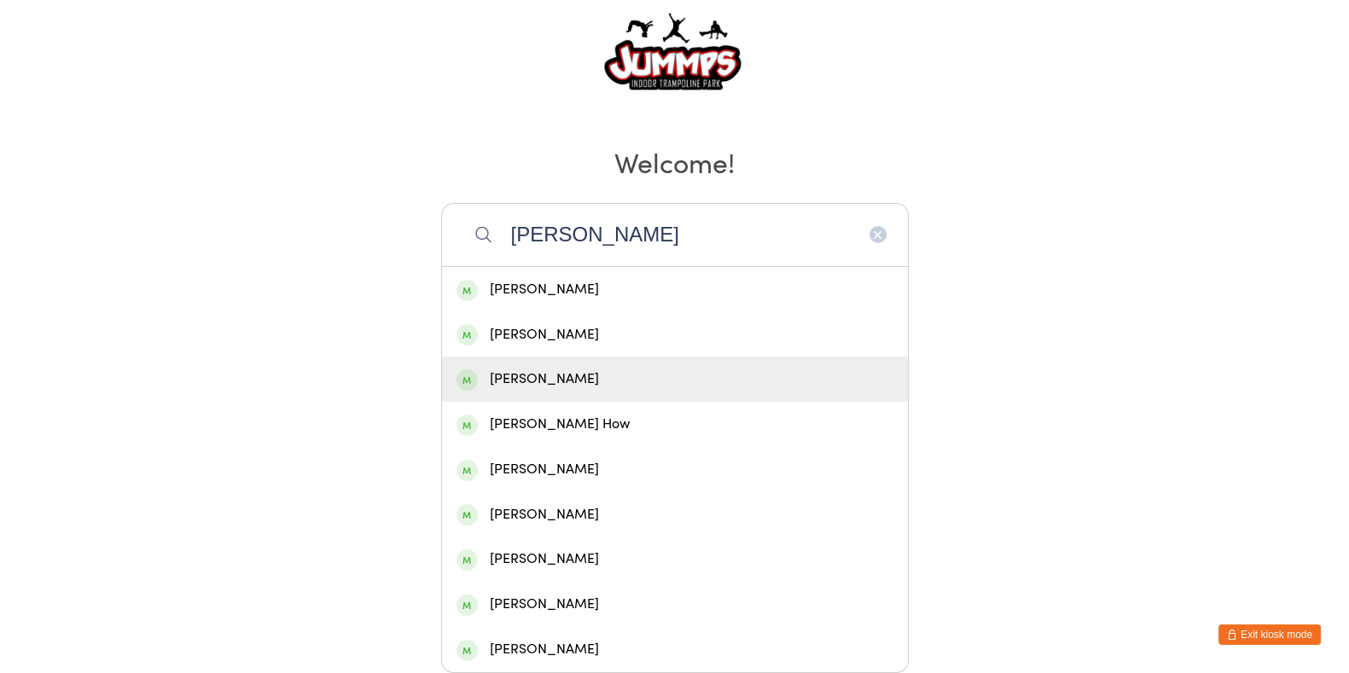
type input "ellie r"
click at [602, 374] on div "Elly Robinson" at bounding box center [675, 379] width 437 height 23
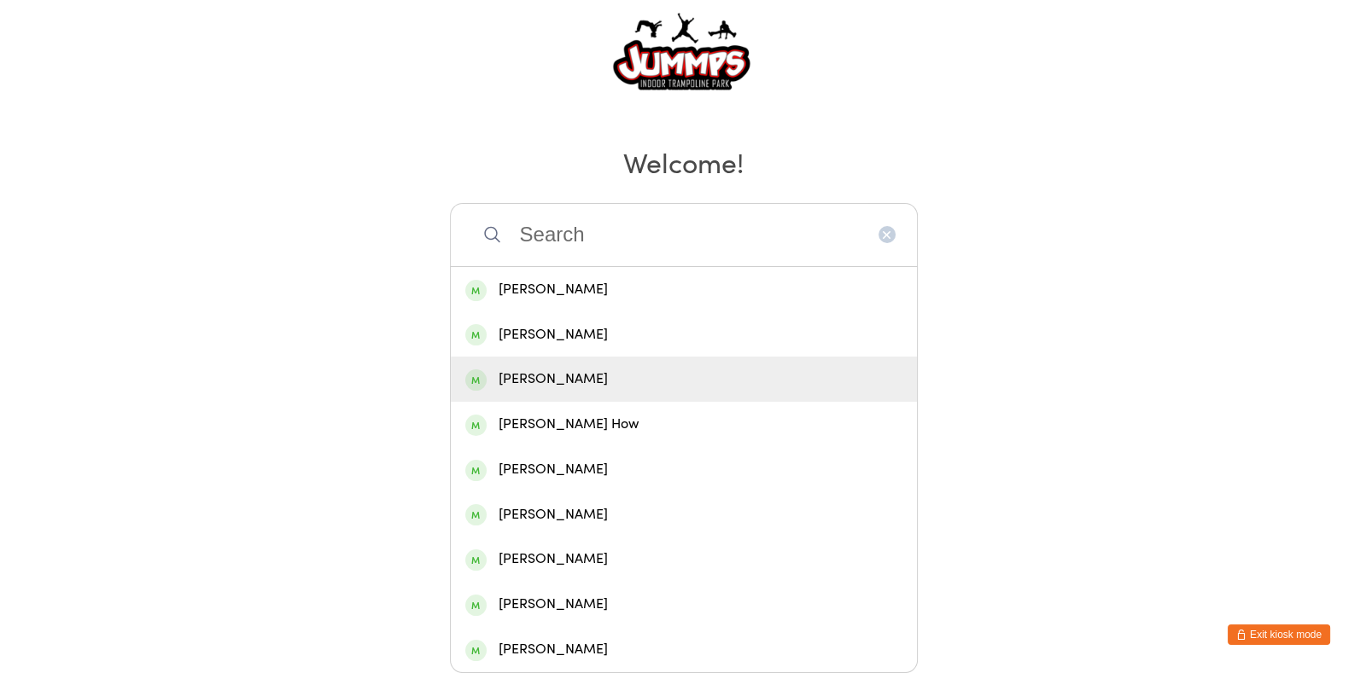
scroll to position [0, 0]
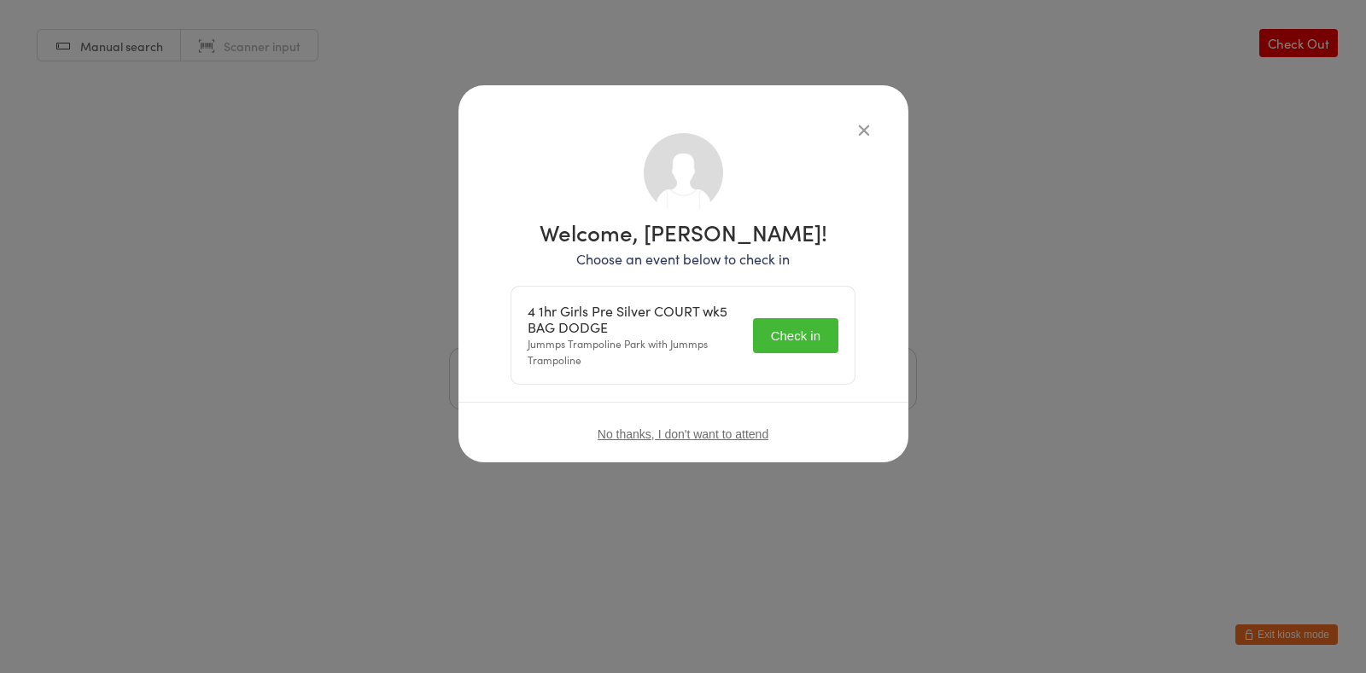
click at [802, 335] on button "Check in" at bounding box center [795, 335] width 85 height 35
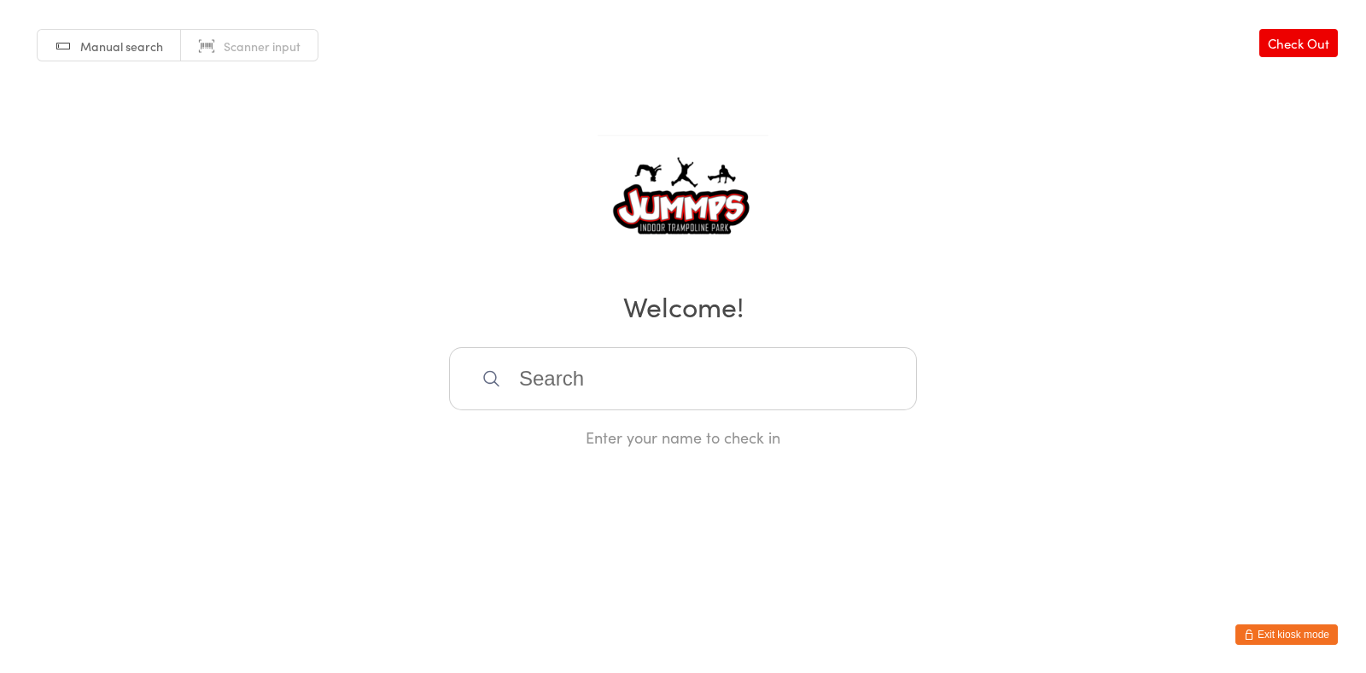
click at [533, 386] on input "search" at bounding box center [683, 378] width 468 height 63
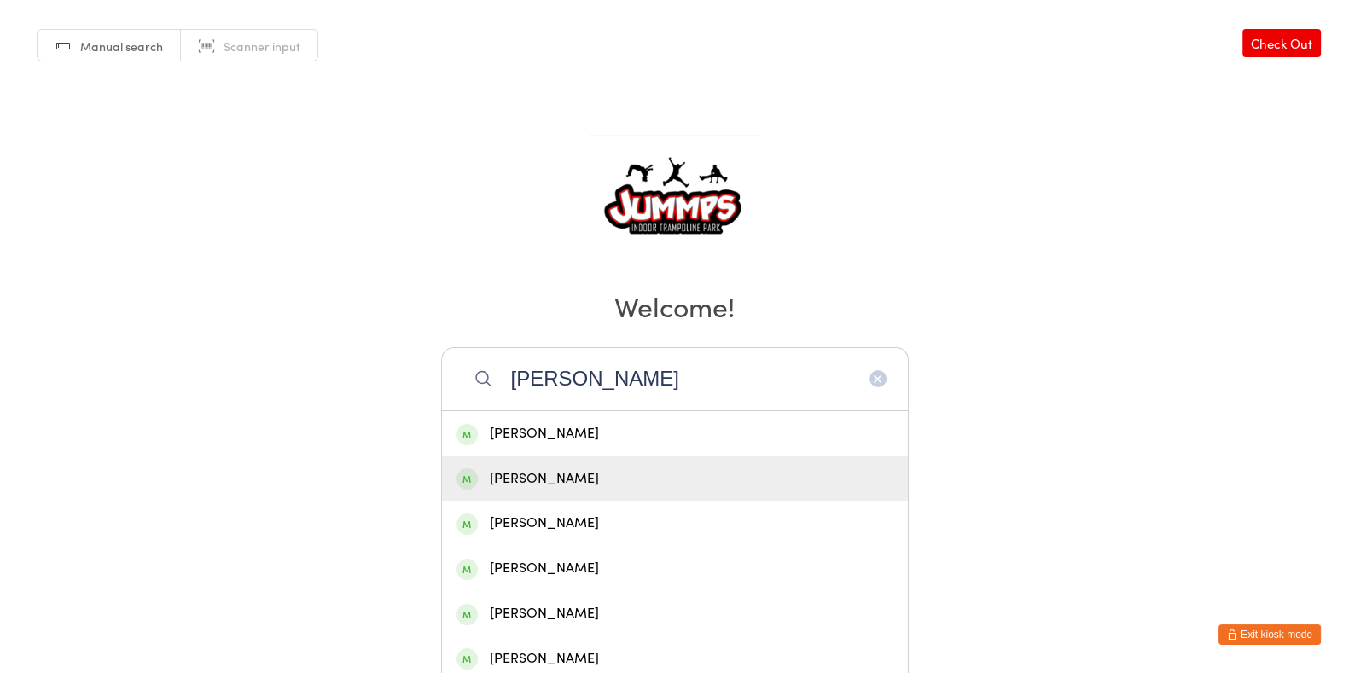
type input "archie s"
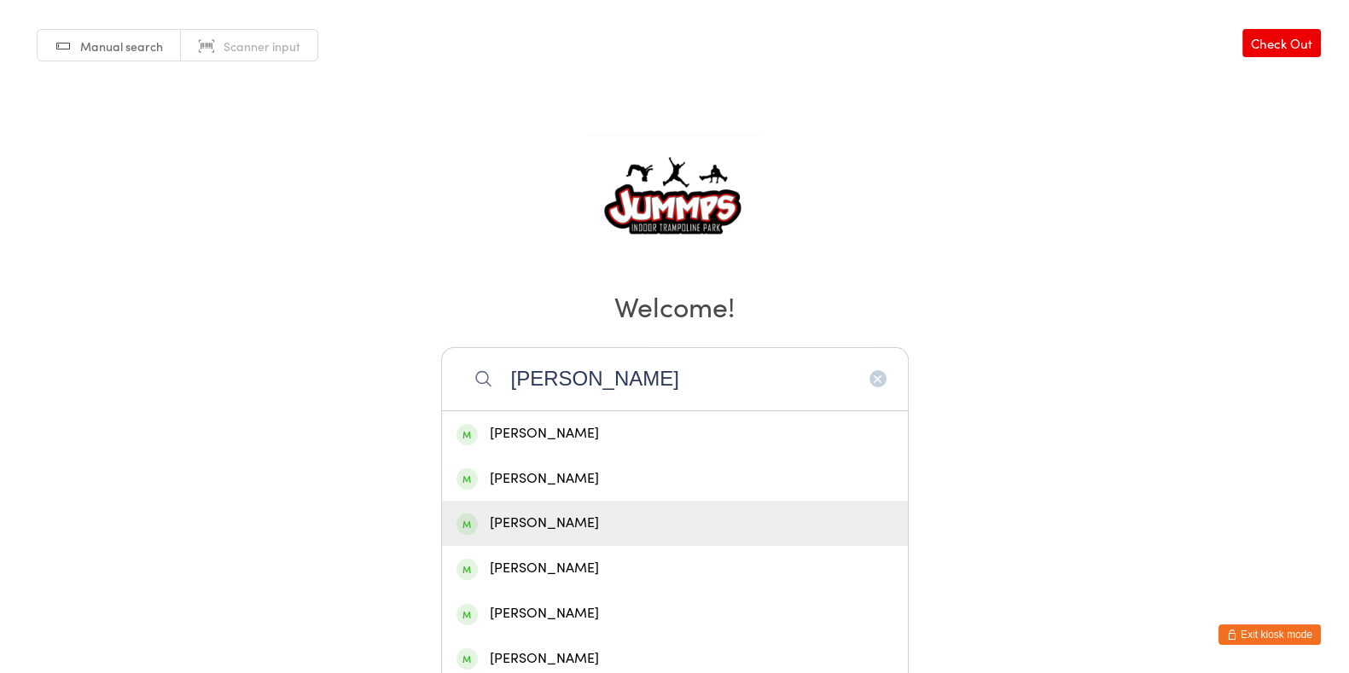
click at [575, 520] on div "Archie Smith-Taverner" at bounding box center [675, 523] width 437 height 23
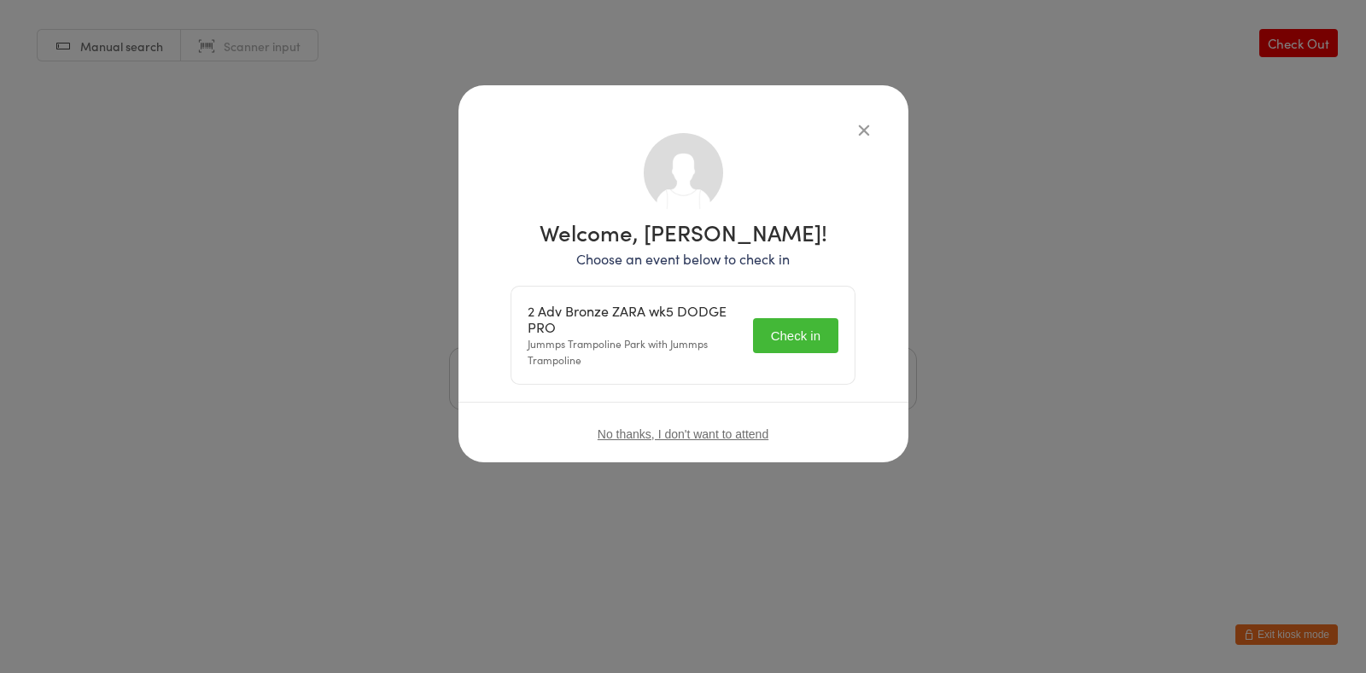
click at [768, 340] on button "Check in" at bounding box center [795, 335] width 85 height 35
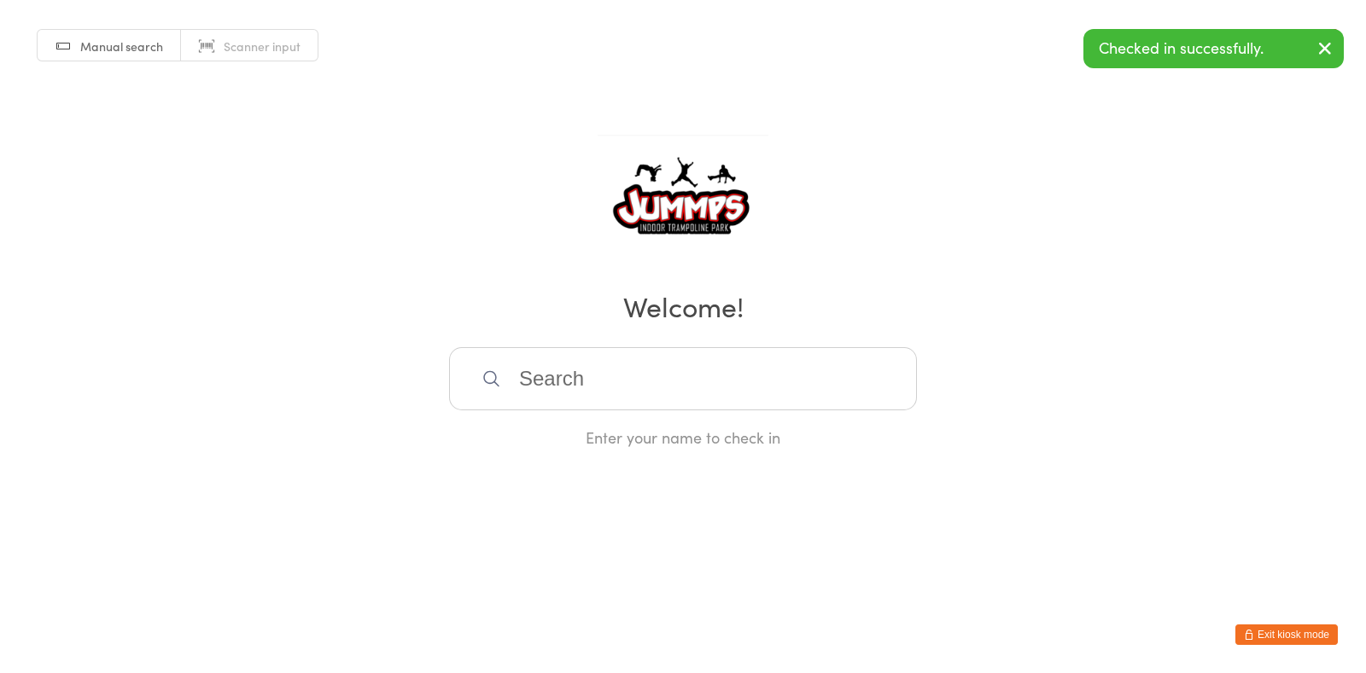
click at [753, 384] on input "search" at bounding box center [683, 378] width 468 height 63
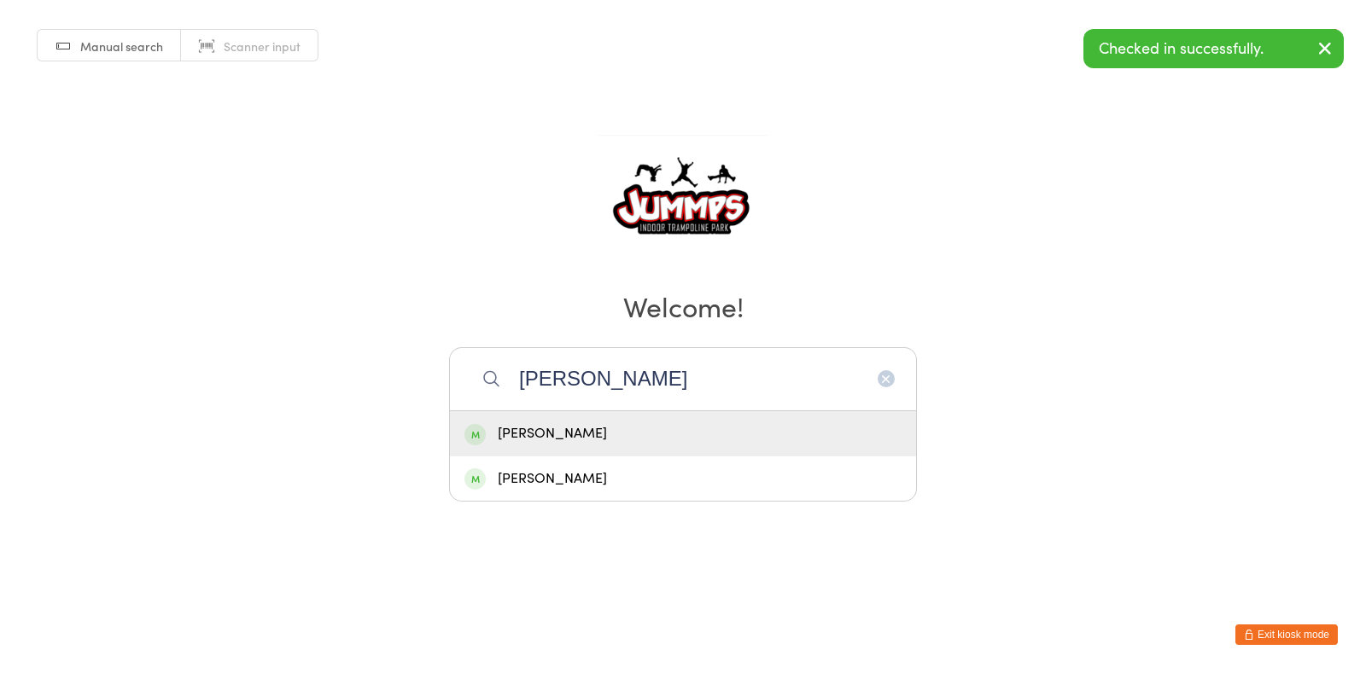
type input "bonnie"
click at [718, 433] on div "Bonnie Wedmaier" at bounding box center [682, 434] width 437 height 23
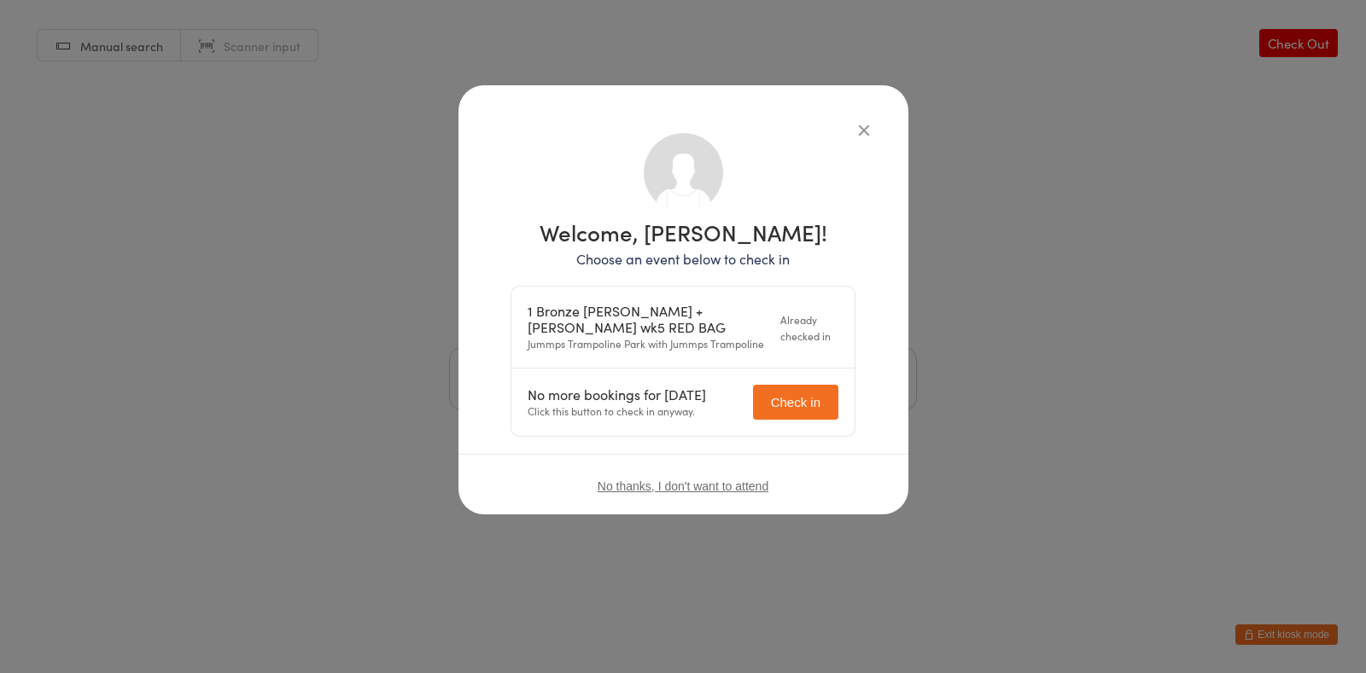
click at [858, 126] on icon "button" at bounding box center [863, 129] width 19 height 19
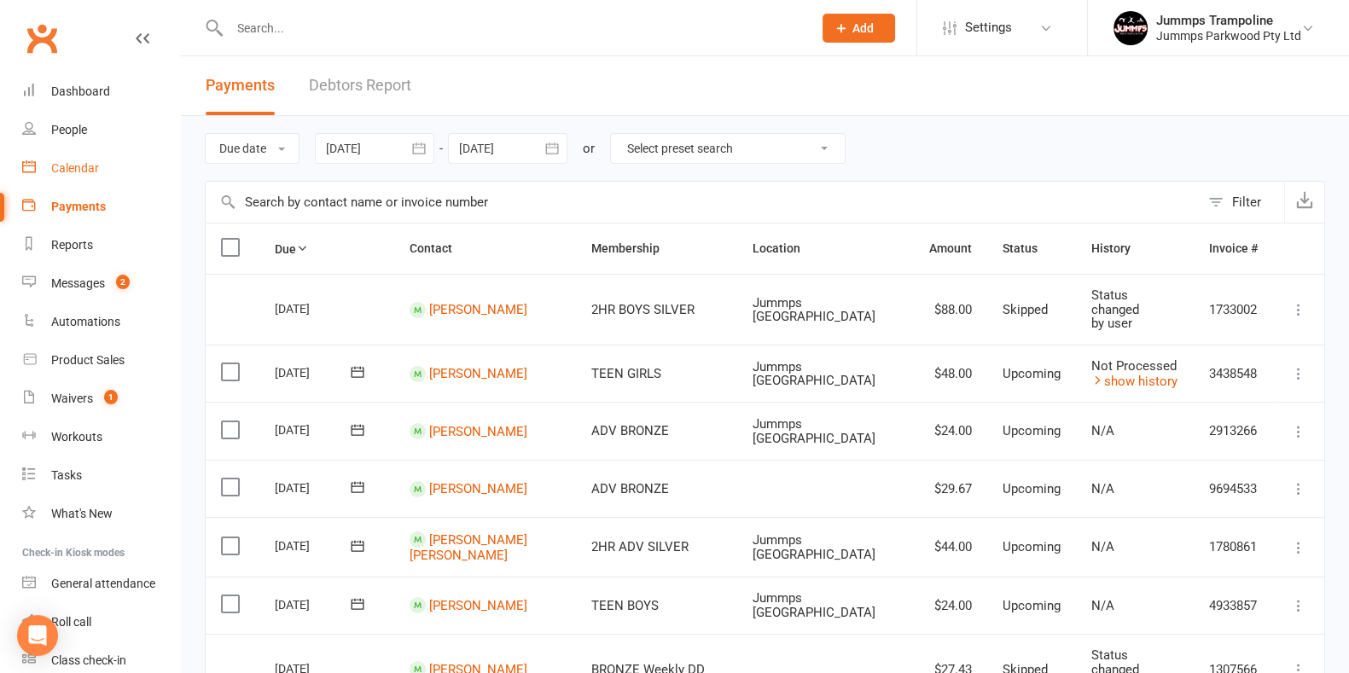
click at [90, 163] on div "Calendar" at bounding box center [75, 168] width 48 height 14
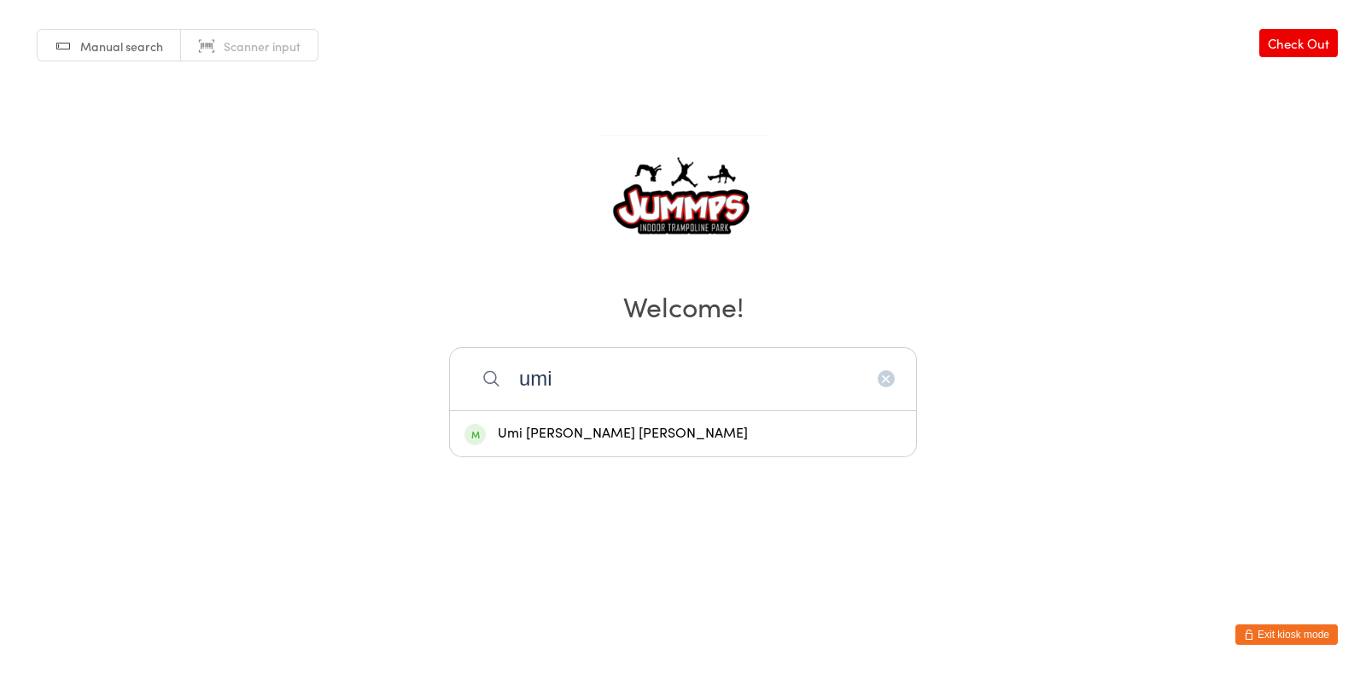
type input "umi"
click at [559, 440] on div "Umi [PERSON_NAME] [PERSON_NAME]" at bounding box center [682, 434] width 437 height 23
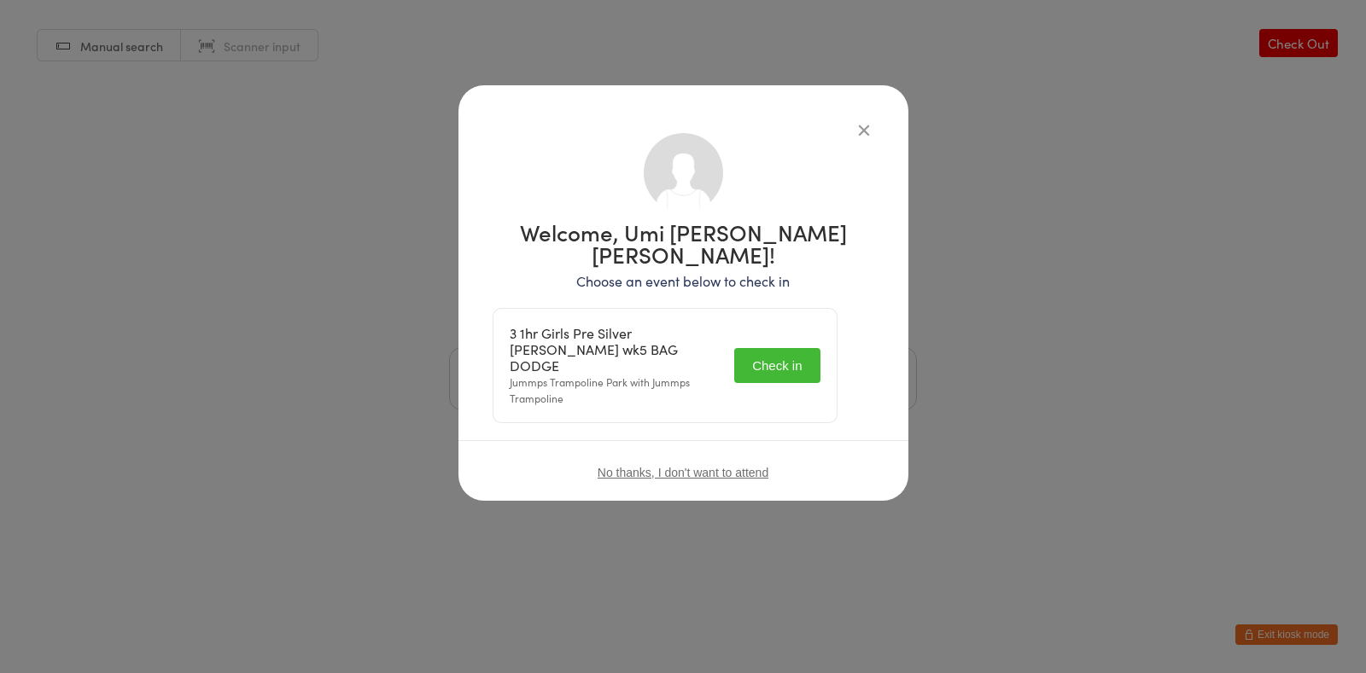
click at [804, 348] on button "Check in" at bounding box center [776, 365] width 85 height 35
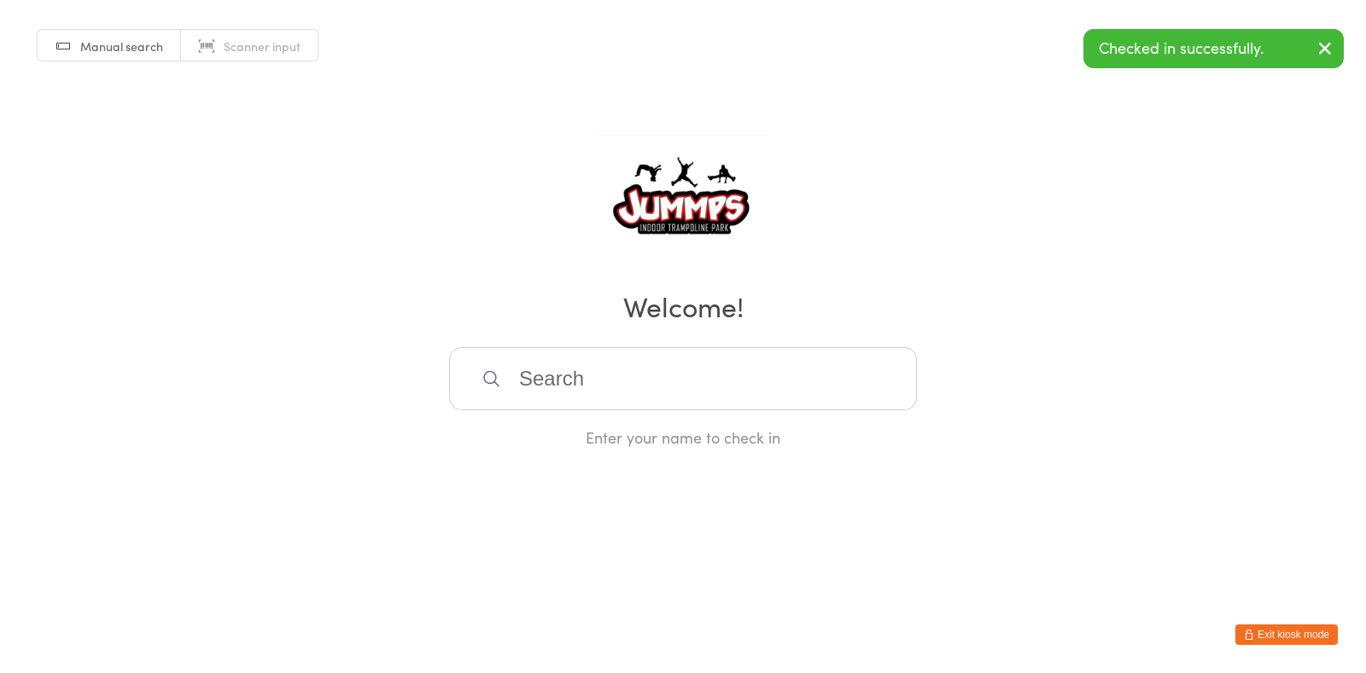
click at [864, 135] on div "Manual search Scanner input Check Out Welcome! Enter your name to check in" at bounding box center [683, 224] width 1366 height 448
drag, startPoint x: 747, startPoint y: 374, endPoint x: 747, endPoint y: 364, distance: 10.2
click at [747, 364] on input "search" at bounding box center [683, 378] width 468 height 63
type input "kai"
click at [550, 438] on div "Kai Mcleod" at bounding box center [682, 434] width 437 height 23
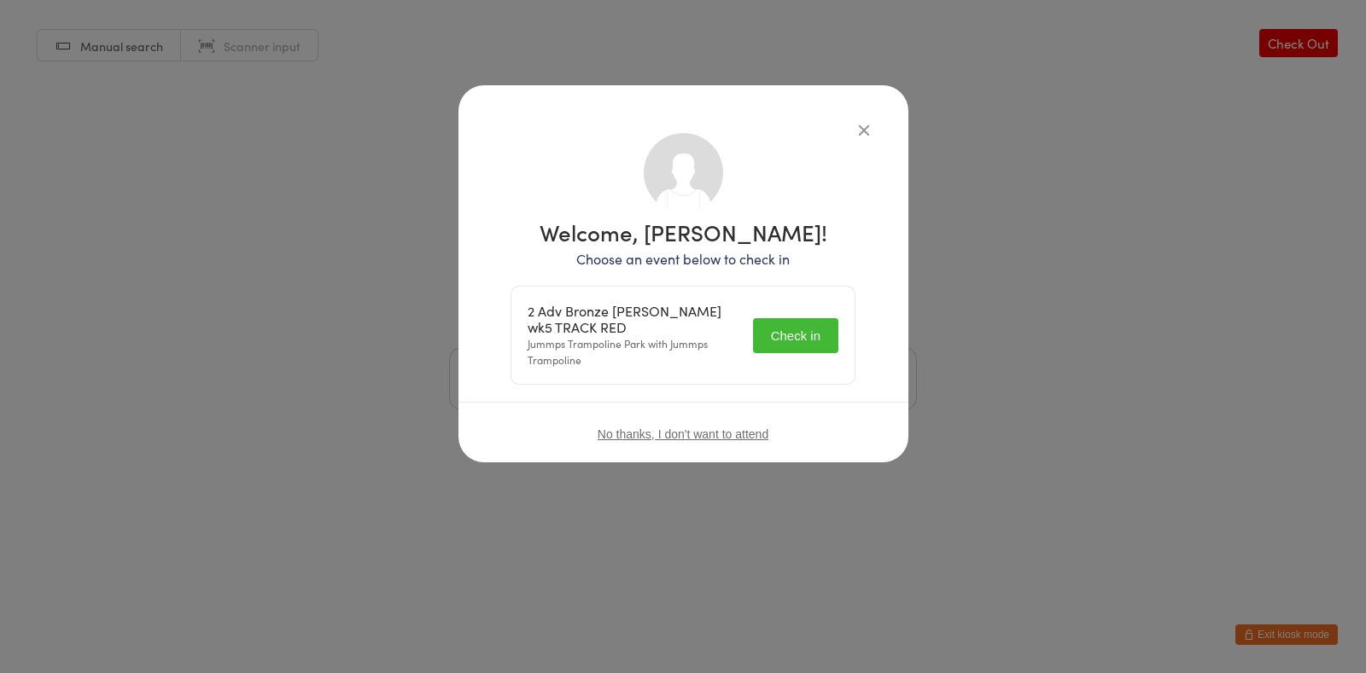
click at [799, 333] on button "Check in" at bounding box center [795, 335] width 85 height 35
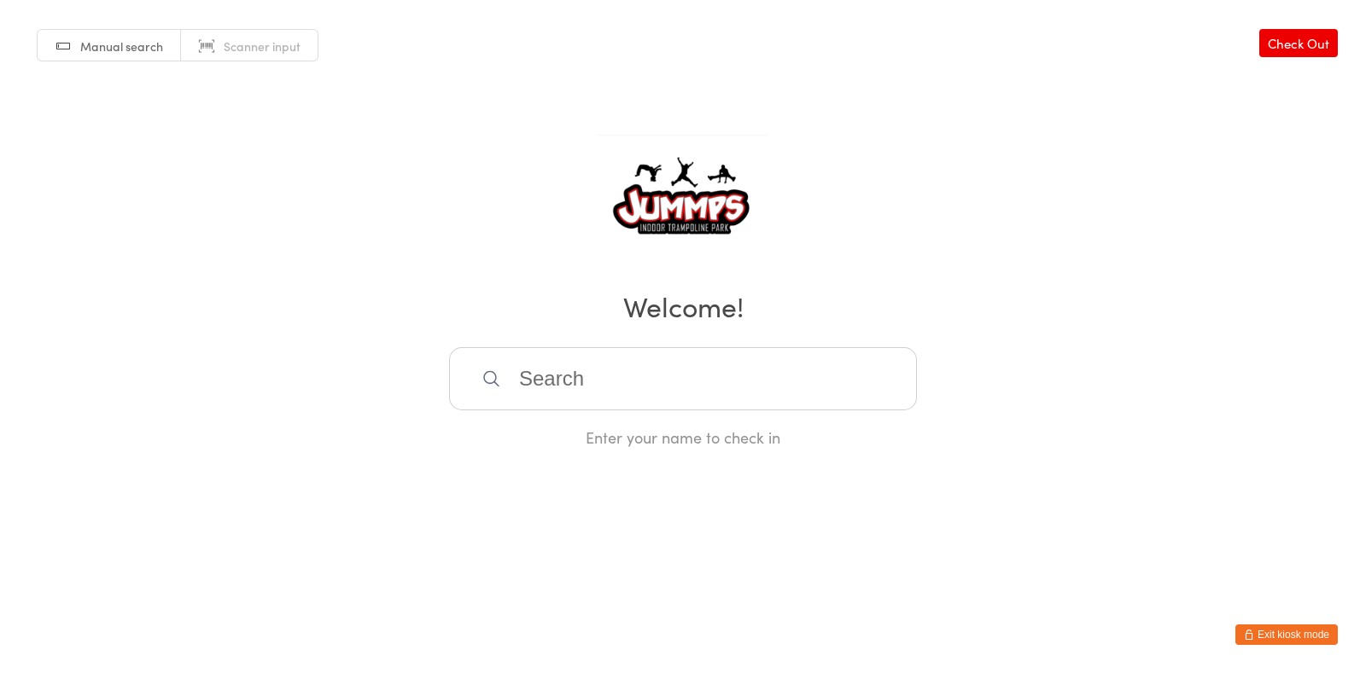
click at [513, 360] on input "search" at bounding box center [683, 378] width 468 height 63
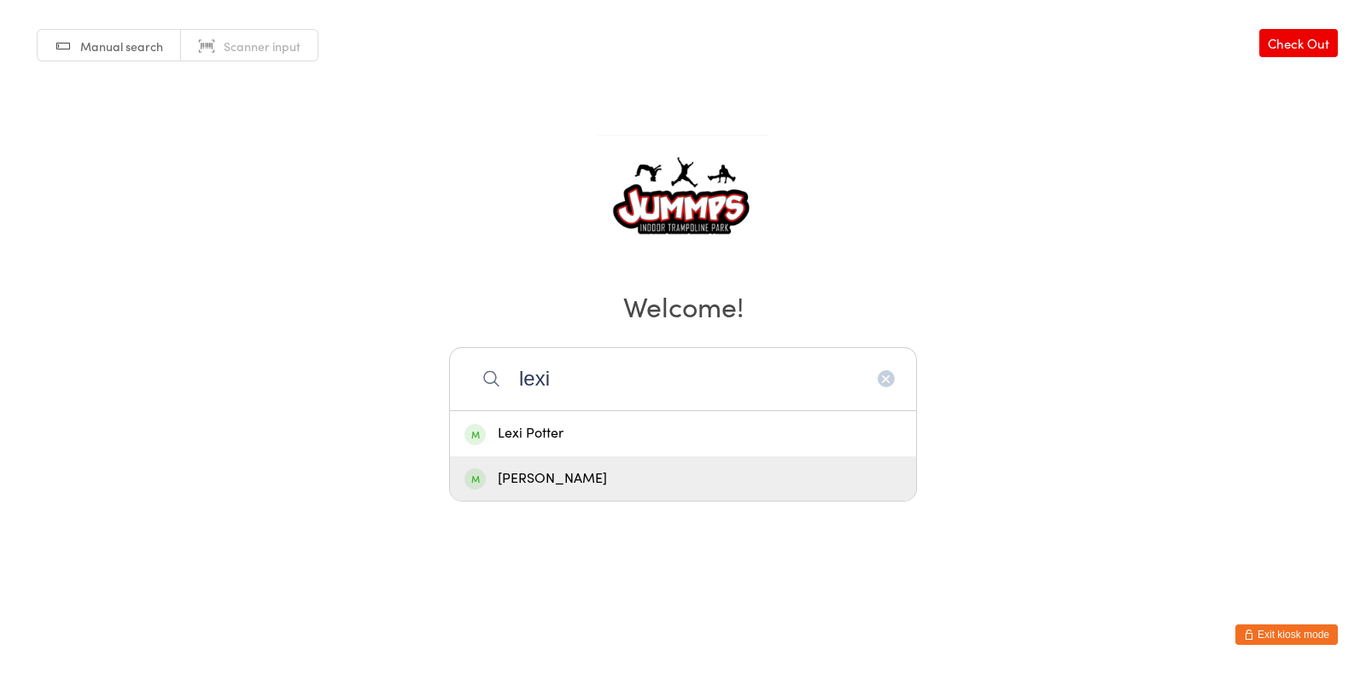
type input "lexi"
click at [542, 480] on div "Lexi Afflick" at bounding box center [682, 479] width 437 height 23
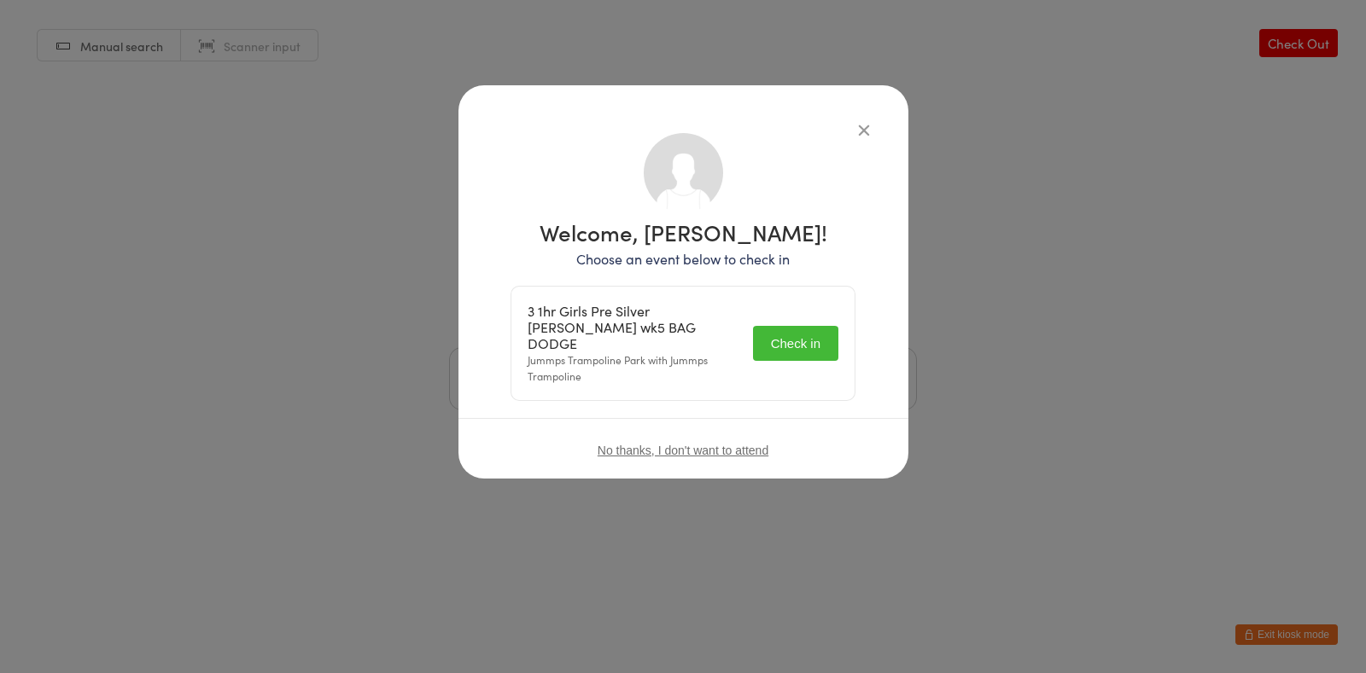
click at [794, 333] on button "Check in" at bounding box center [795, 343] width 85 height 35
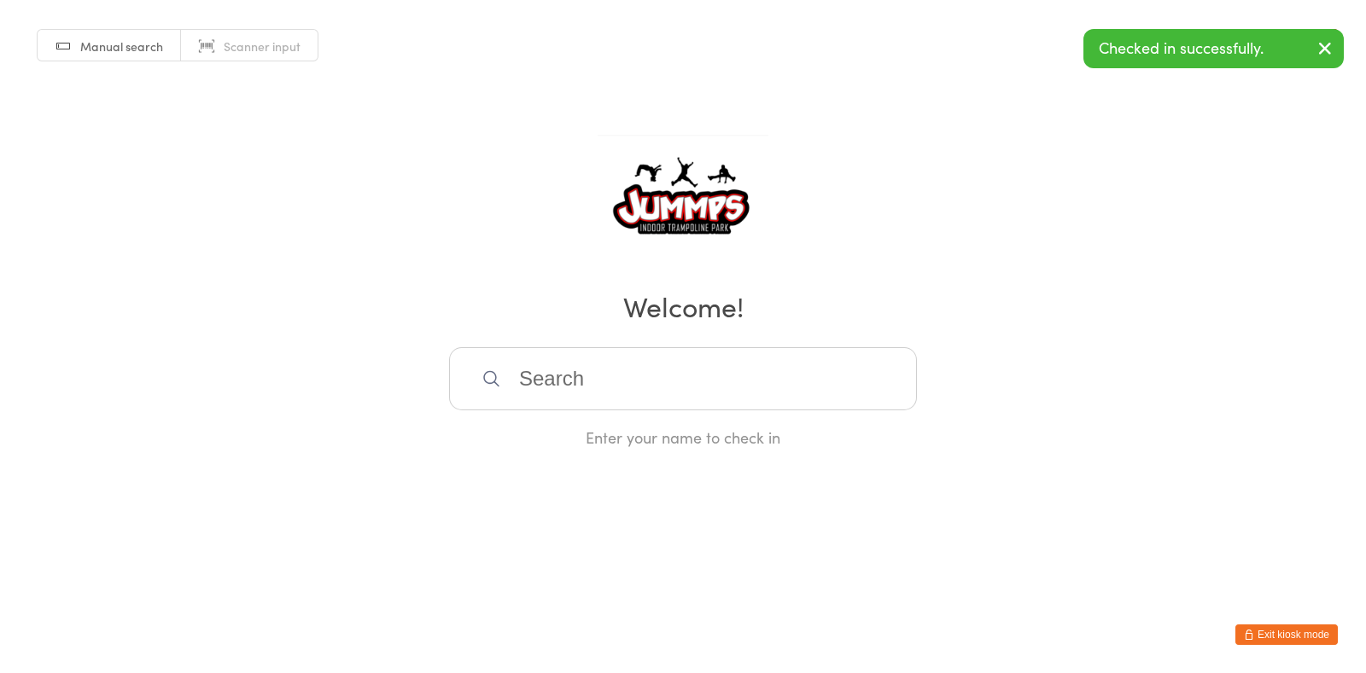
click at [691, 382] on input "search" at bounding box center [683, 378] width 468 height 63
type input "kora"
click at [634, 426] on div "Kora Afflick" at bounding box center [682, 434] width 437 height 23
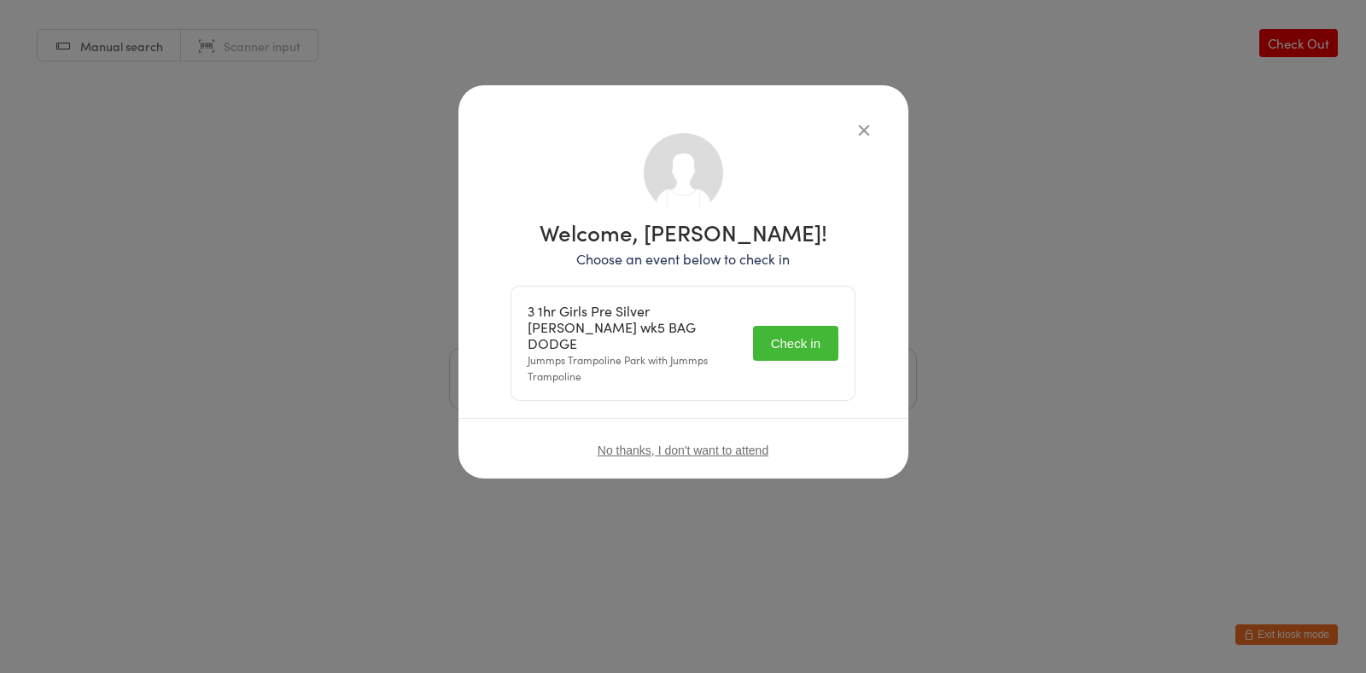
click at [797, 329] on button "Check in" at bounding box center [795, 343] width 85 height 35
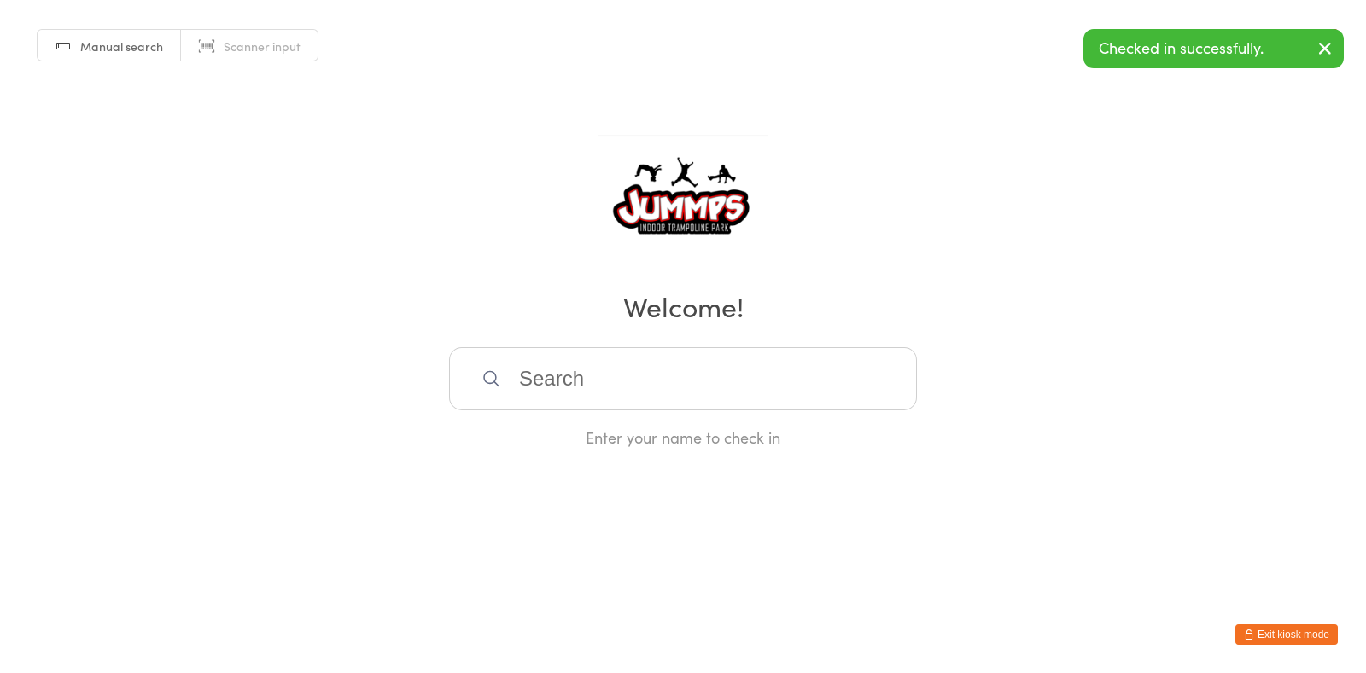
drag, startPoint x: 730, startPoint y: 382, endPoint x: 756, endPoint y: 425, distance: 50.2
click at [721, 391] on input "search" at bounding box center [683, 378] width 468 height 63
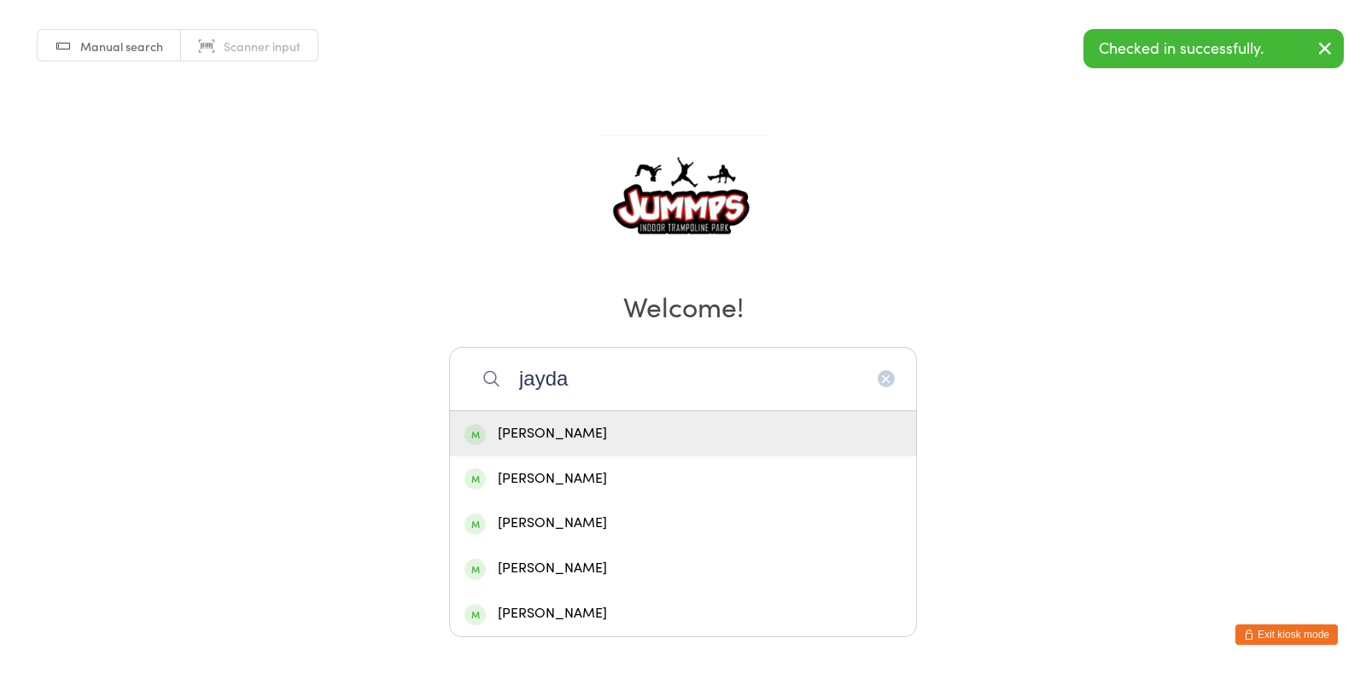
type input "jayda"
click at [609, 433] on div "Jayda Afflick" at bounding box center [682, 434] width 437 height 23
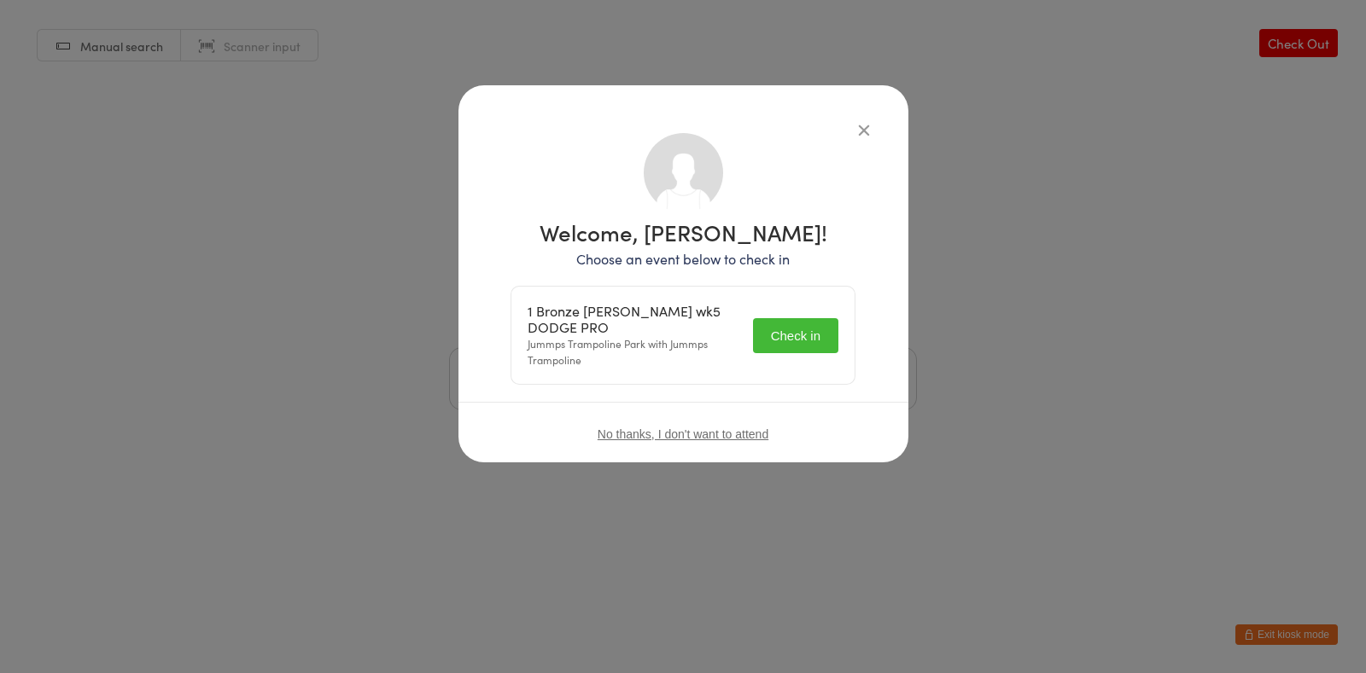
click at [809, 330] on button "Check in" at bounding box center [795, 335] width 85 height 35
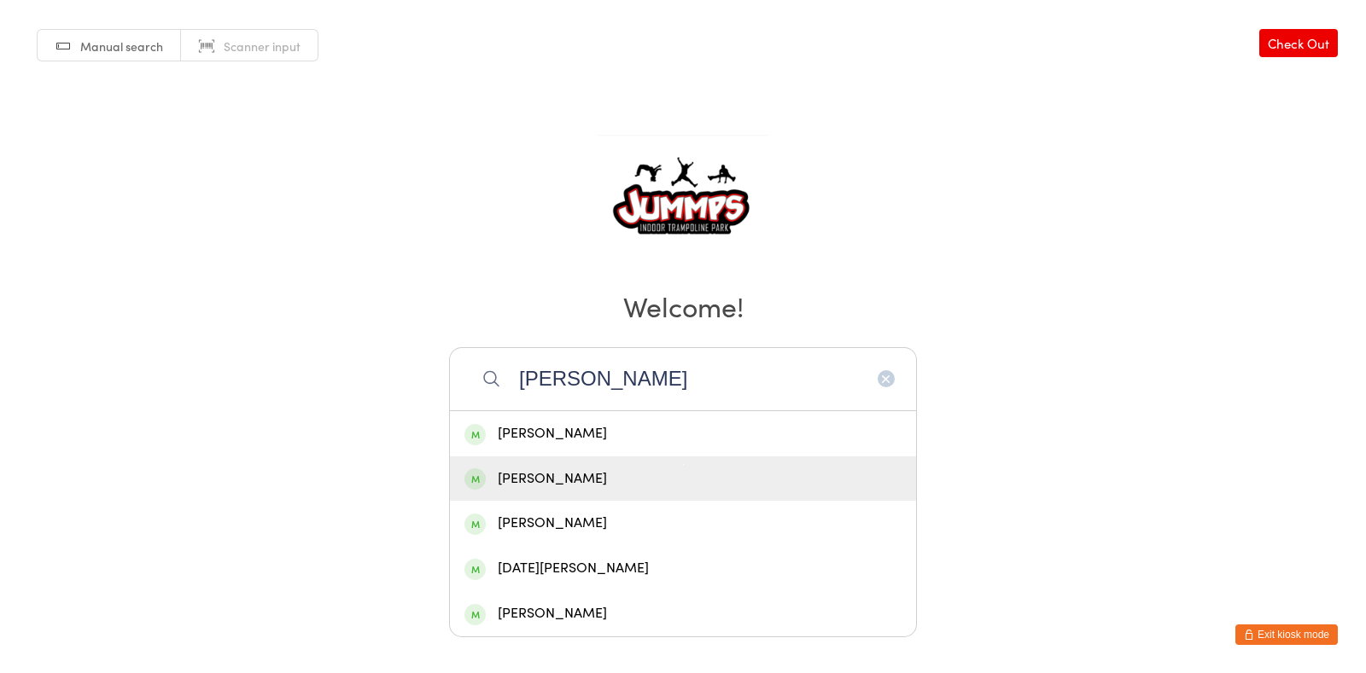
type input "[PERSON_NAME]"
click at [714, 468] on div "[PERSON_NAME]" at bounding box center [682, 479] width 437 height 23
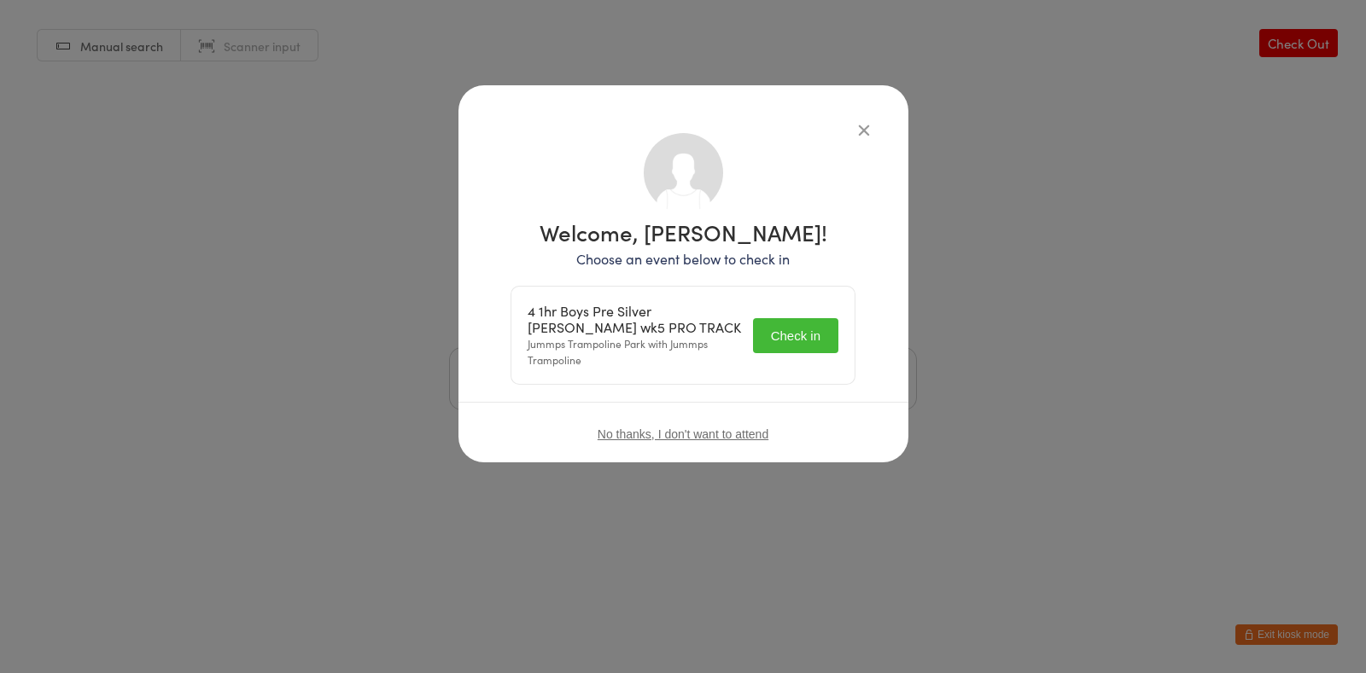
click at [825, 334] on button "Check in" at bounding box center [795, 335] width 85 height 35
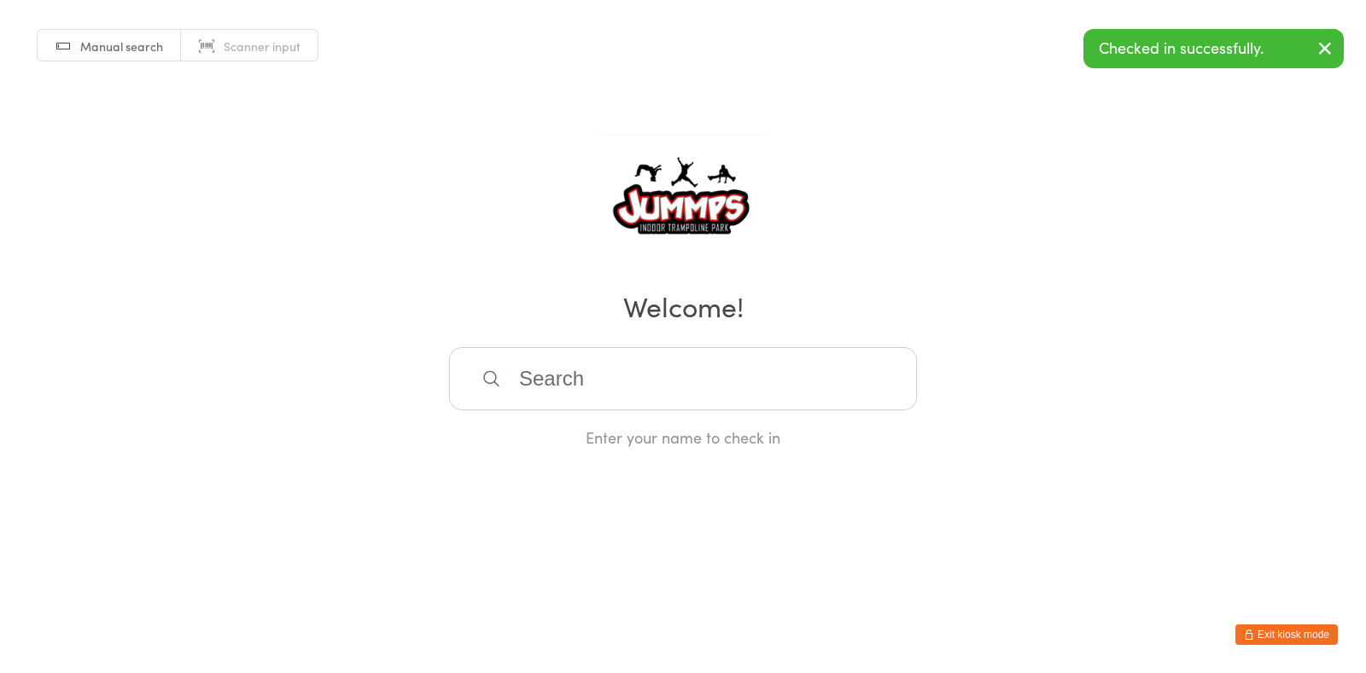
click at [690, 393] on input "search" at bounding box center [683, 378] width 468 height 63
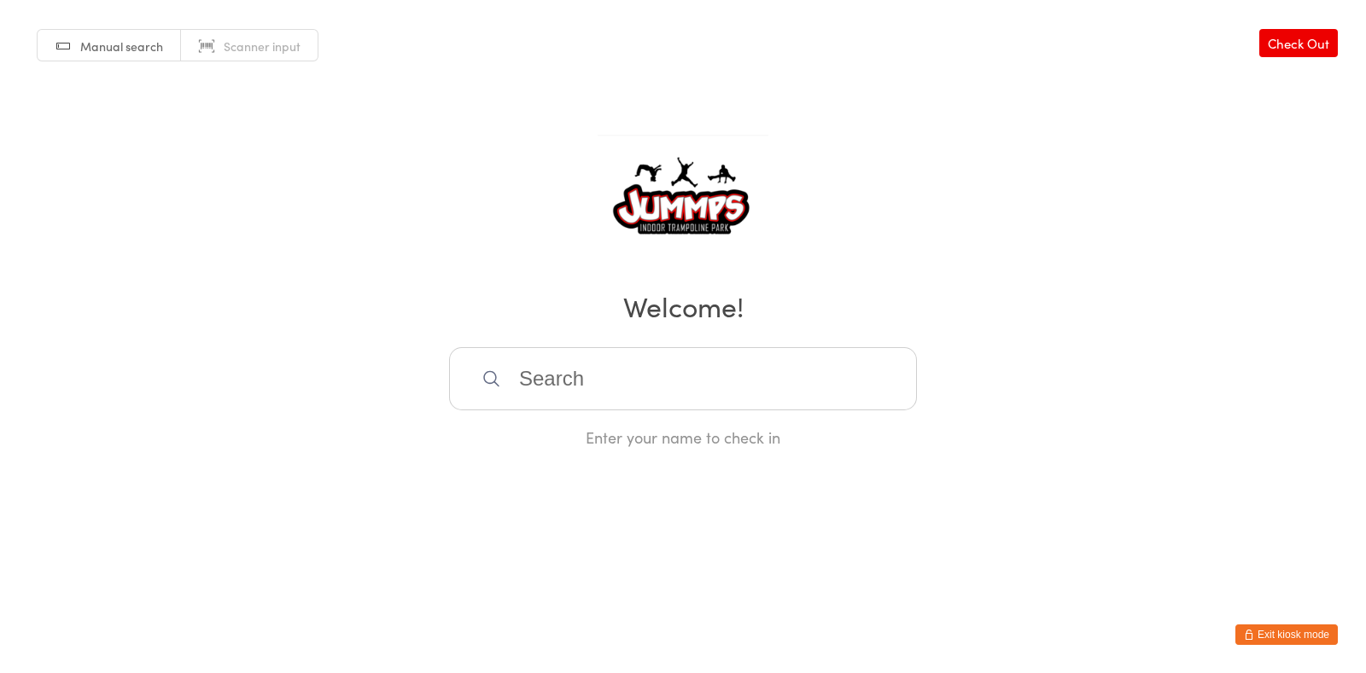
click at [1111, 325] on div "Manual search Scanner input Check Out Welcome! Enter your name to check in" at bounding box center [683, 224] width 1366 height 448
